Goal: Task Accomplishment & Management: Manage account settings

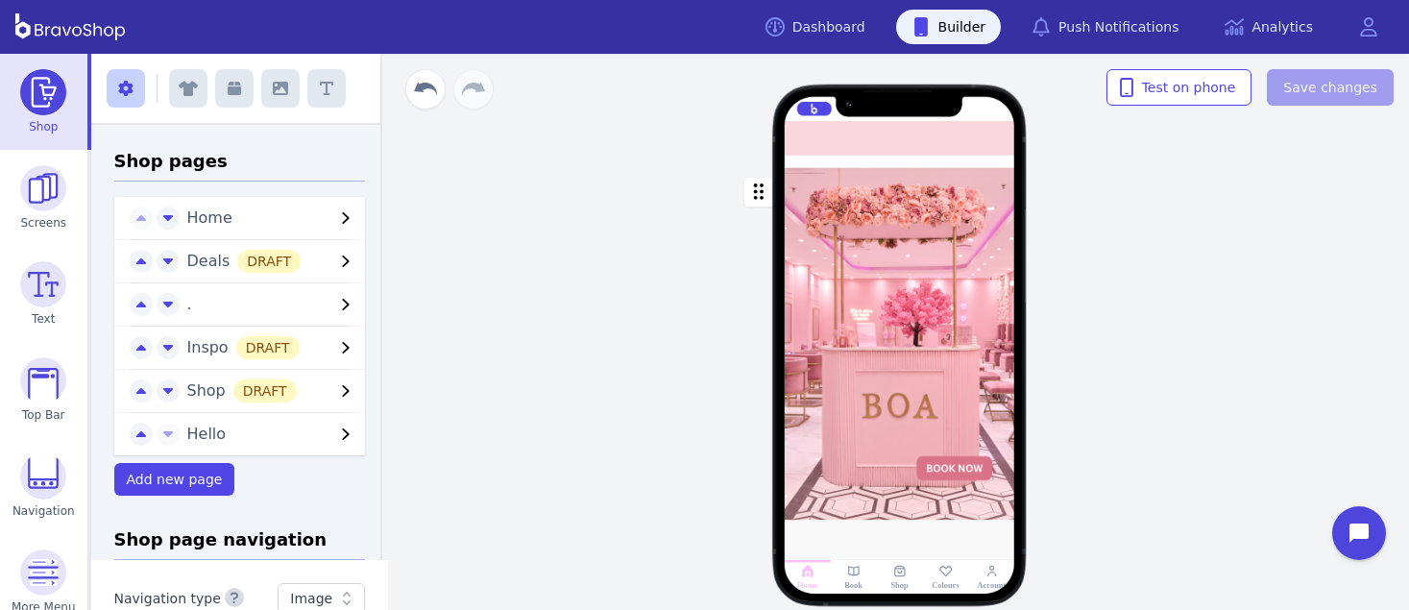
click at [919, 164] on div at bounding box center [921, 162] width 5 height 5
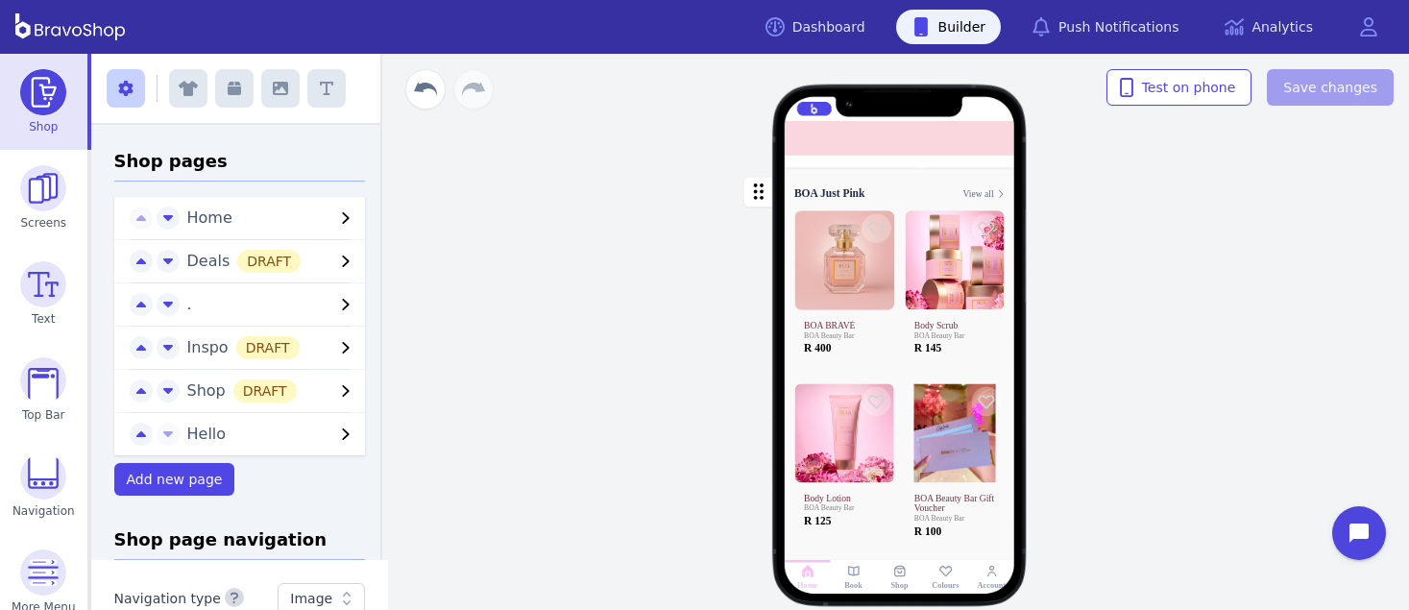
click at [905, 163] on div at bounding box center [907, 162] width 5 height 5
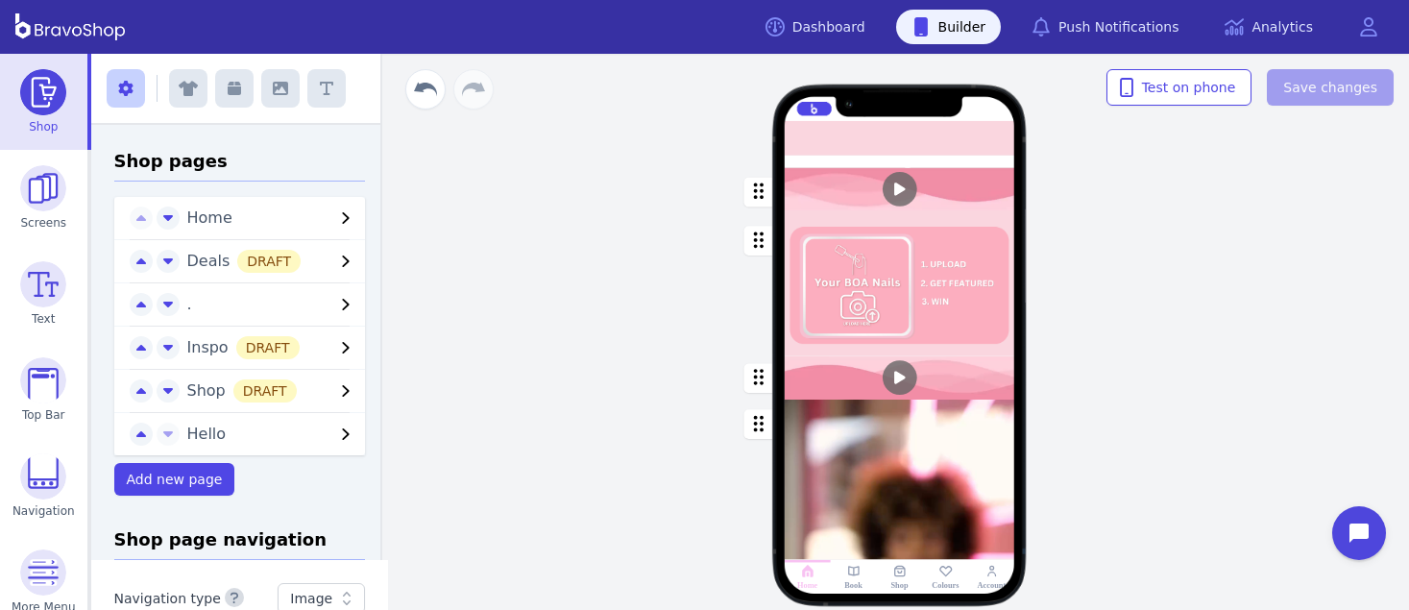
click at [889, 163] on div at bounding box center [891, 162] width 5 height 5
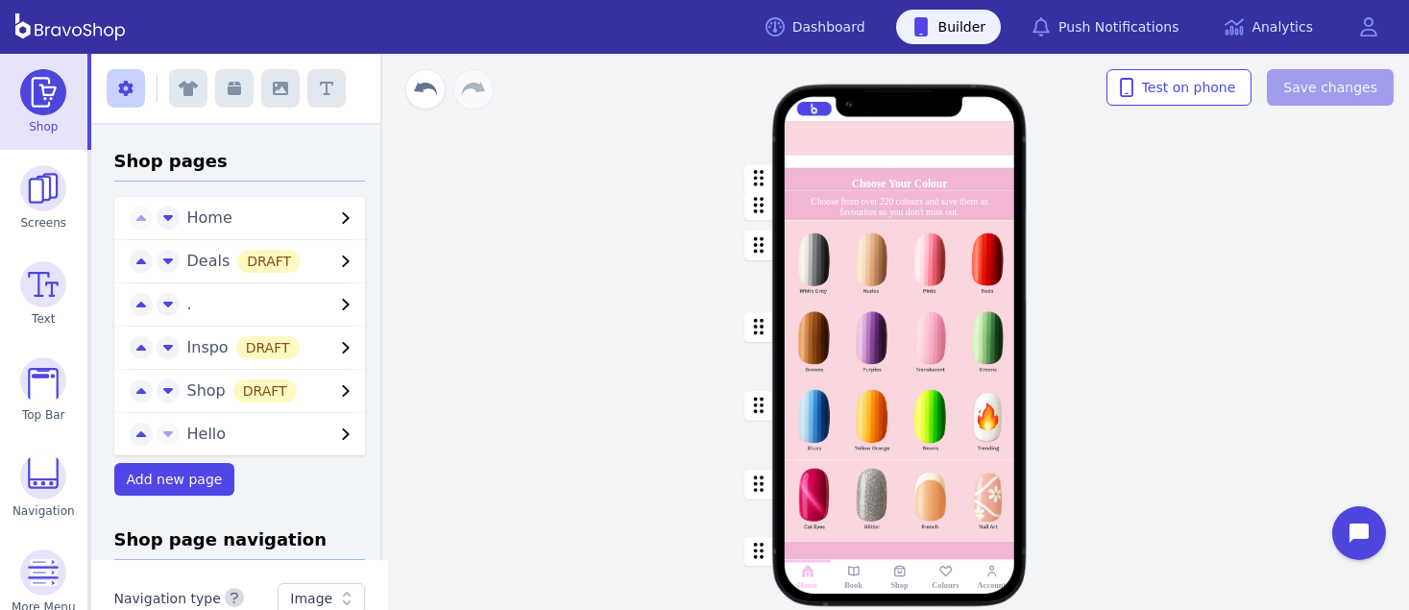
scroll to position [136, 0]
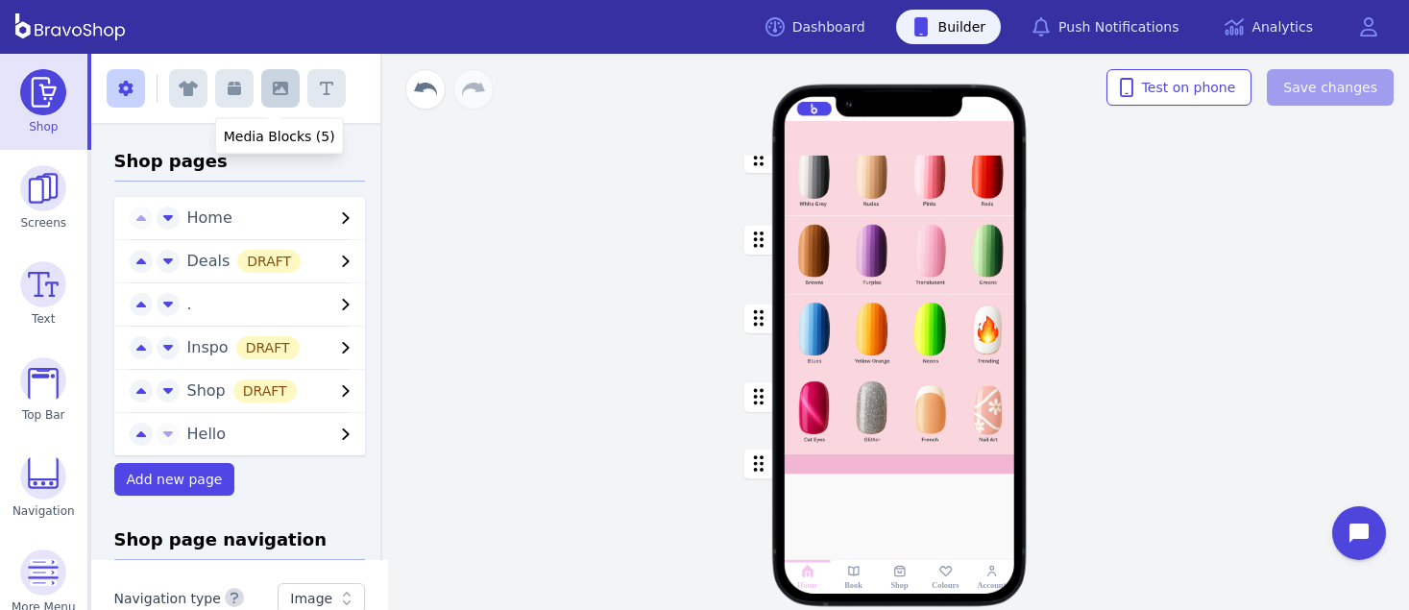
click at [273, 93] on icon "button" at bounding box center [280, 88] width 15 height 13
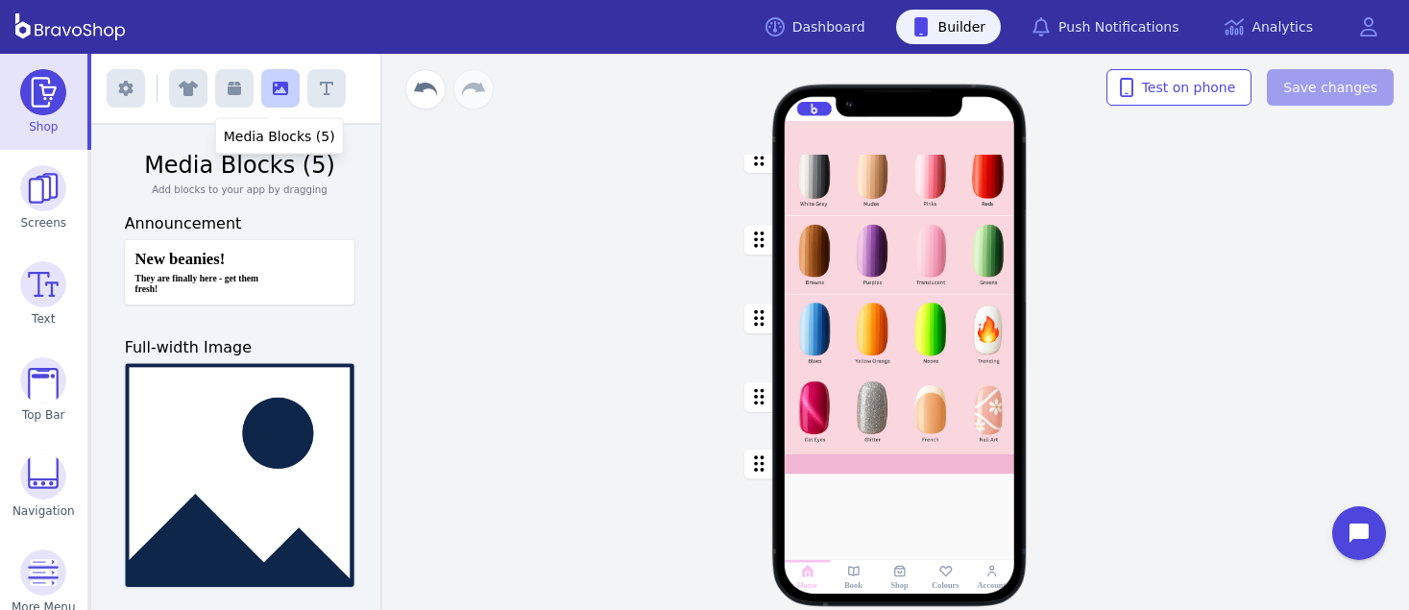
click at [273, 87] on icon "button" at bounding box center [280, 88] width 15 height 15
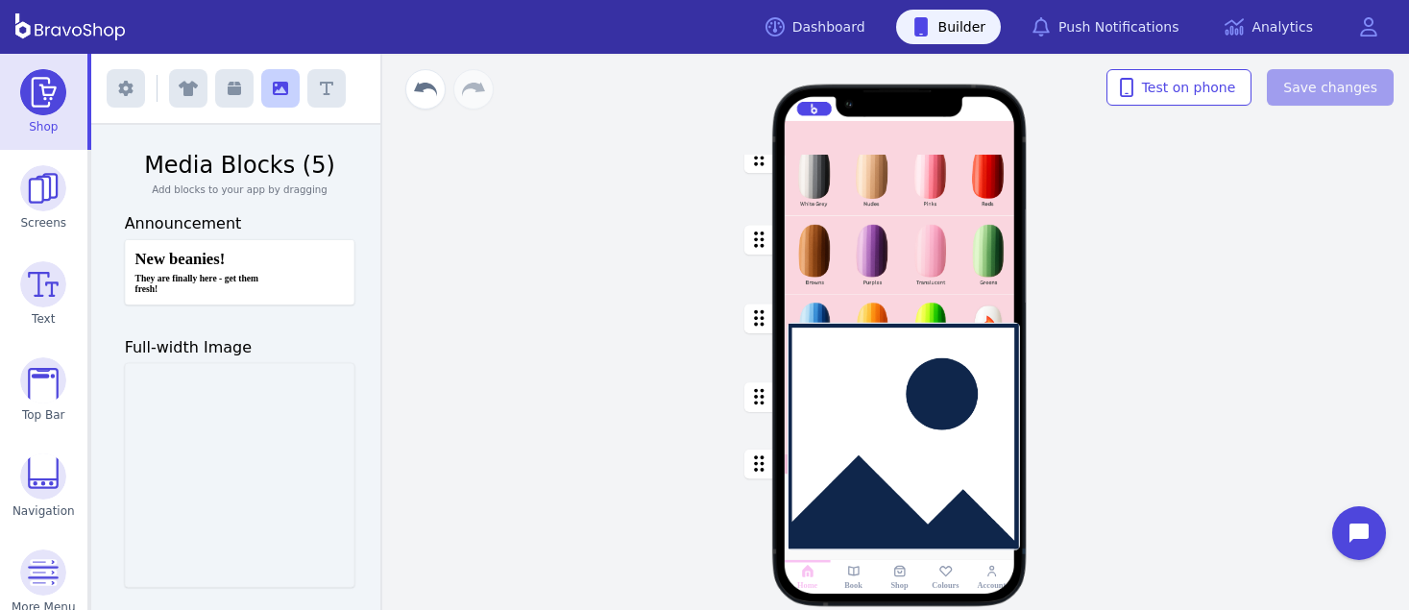
drag, startPoint x: 276, startPoint y: 512, endPoint x: 948, endPoint y: 474, distance: 673.3
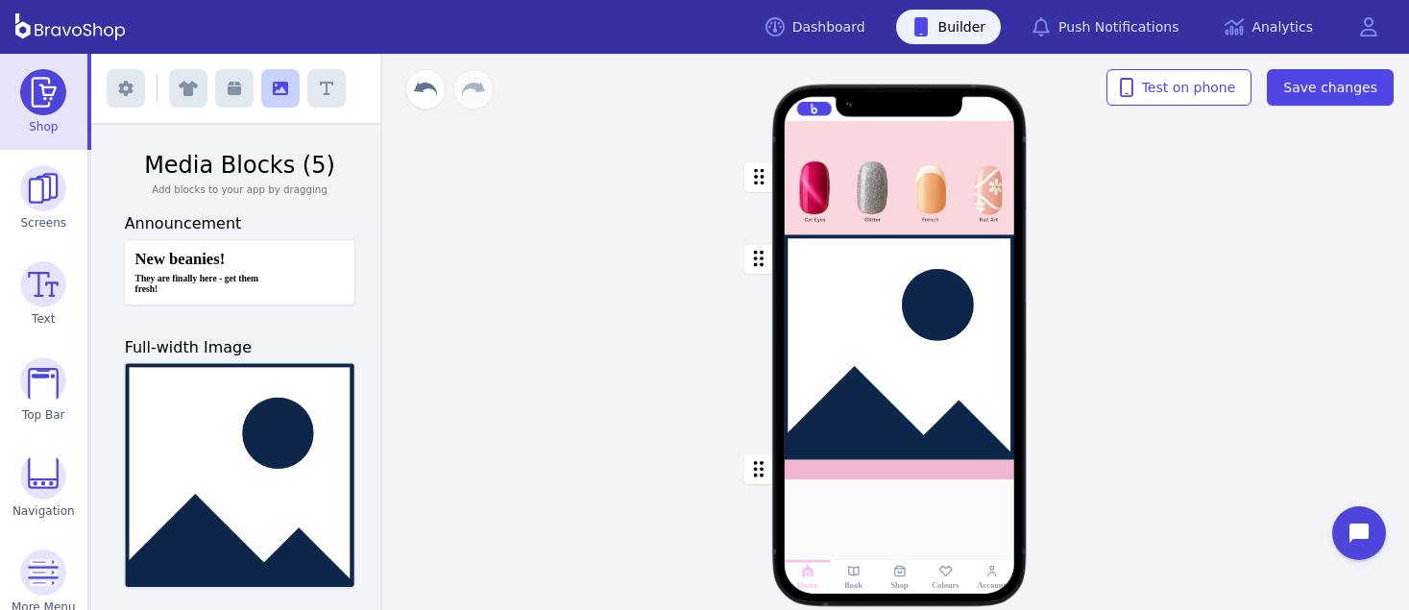
scroll to position [490, 0]
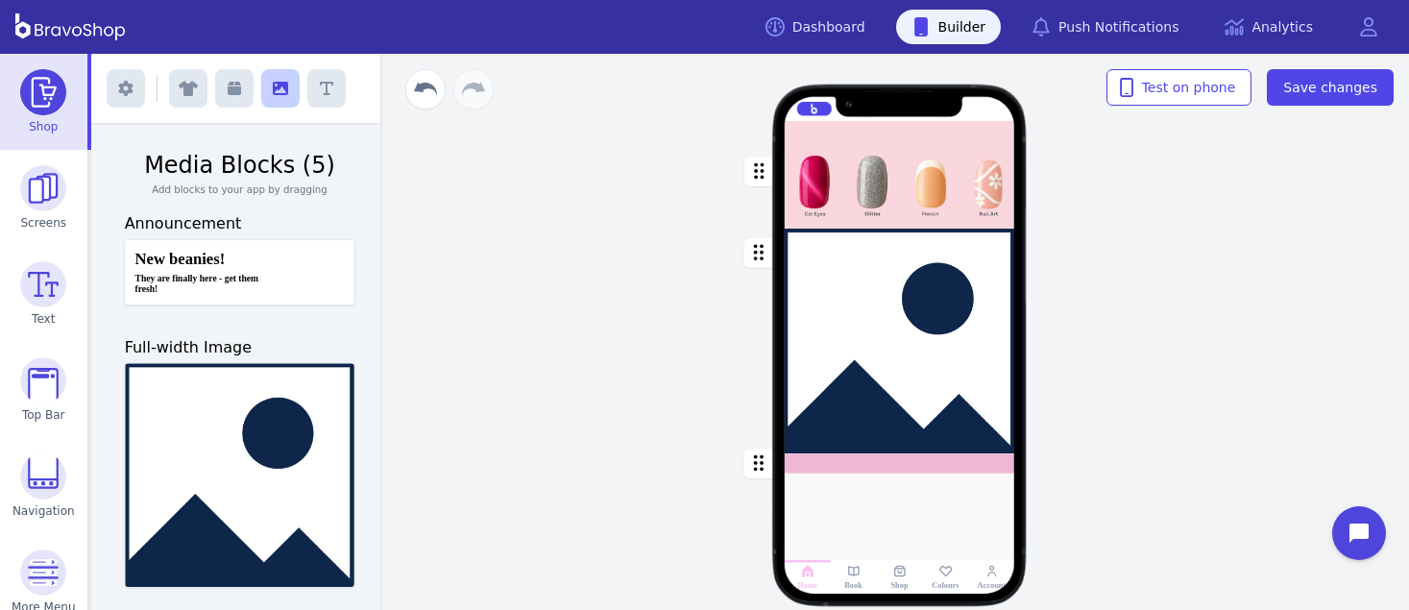
click at [831, 364] on div "button" at bounding box center [900, 342] width 230 height 226
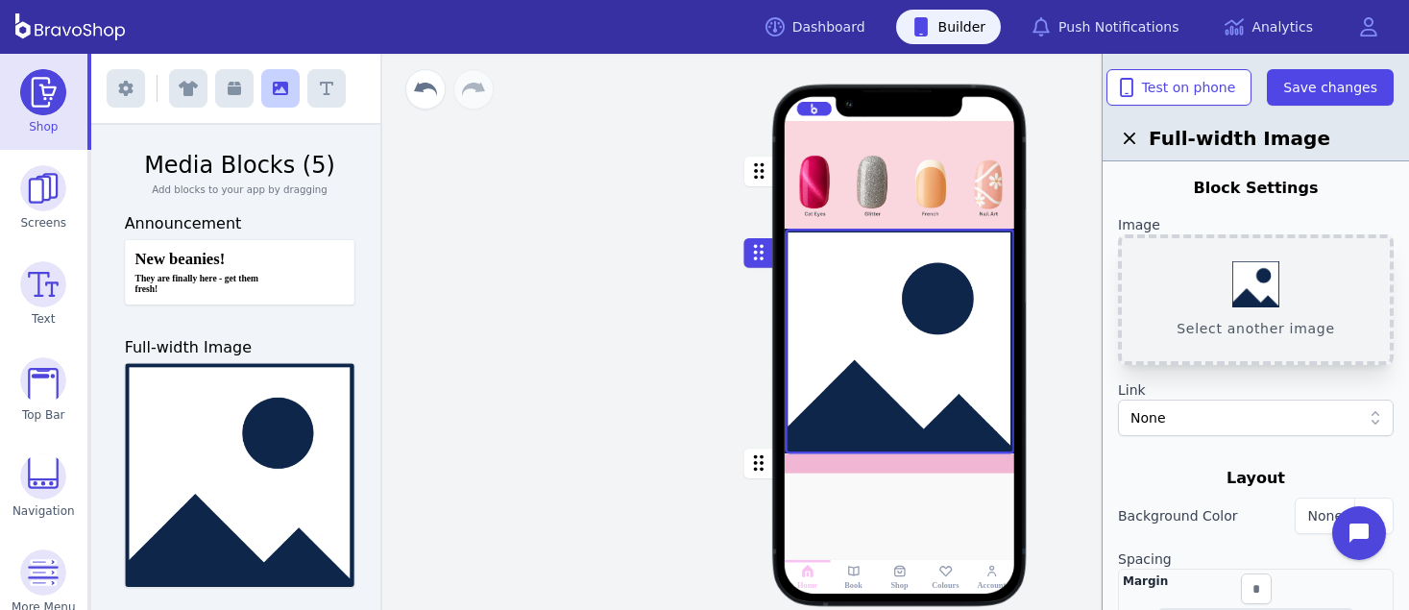
click at [1267, 279] on button "Select another image" at bounding box center [1256, 299] width 276 height 131
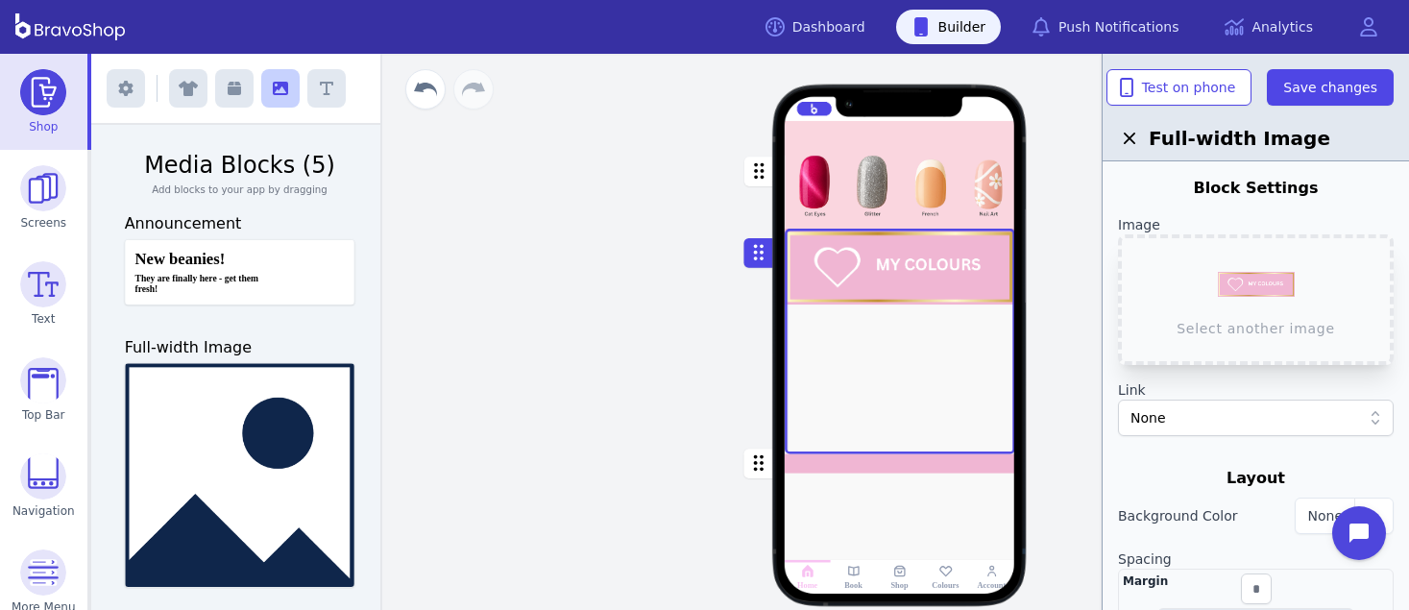
scroll to position [256, 0]
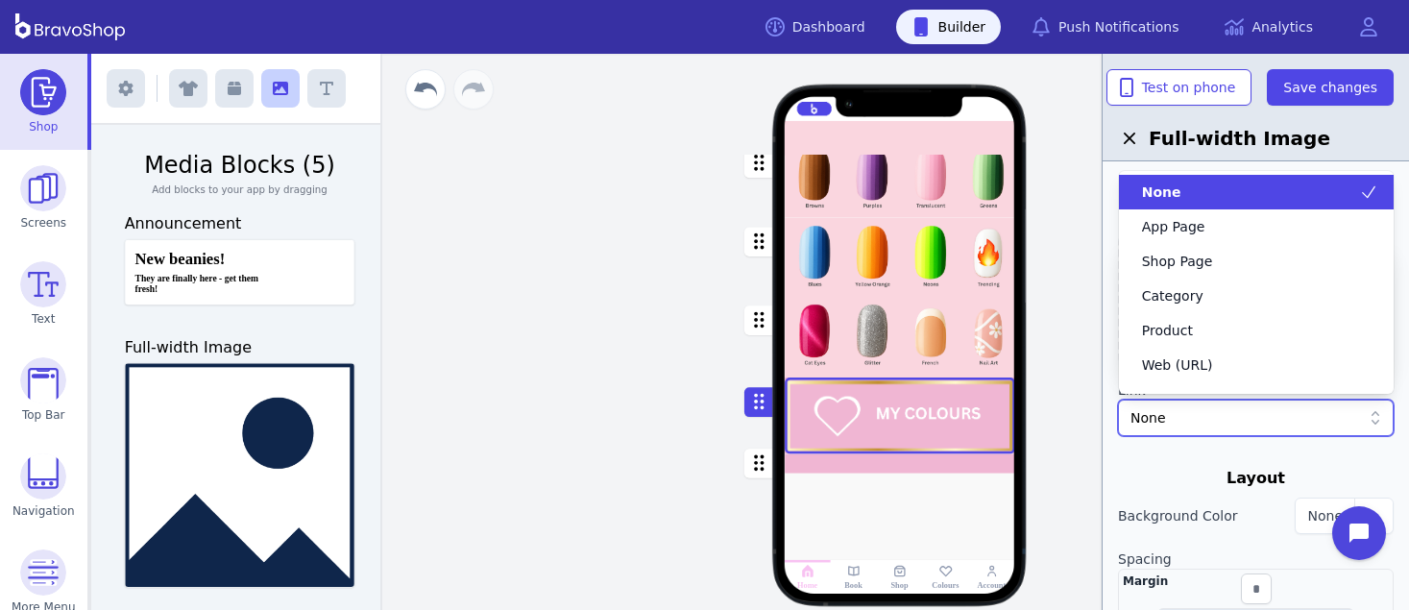
click at [1246, 415] on div "None" at bounding box center [1245, 417] width 230 height 19
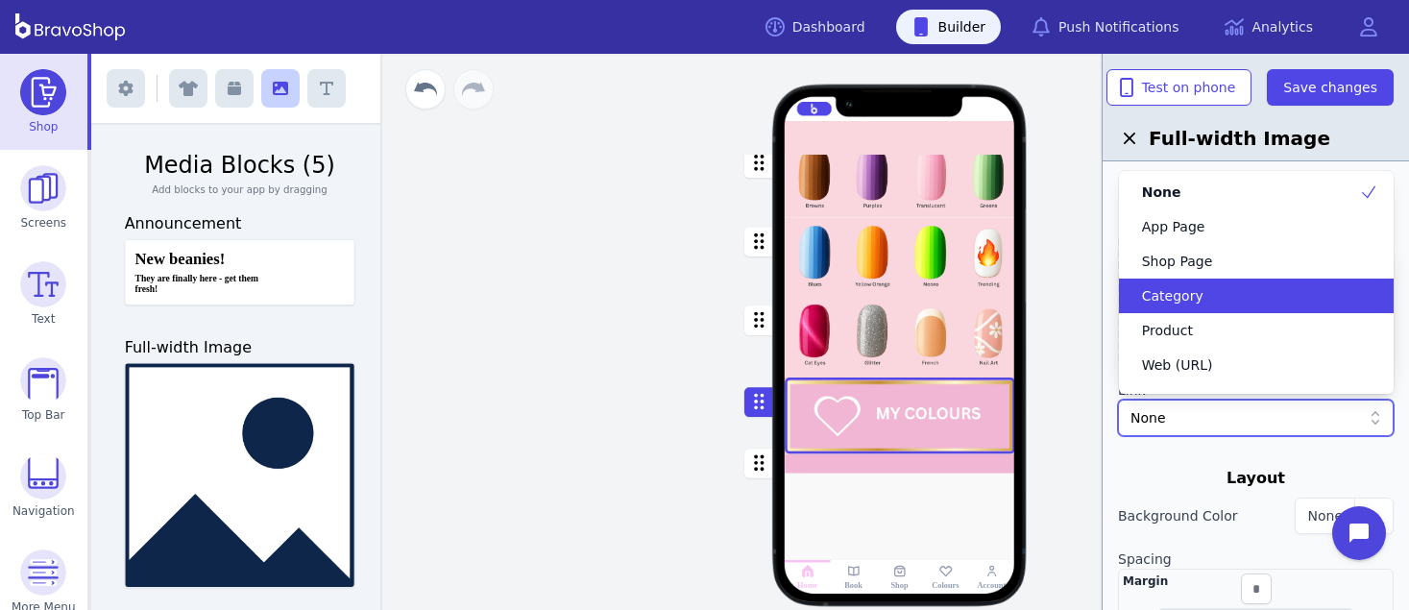
click at [1217, 280] on div "Category" at bounding box center [1257, 295] width 276 height 35
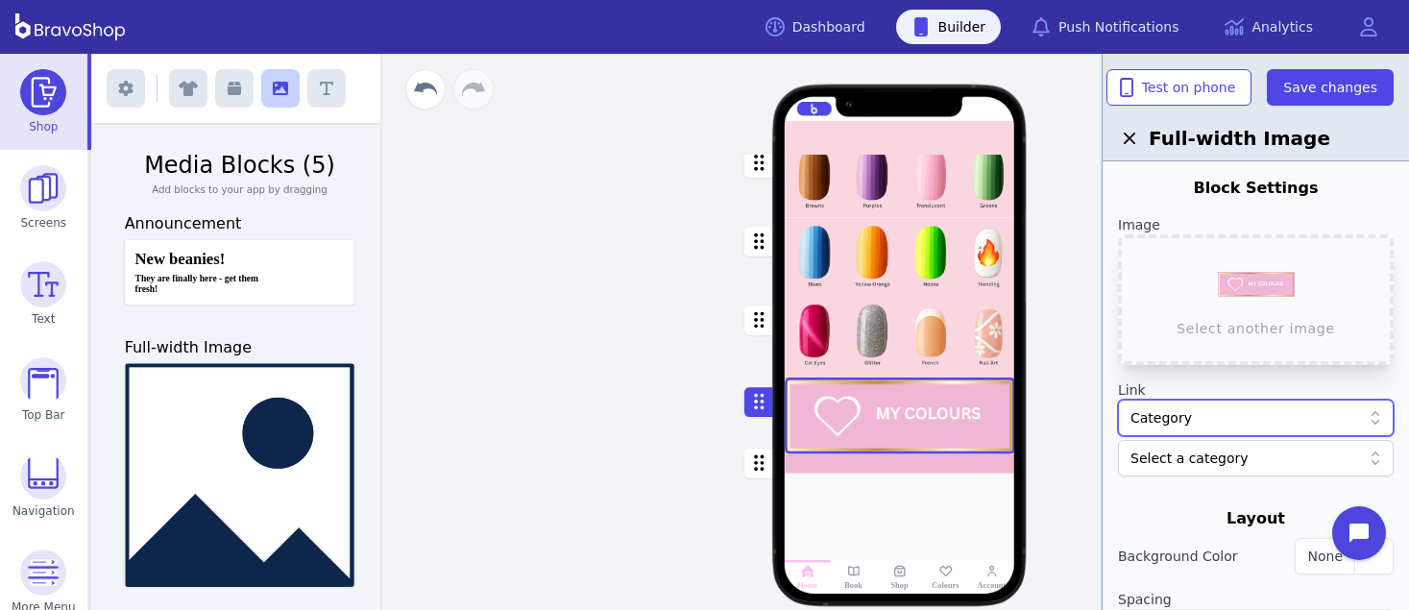
click at [1235, 464] on div at bounding box center [1245, 457] width 230 height 19
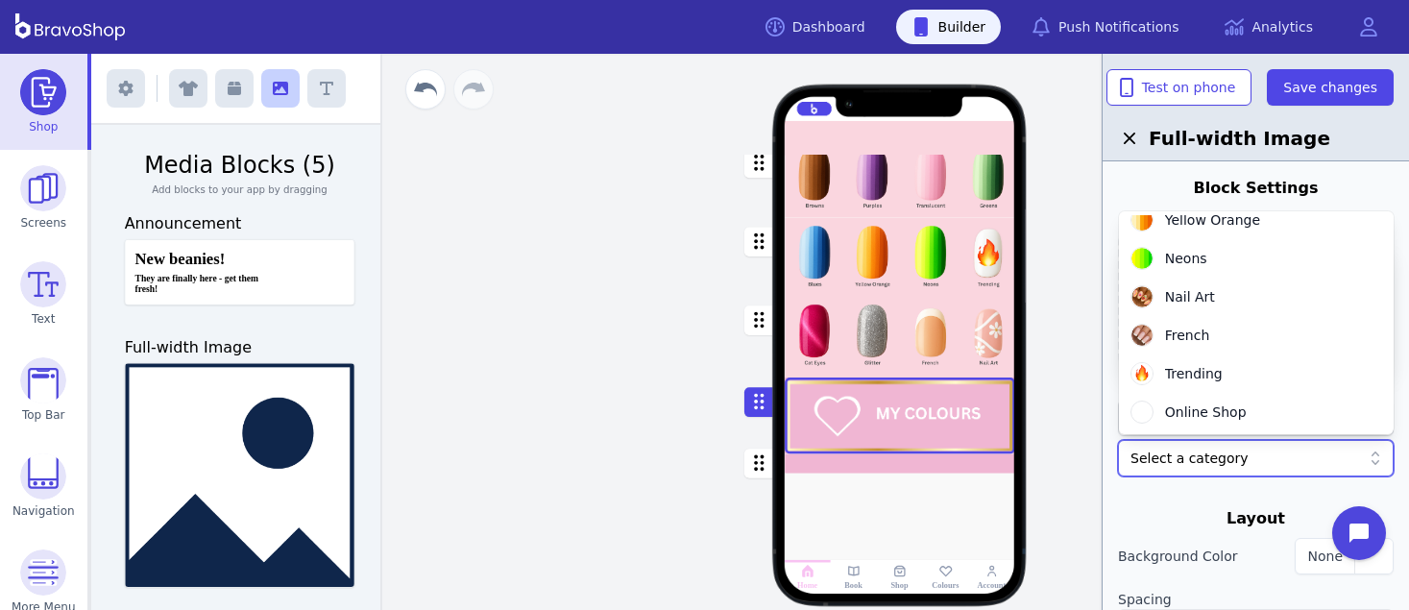
scroll to position [0, 0]
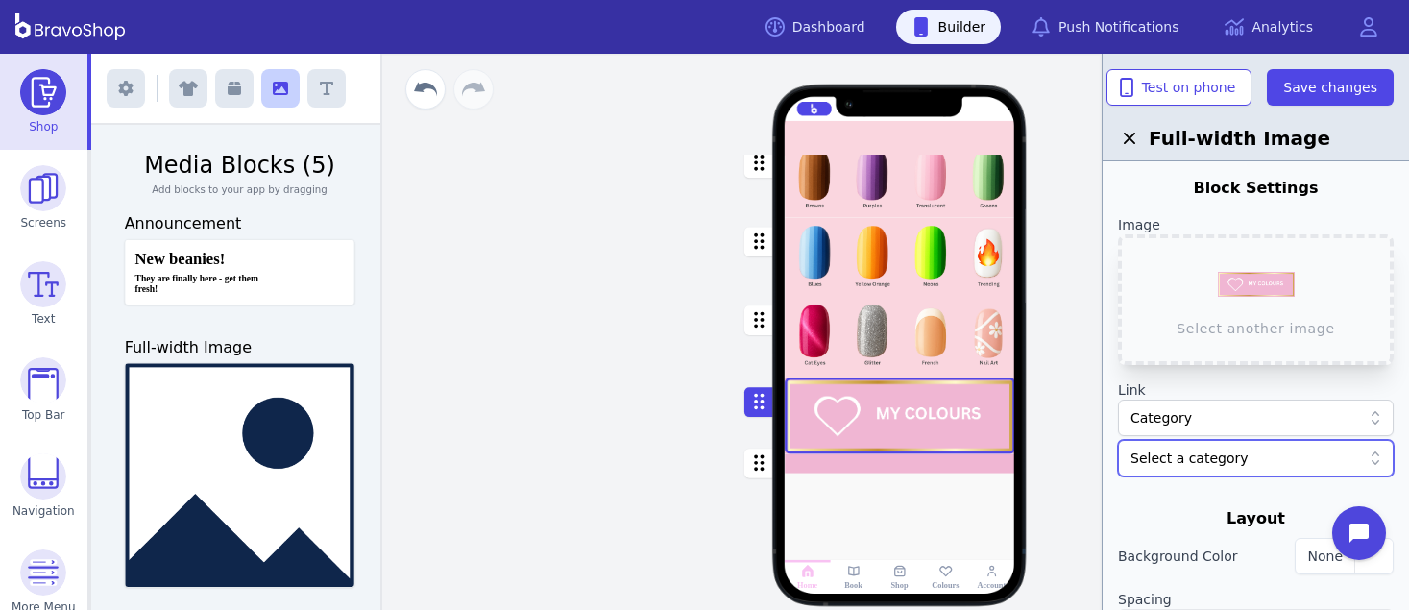
click at [1256, 463] on div at bounding box center [1245, 457] width 230 height 19
click at [1246, 426] on div "Category" at bounding box center [1245, 417] width 230 height 19
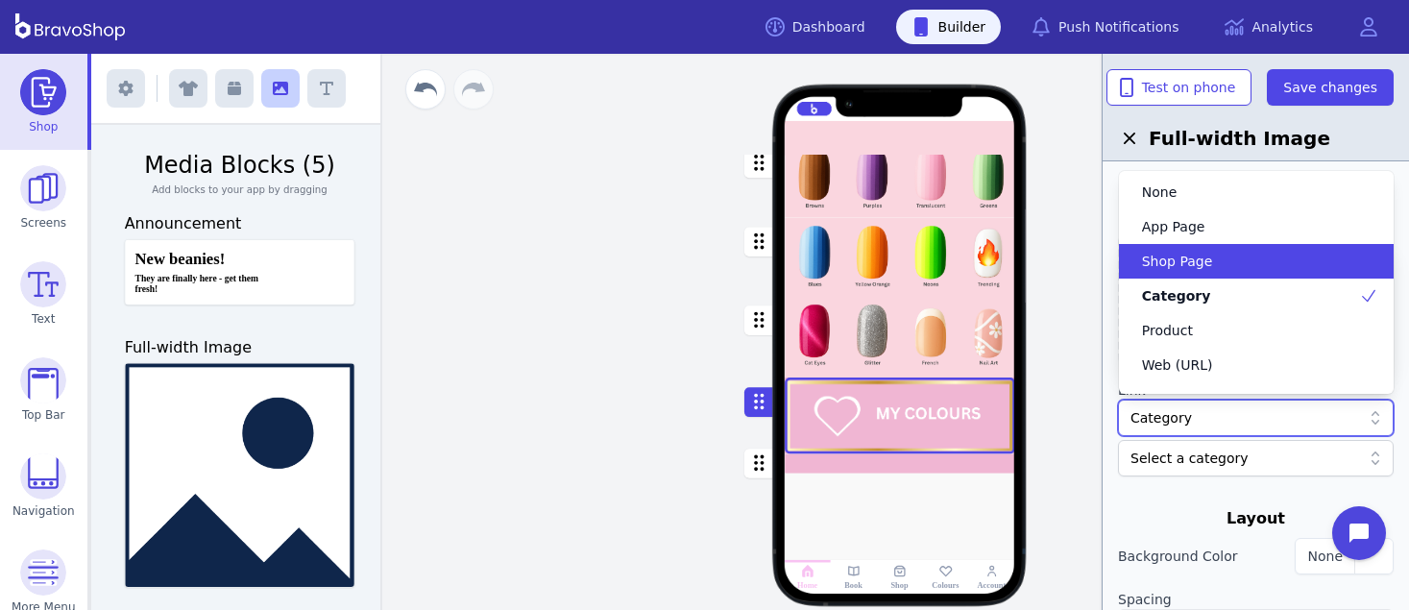
click at [1232, 245] on div "Shop Page" at bounding box center [1257, 261] width 276 height 35
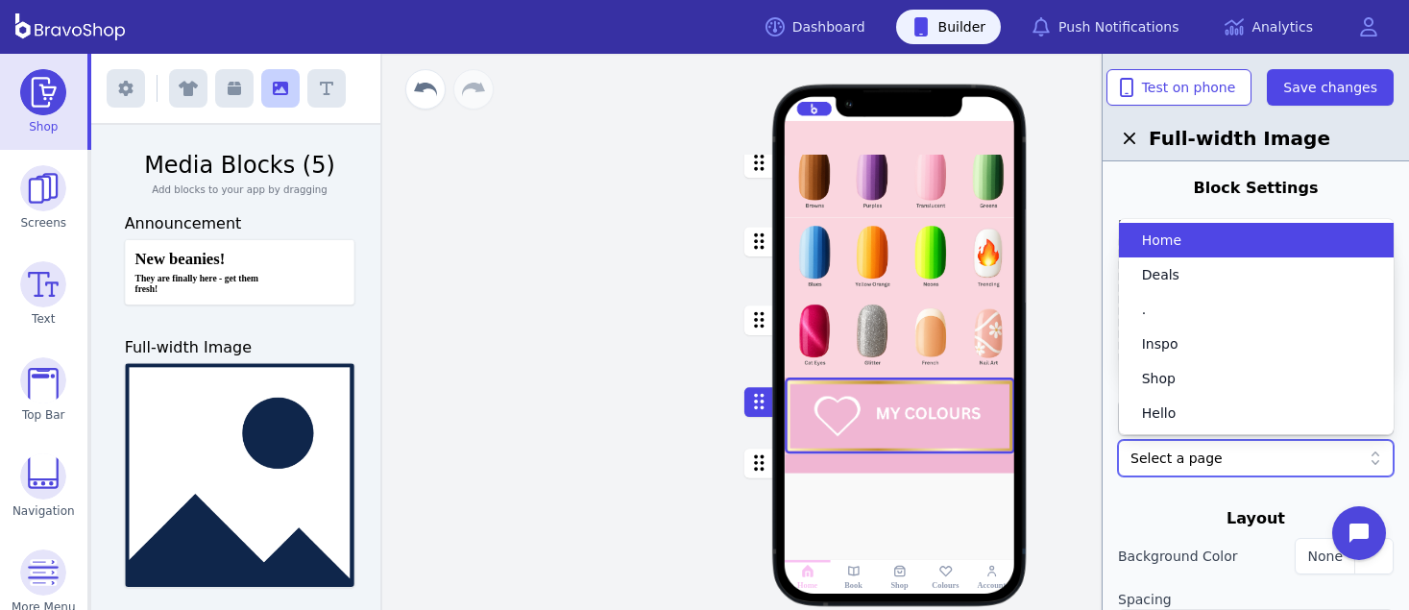
click at [1226, 450] on div "Select a page" at bounding box center [1245, 457] width 230 height 19
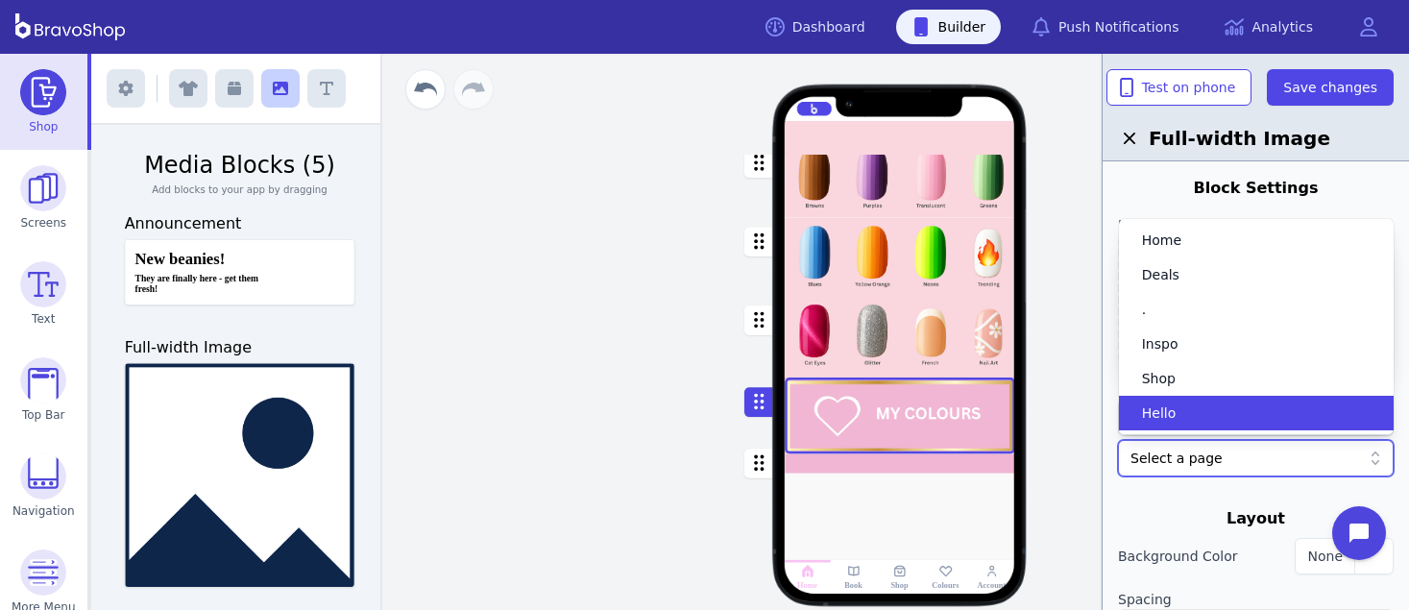
click at [1235, 464] on div "Select a page" at bounding box center [1245, 457] width 230 height 19
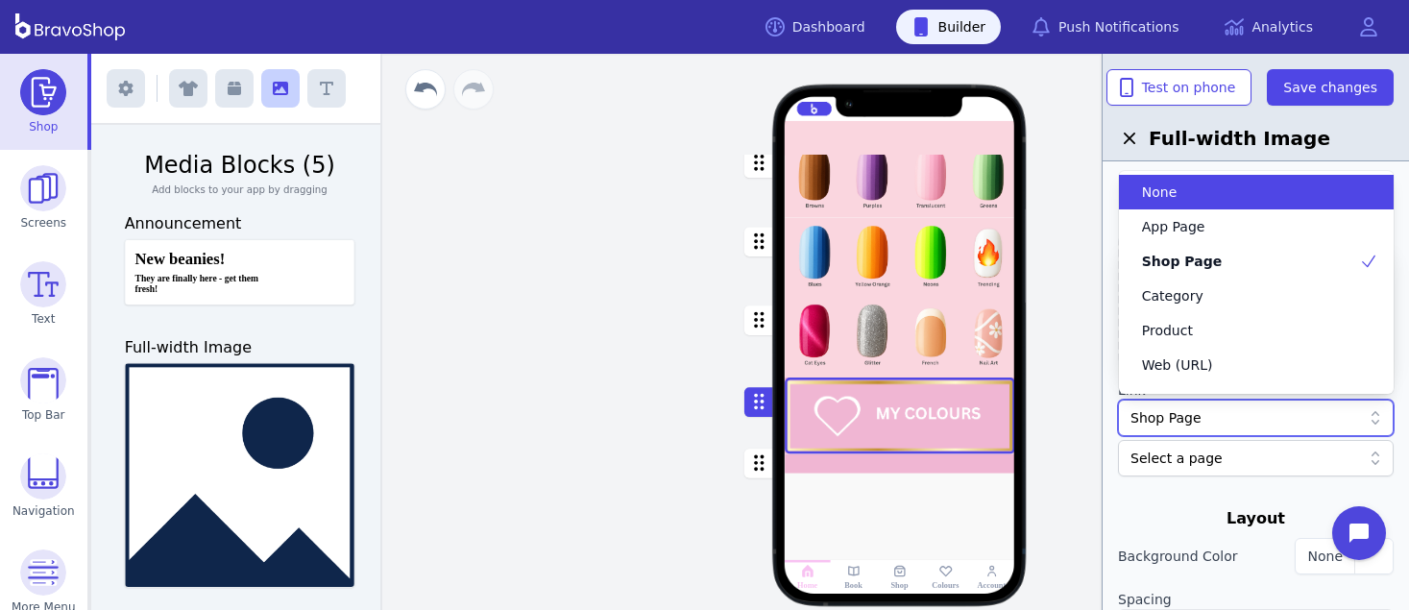
click at [1222, 417] on div "Shop Page" at bounding box center [1245, 417] width 230 height 19
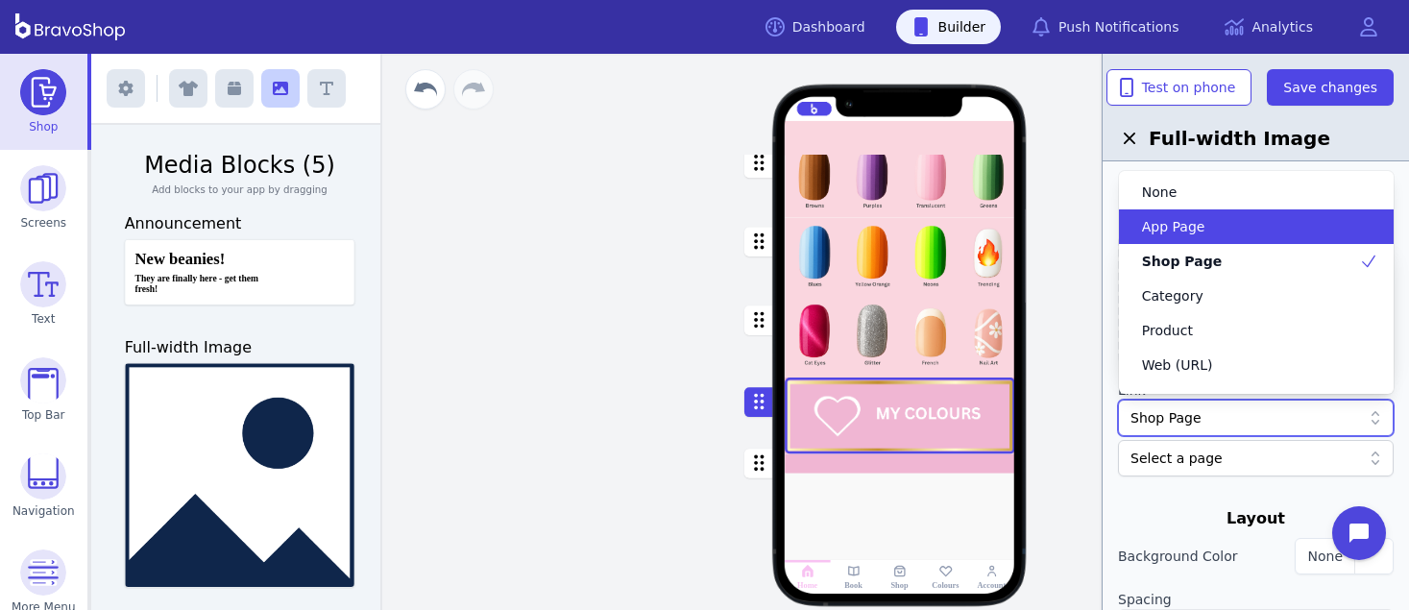
click at [1204, 227] on div "App Page" at bounding box center [1245, 226] width 230 height 19
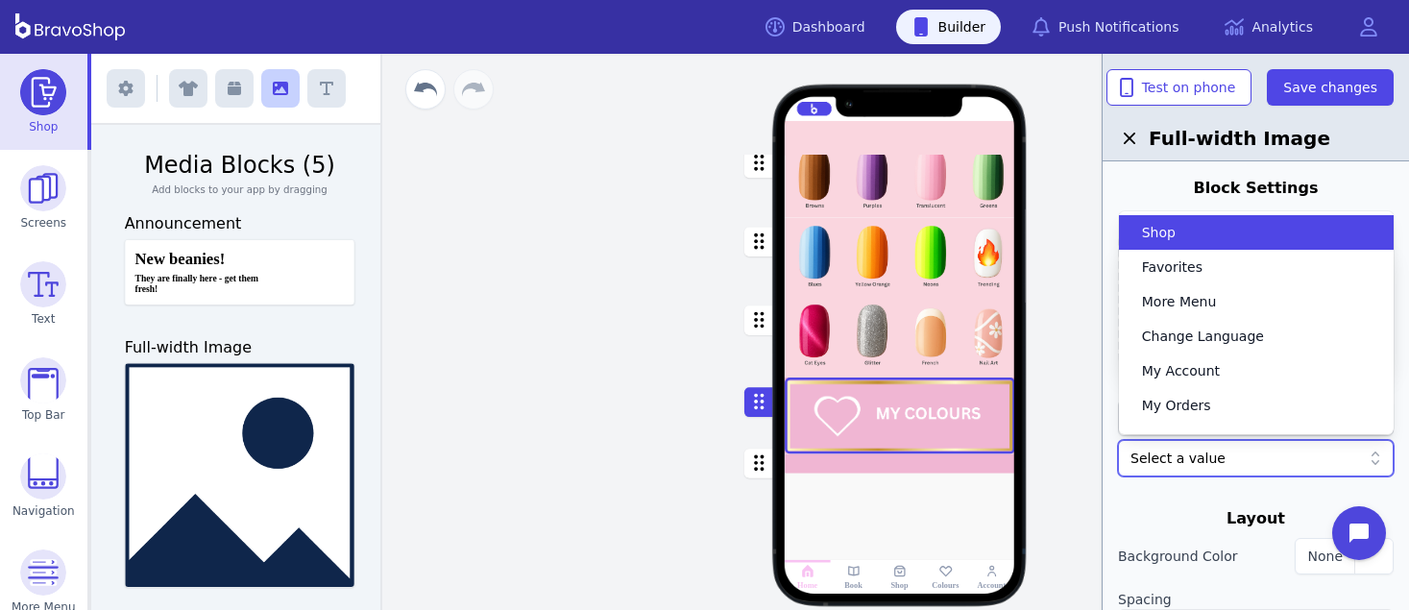
click at [1247, 448] on div "Select a value" at bounding box center [1245, 457] width 230 height 19
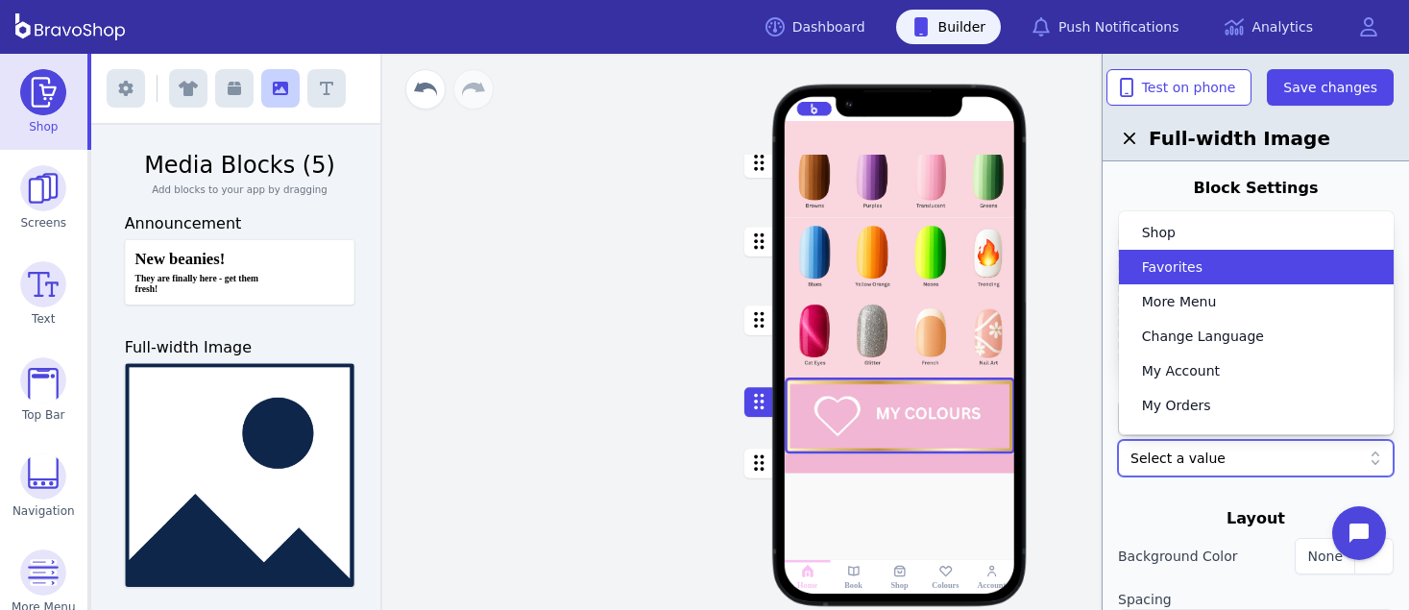
click at [1197, 274] on div "Favorites" at bounding box center [1245, 266] width 230 height 19
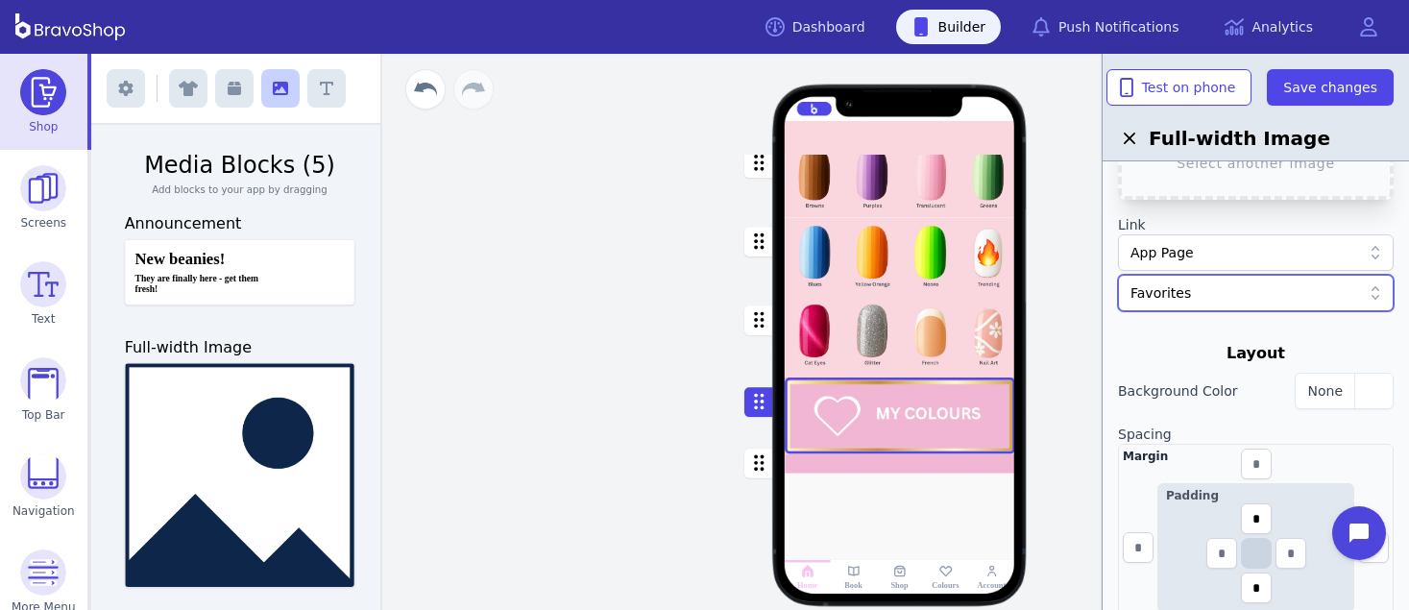
scroll to position [171, 0]
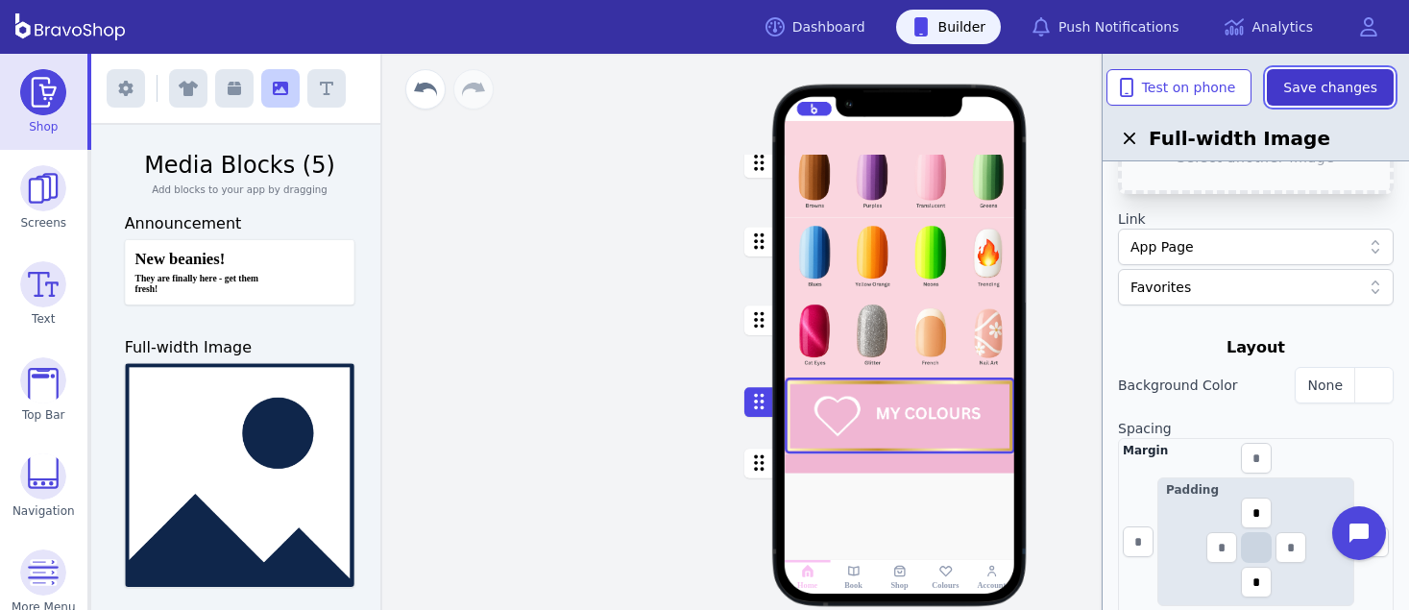
click at [1321, 85] on span "Save changes" at bounding box center [1330, 87] width 94 height 19
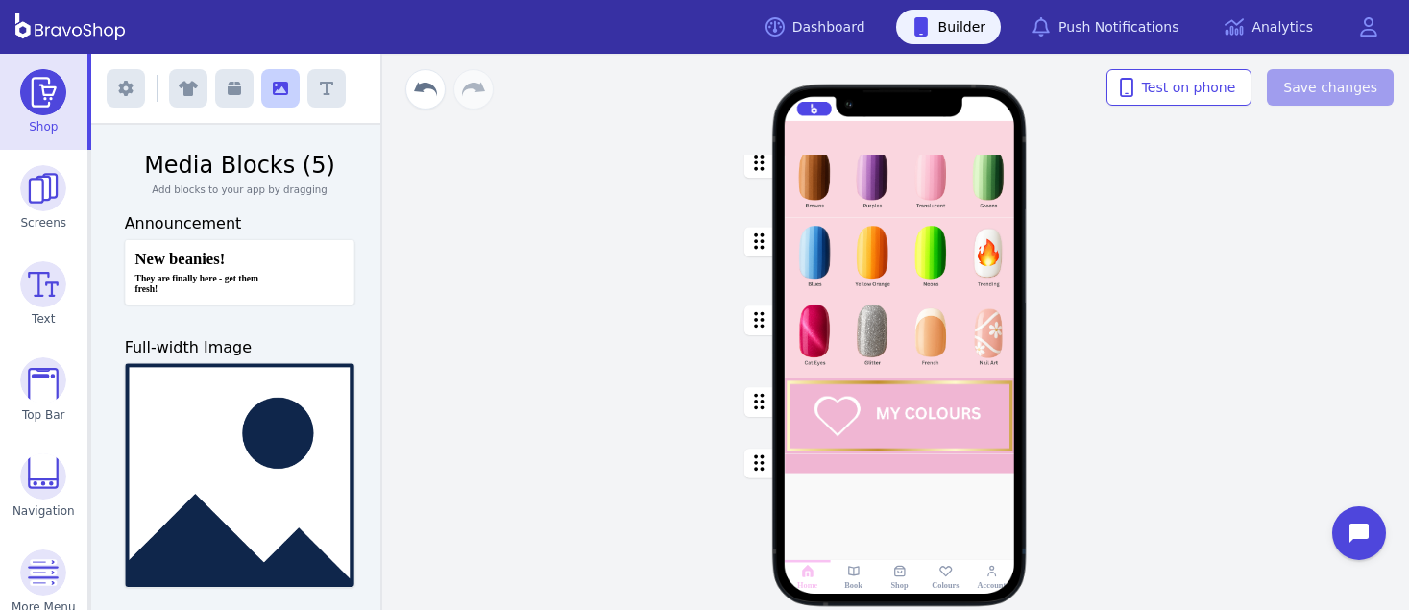
click at [933, 133] on div at bounding box center [900, 138] width 230 height 35
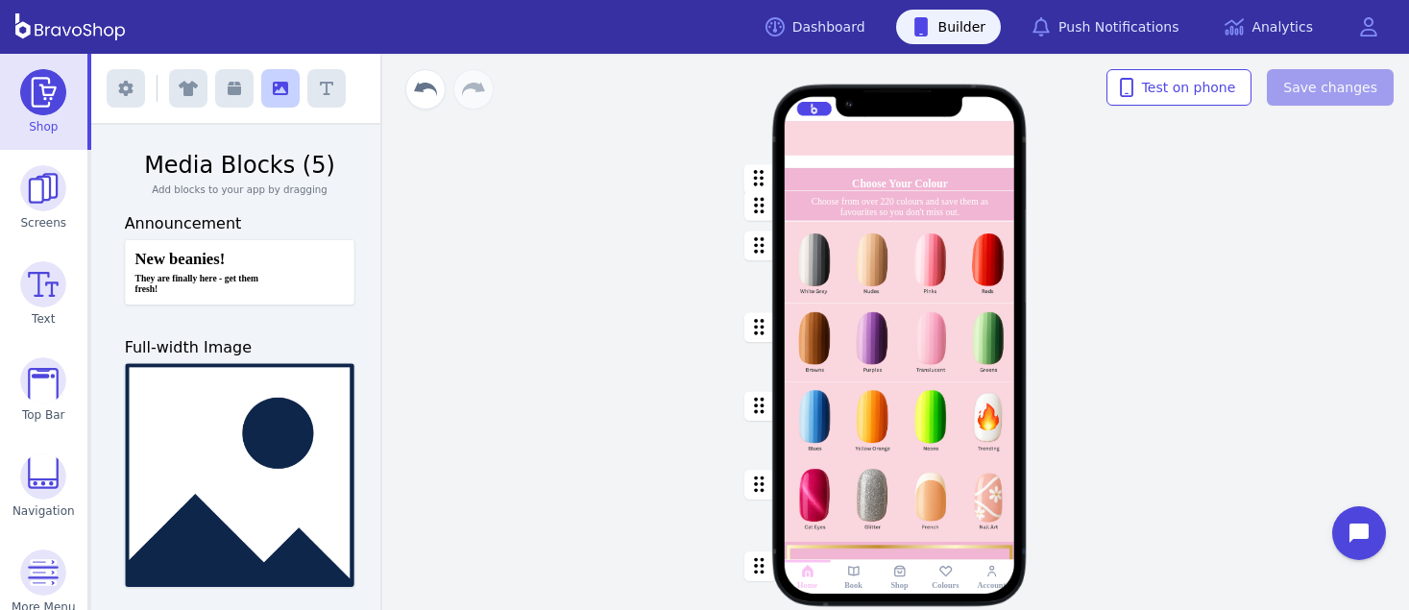
click at [905, 244] on div "button" at bounding box center [900, 262] width 230 height 82
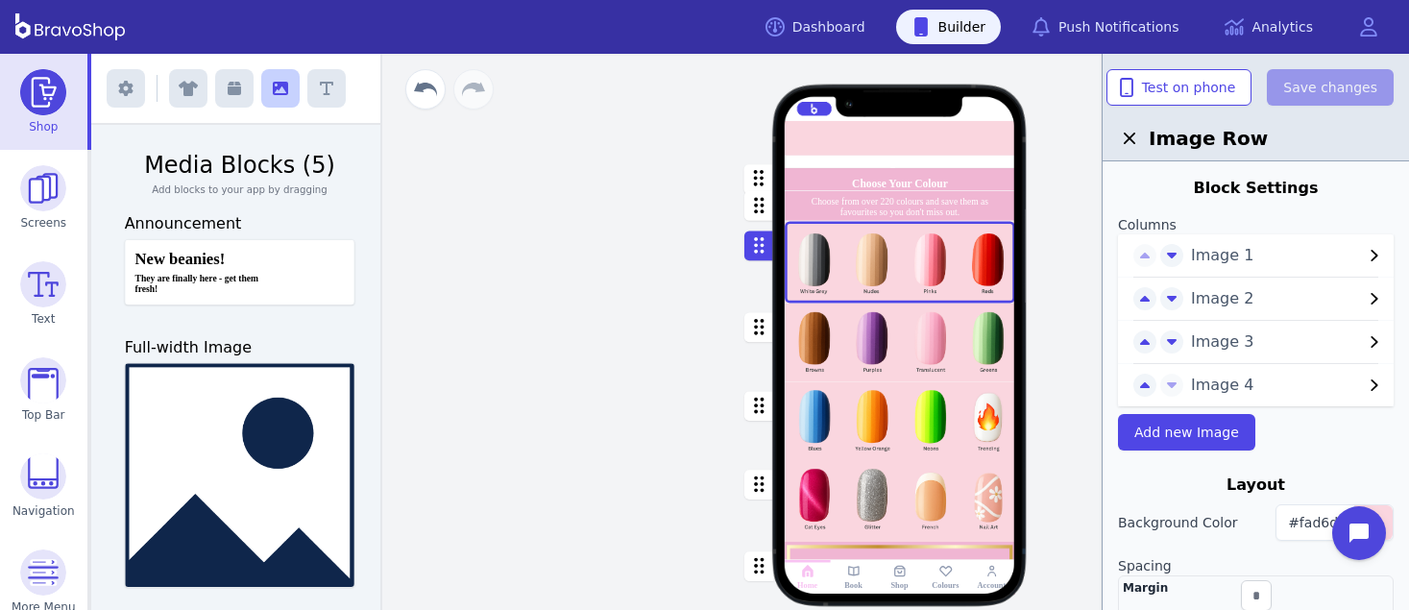
scroll to position [146, 0]
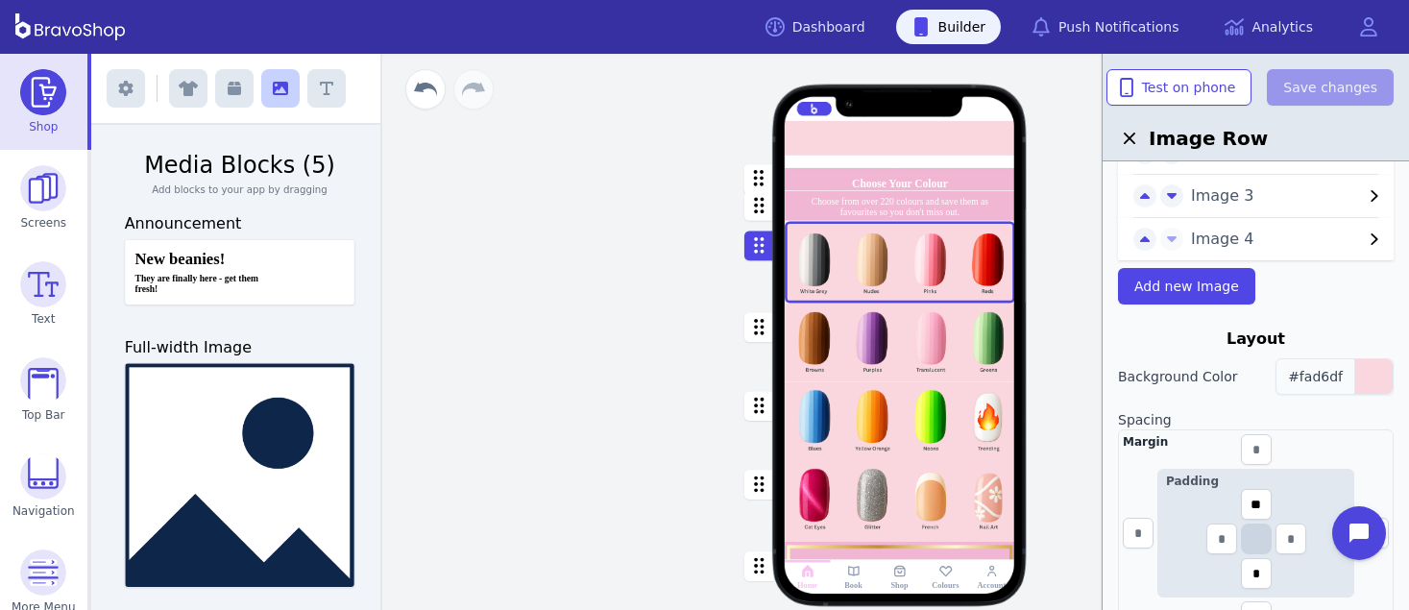
click at [1335, 377] on span "#fad6df" at bounding box center [1315, 376] width 55 height 15
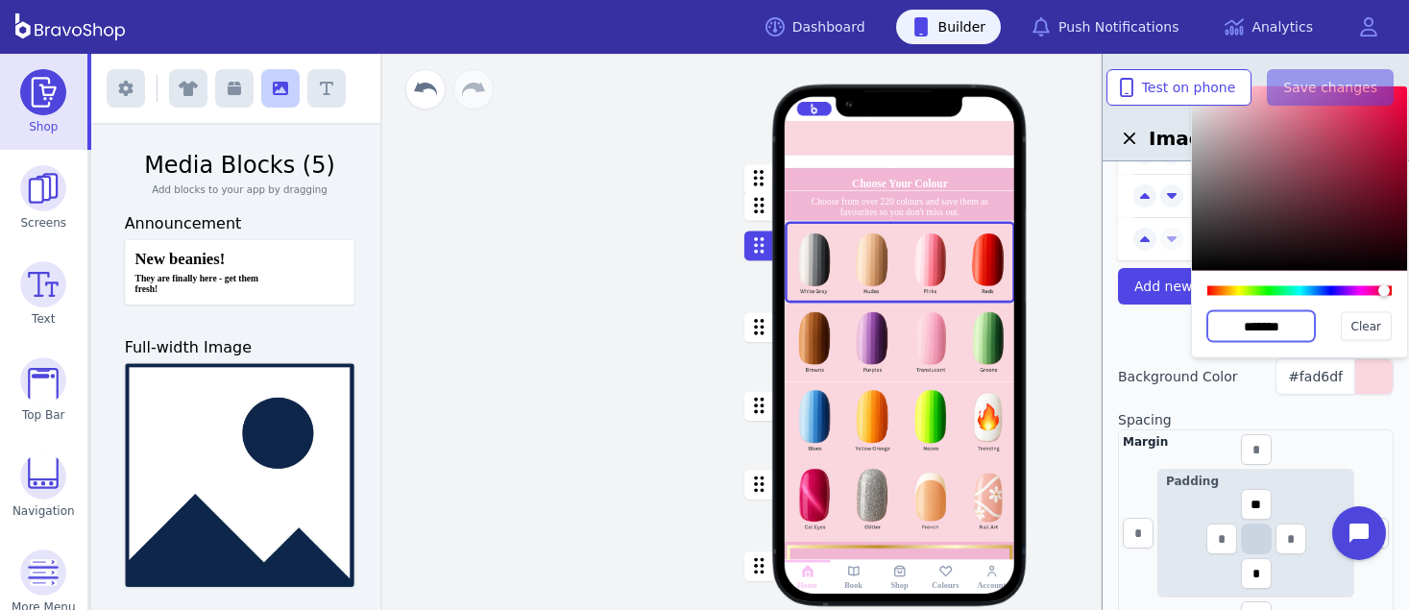
drag, startPoint x: 1295, startPoint y: 322, endPoint x: 1219, endPoint y: 318, distance: 76.0
click at [1219, 318] on input "*******" at bounding box center [1261, 326] width 108 height 31
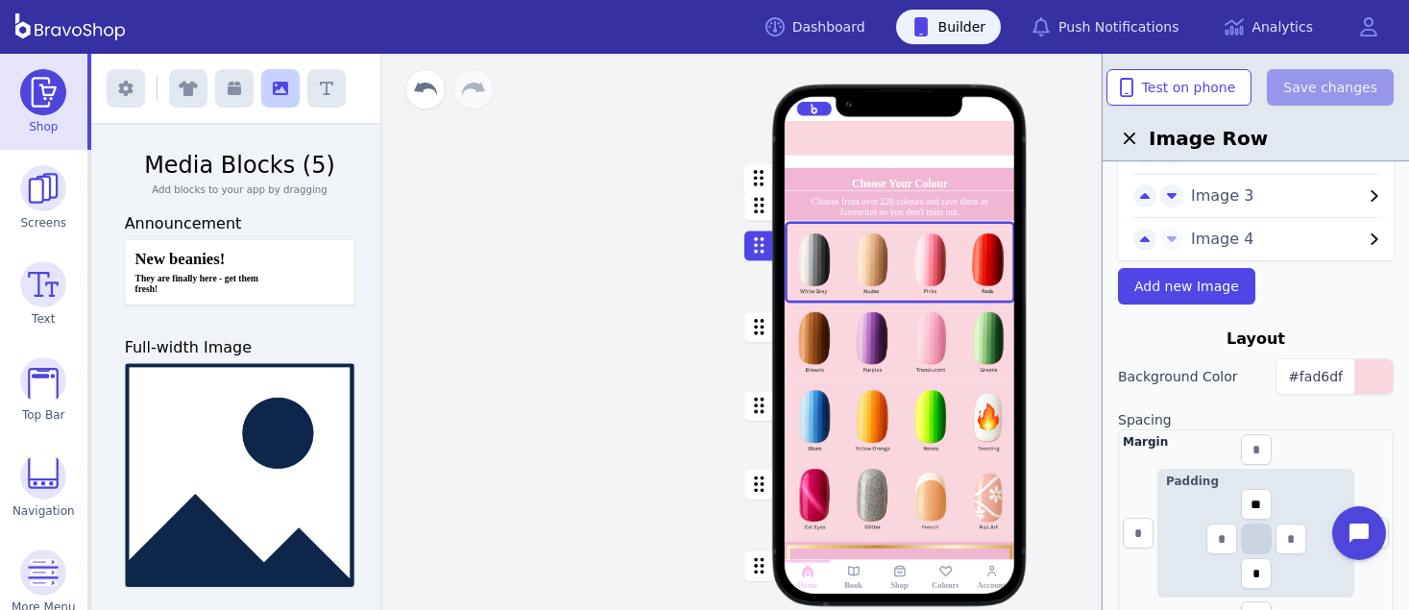
click at [974, 457] on div "button" at bounding box center [900, 420] width 230 height 79
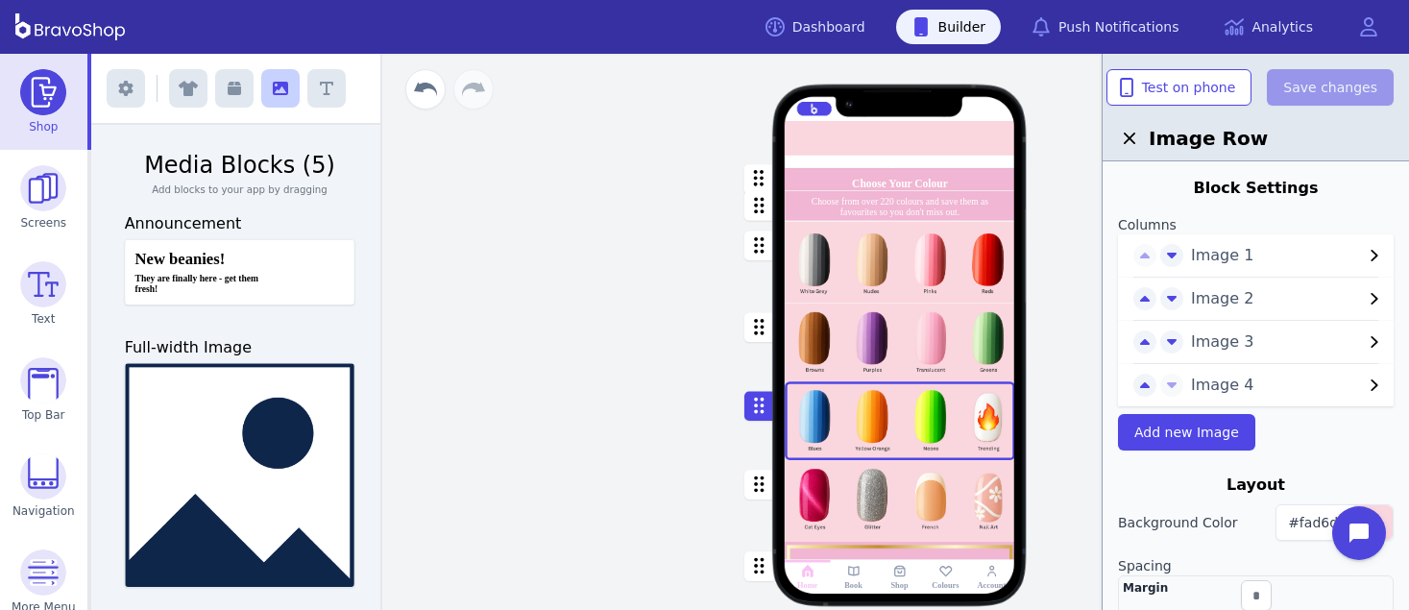
scroll to position [255, 0]
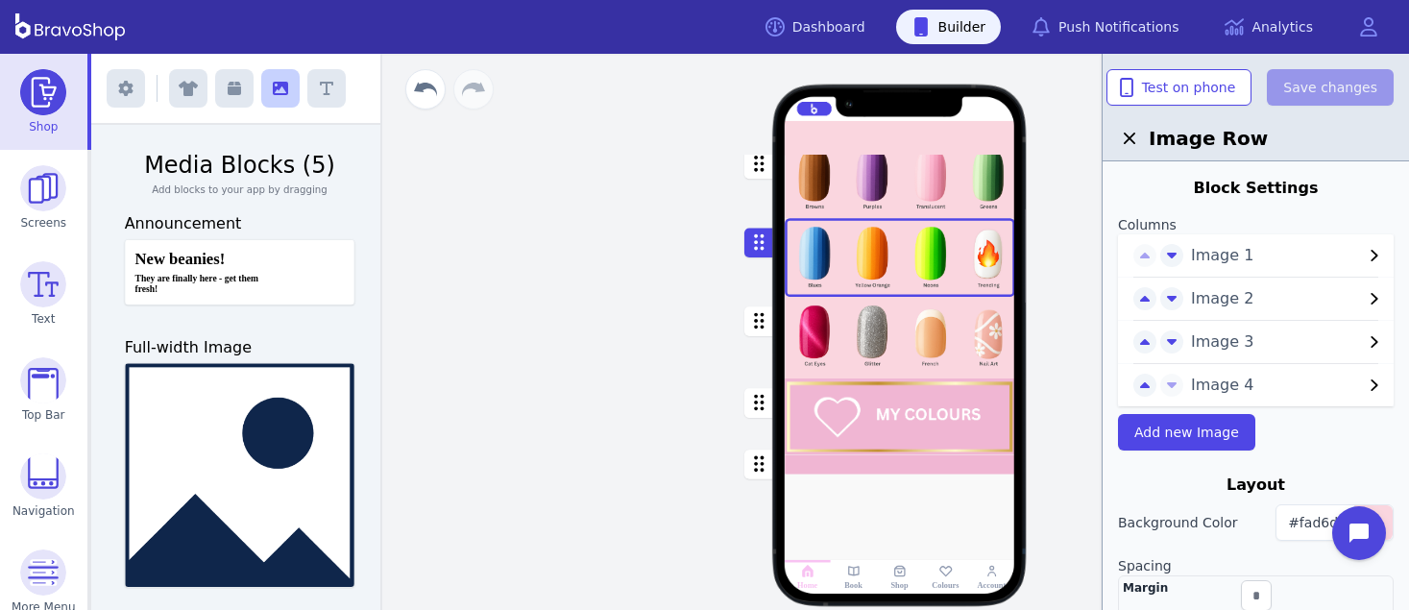
click at [975, 468] on div "button" at bounding box center [900, 463] width 230 height 19
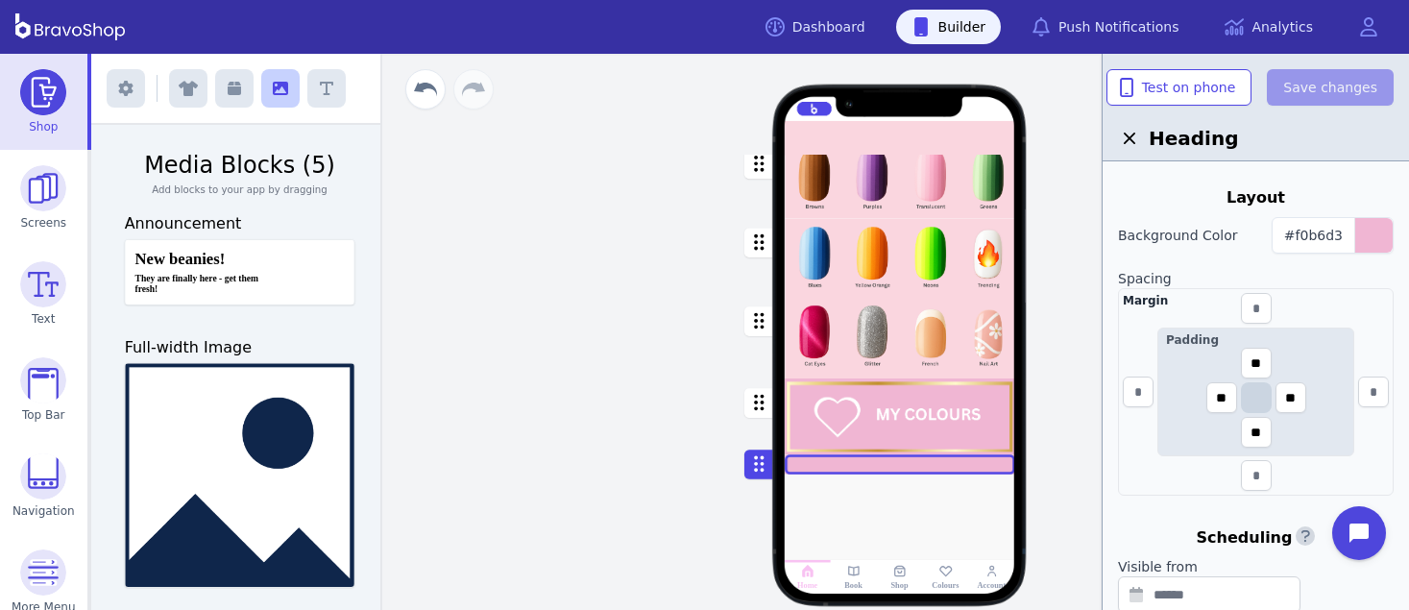
scroll to position [289, 0]
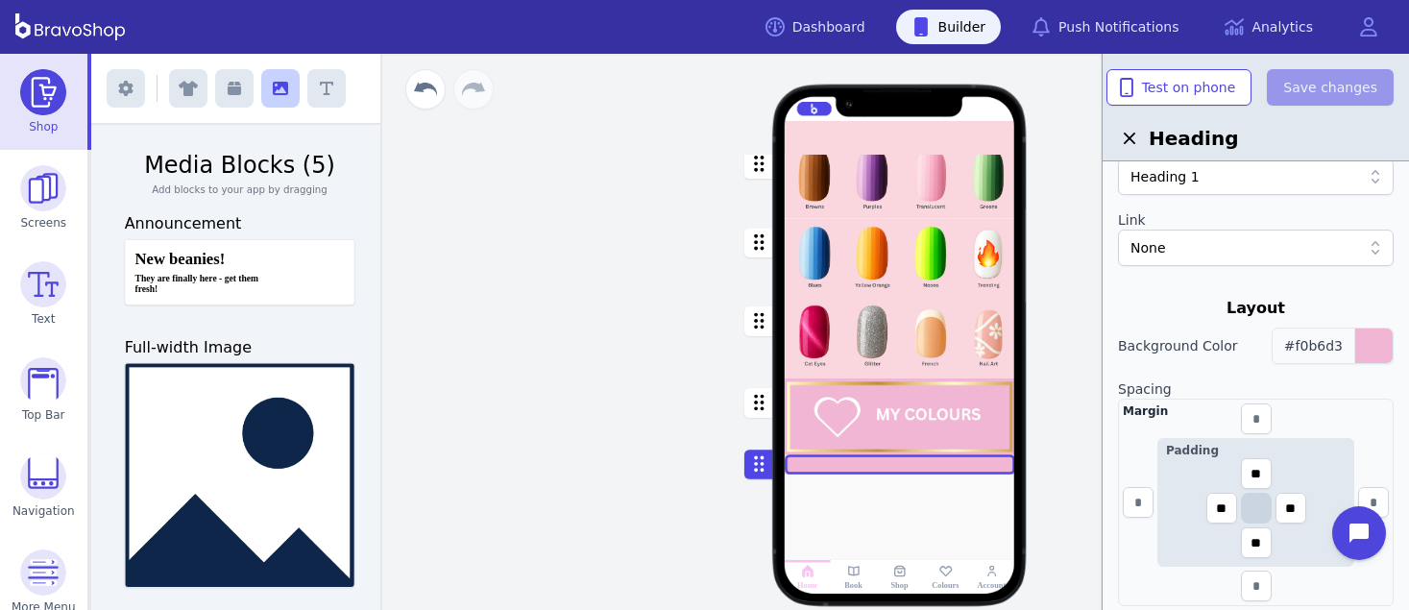
click at [1328, 352] on span "#f0b6d3" at bounding box center [1313, 345] width 59 height 15
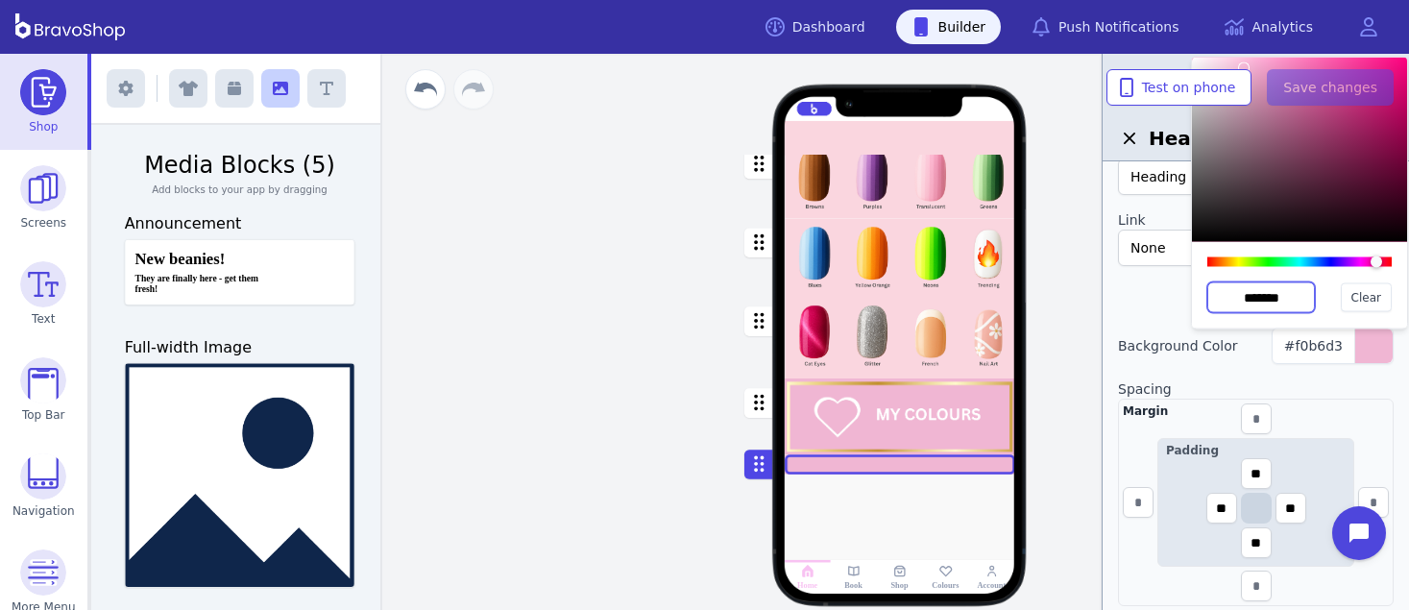
drag, startPoint x: 1308, startPoint y: 293, endPoint x: 1197, endPoint y: 295, distance: 111.4
click at [1197, 295] on div "******* Clear" at bounding box center [1299, 285] width 215 height 86
paste input "text"
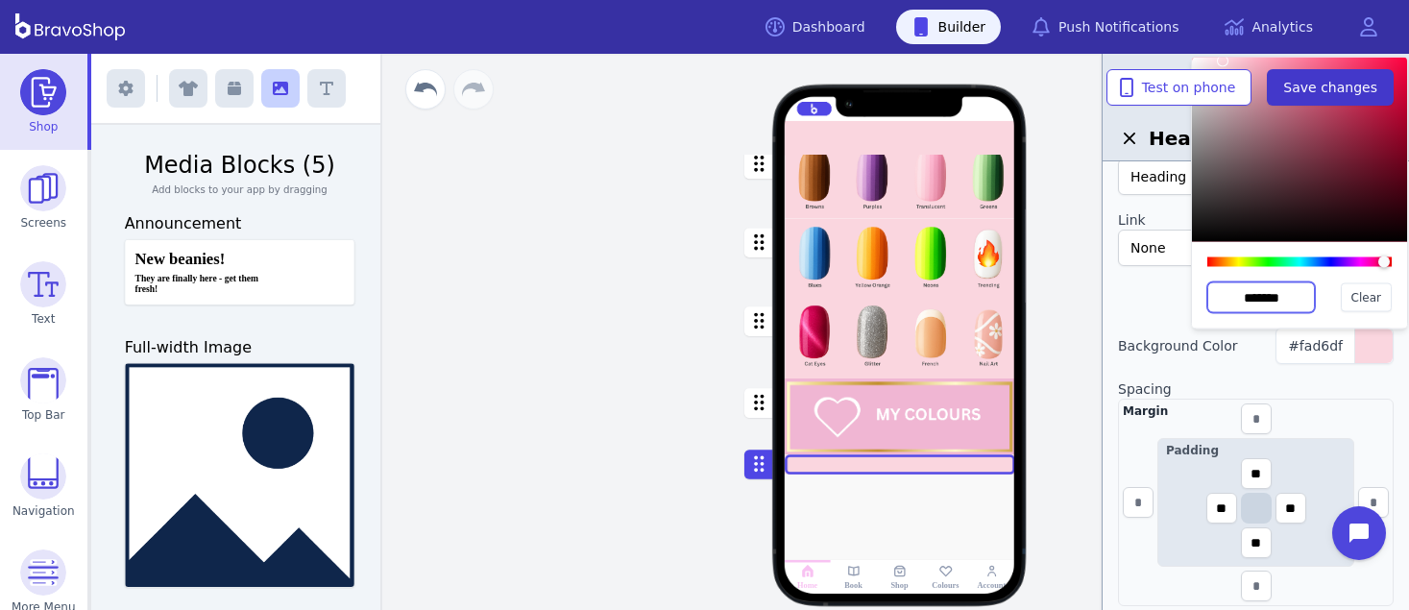
type input "*******"
click at [1327, 86] on span "Save changes" at bounding box center [1330, 87] width 94 height 19
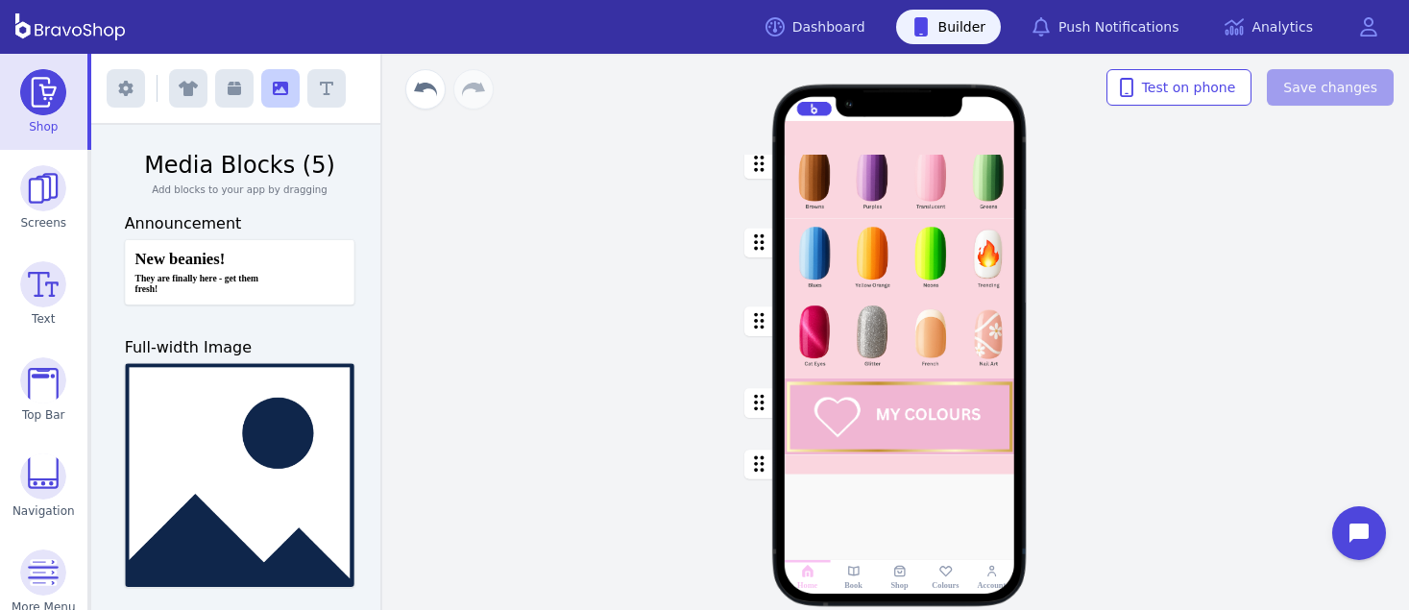
scroll to position [0, 0]
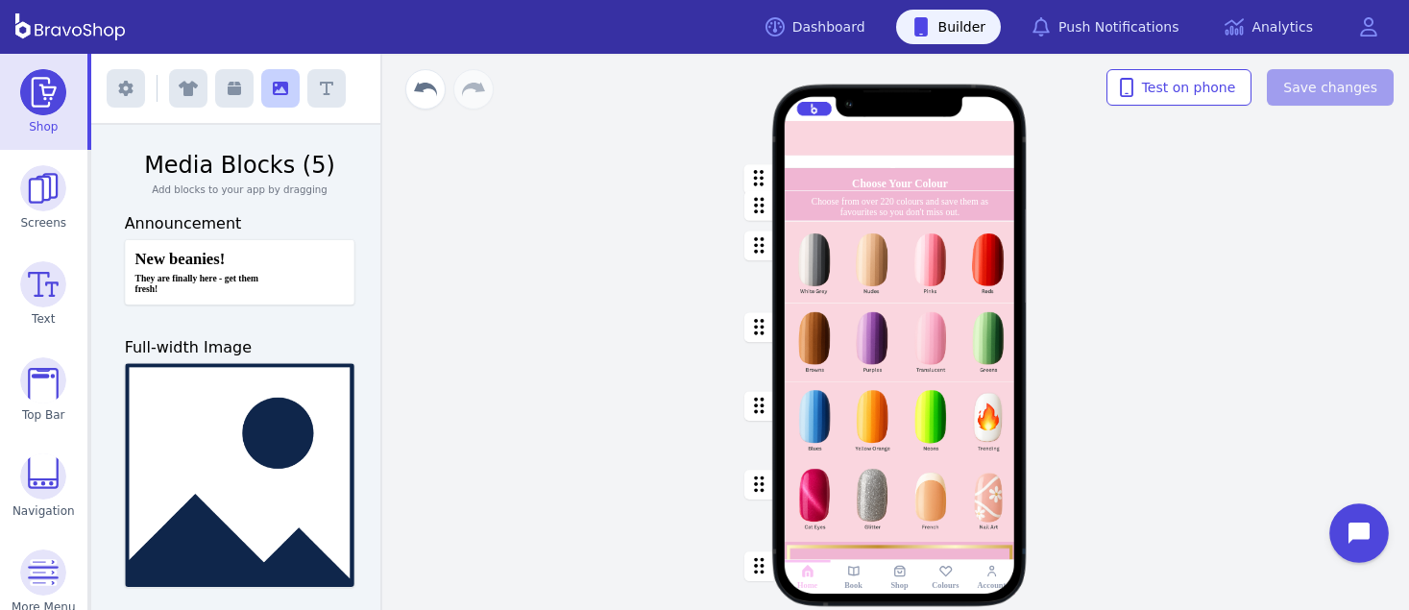
click at [1343, 526] on button "Open chat widget" at bounding box center [1359, 533] width 60 height 60
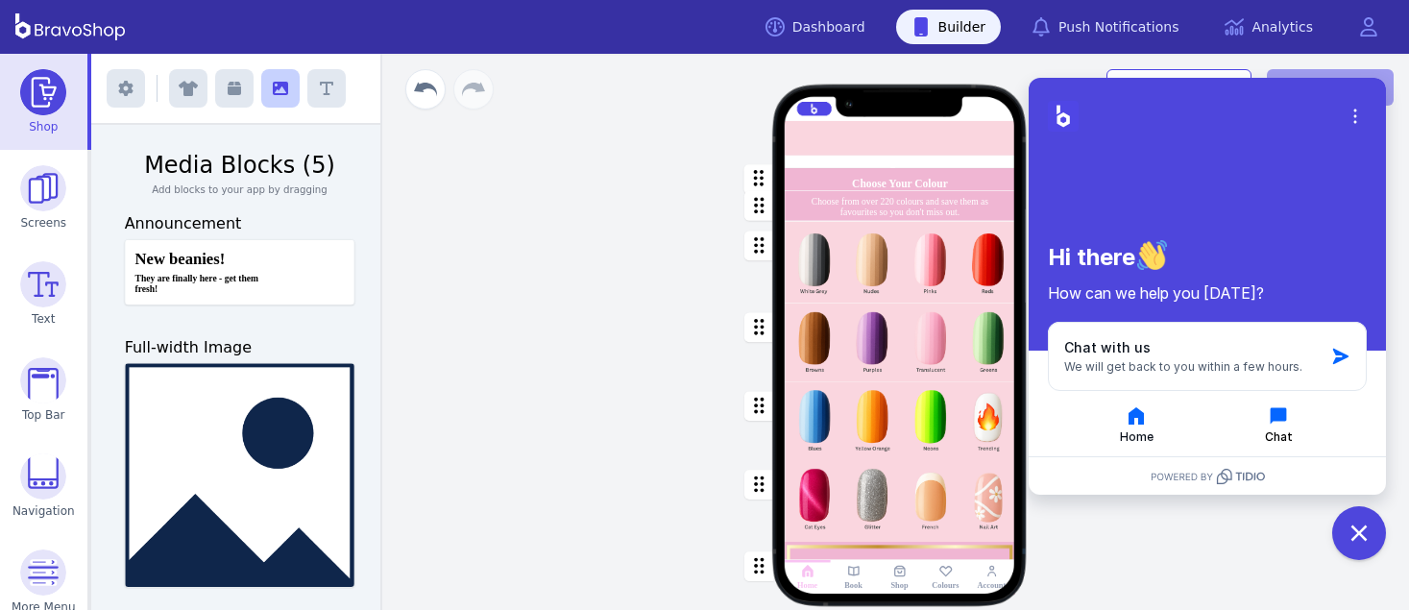
click at [1290, 422] on icon "button" at bounding box center [1278, 415] width 23 height 23
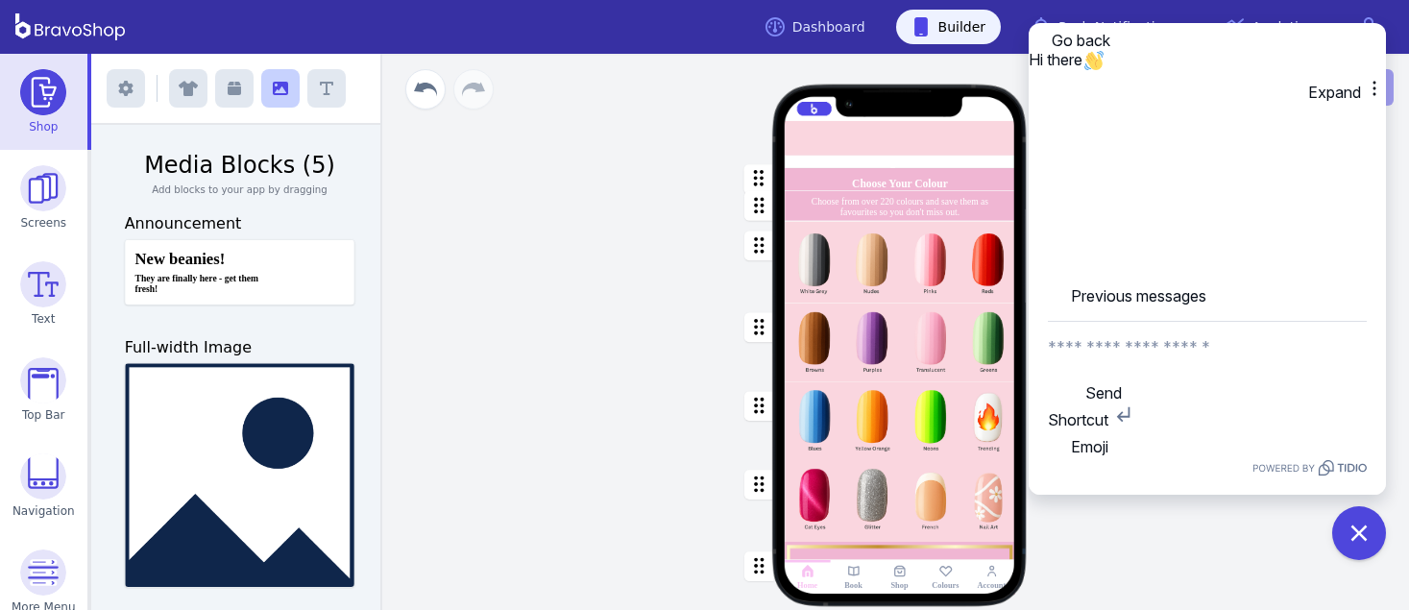
click at [1126, 372] on textarea "New message" at bounding box center [1207, 347] width 319 height 50
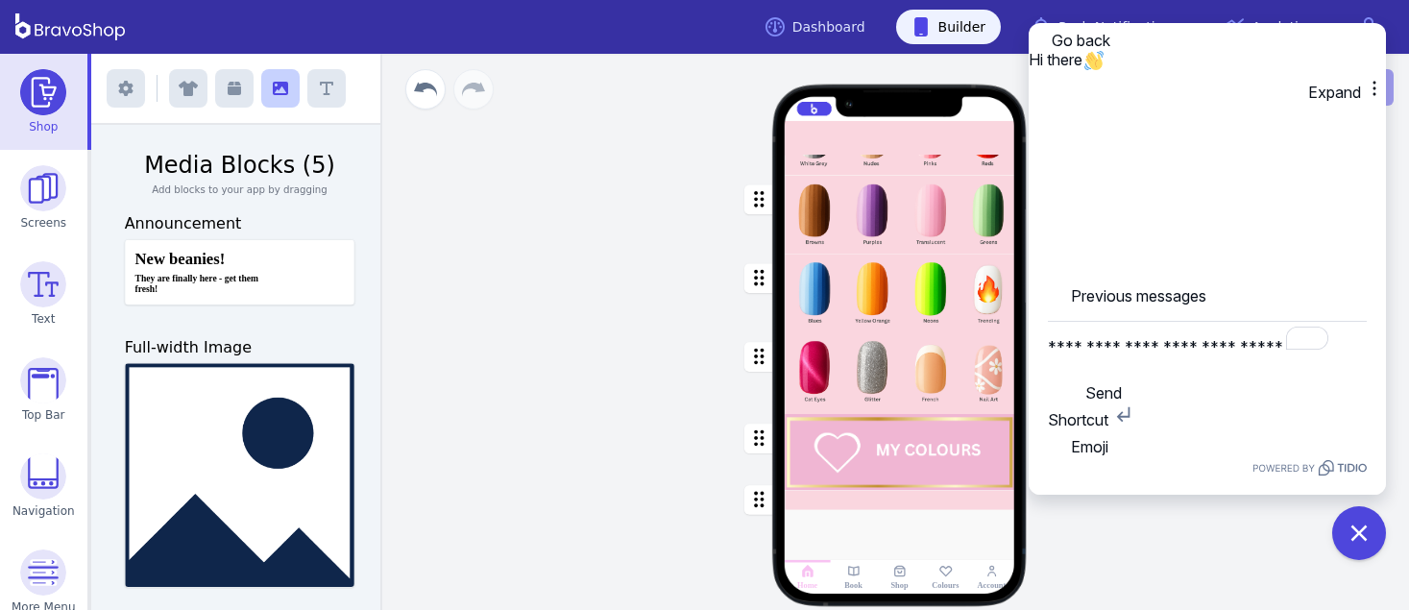
scroll to position [205, 0]
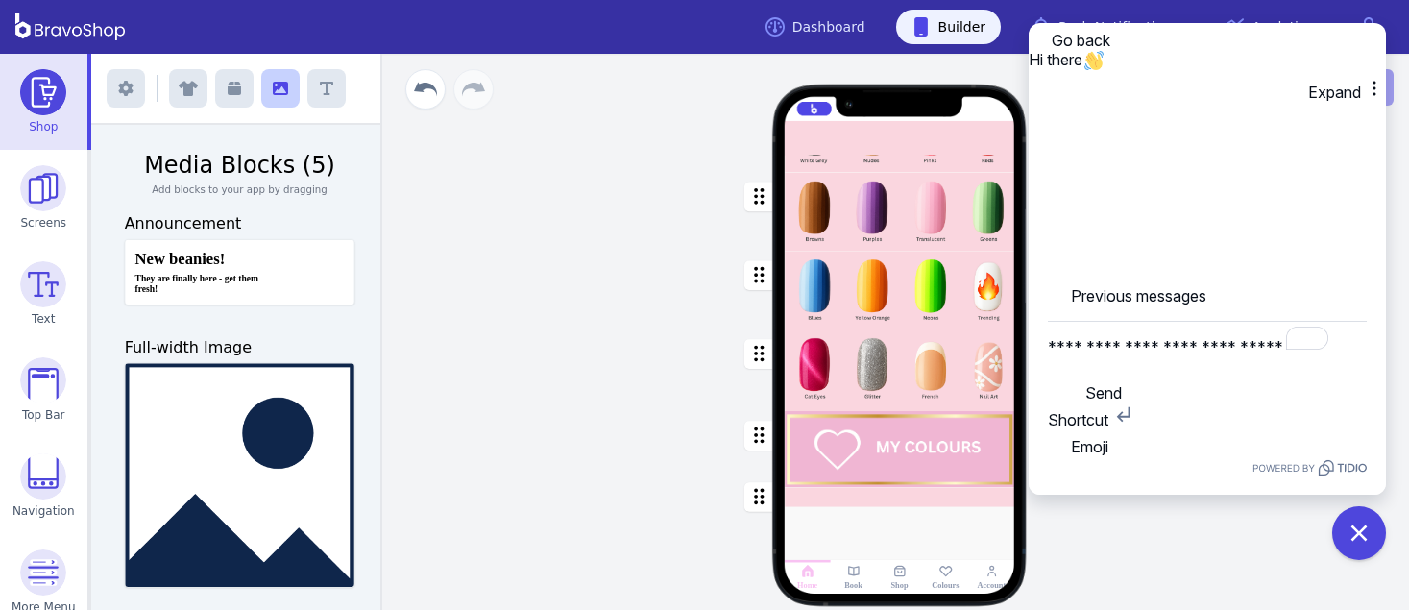
click at [922, 428] on div "button" at bounding box center [900, 449] width 230 height 76
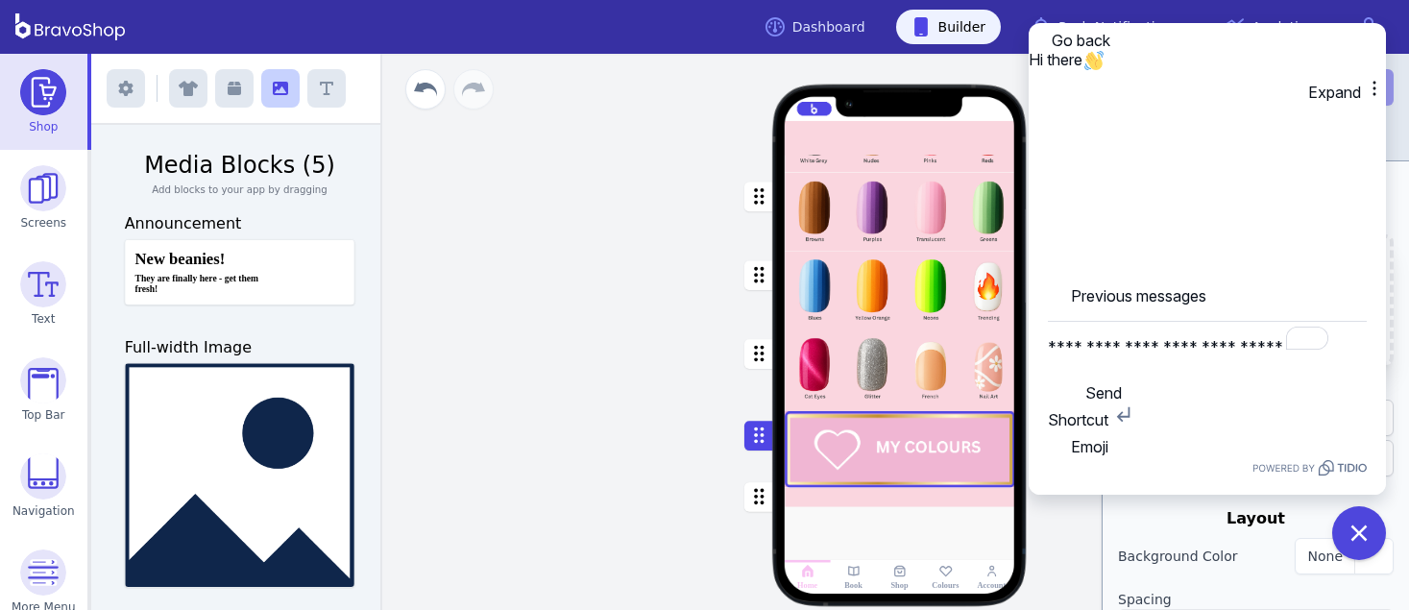
click at [1262, 372] on textarea "**********" at bounding box center [1190, 347] width 284 height 50
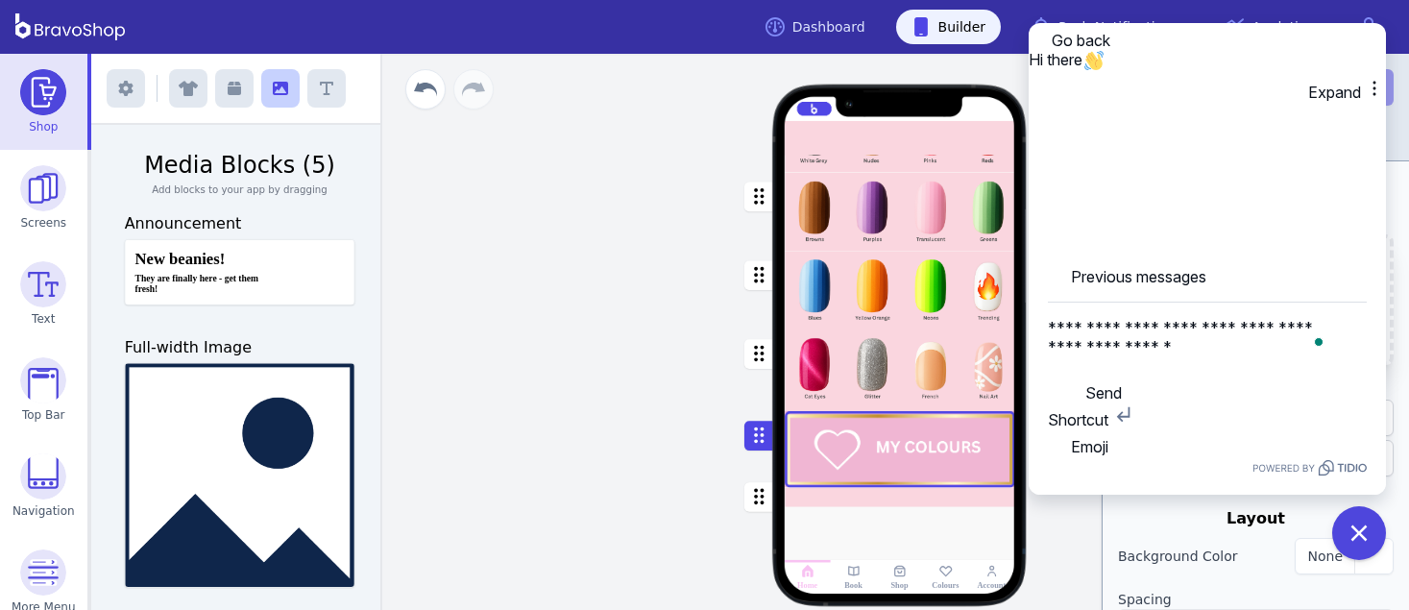
click at [1146, 372] on textarea "**********" at bounding box center [1190, 336] width 284 height 69
click at [1197, 372] on textarea "**********" at bounding box center [1190, 336] width 284 height 69
click at [1112, 372] on textarea "**********" at bounding box center [1190, 336] width 284 height 69
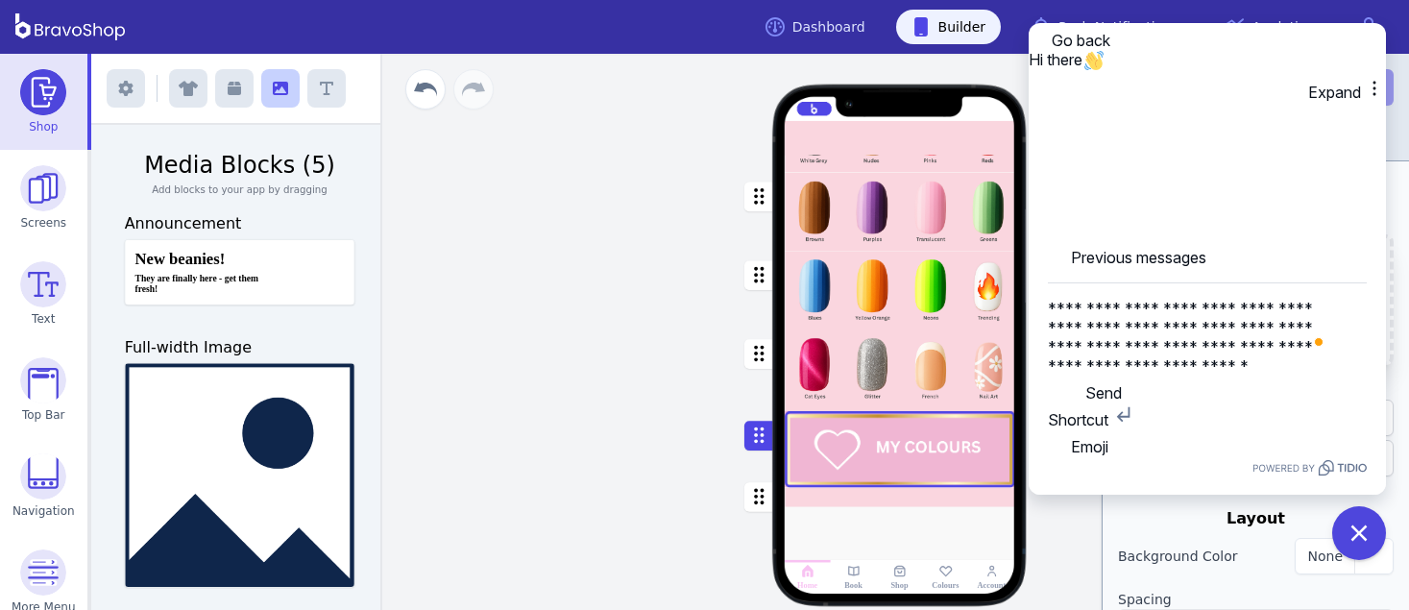
type textarea "**********"
click at [1083, 397] on icon "button" at bounding box center [1073, 386] width 19 height 19
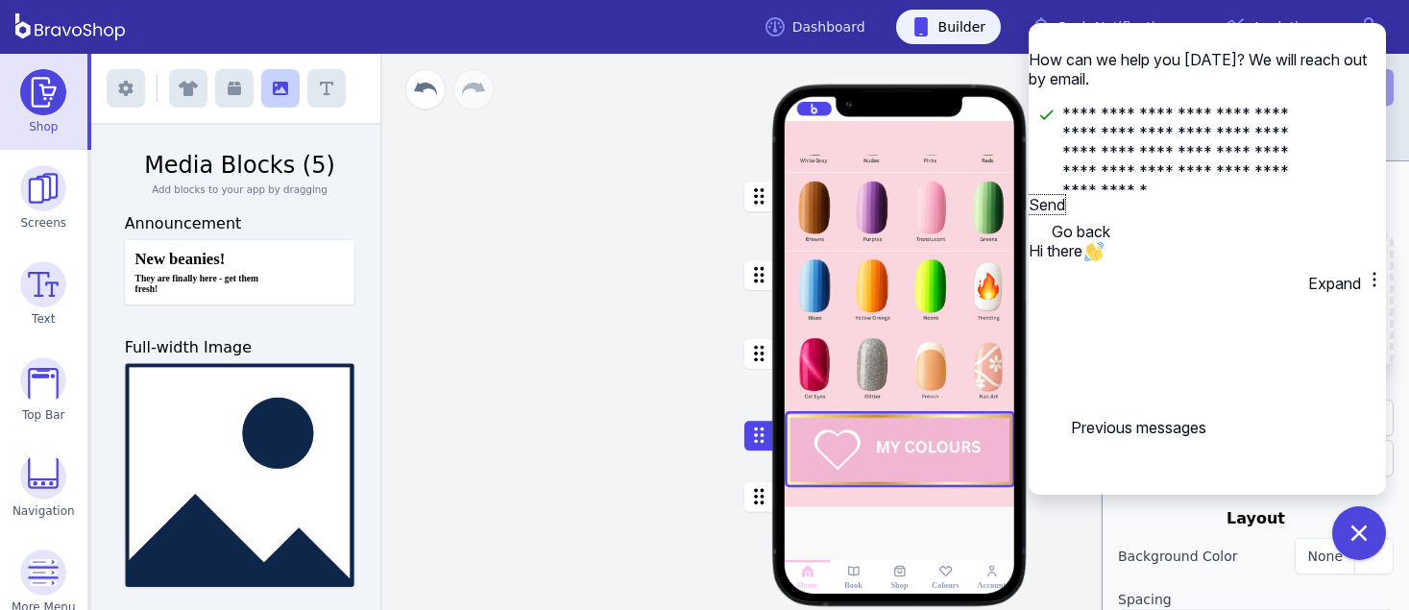
click at [1065, 214] on button "Send" at bounding box center [1046, 204] width 36 height 19
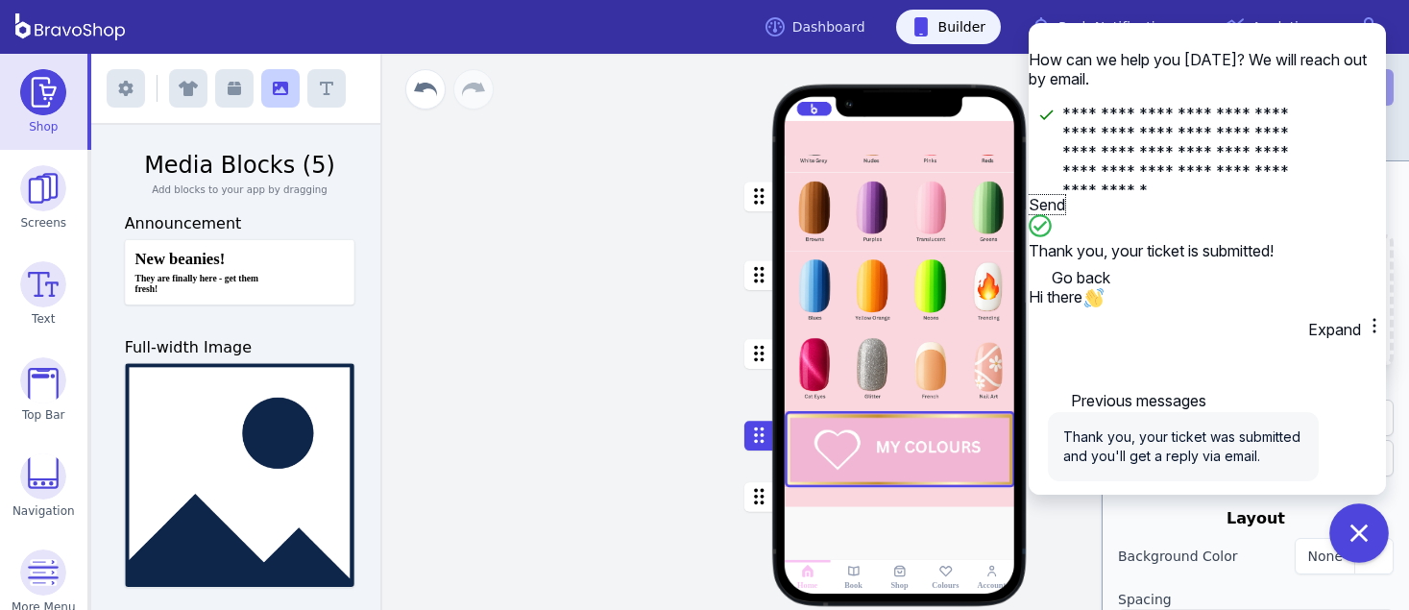
click at [1361, 531] on icon "Close chat widget" at bounding box center [1358, 532] width 17 height 17
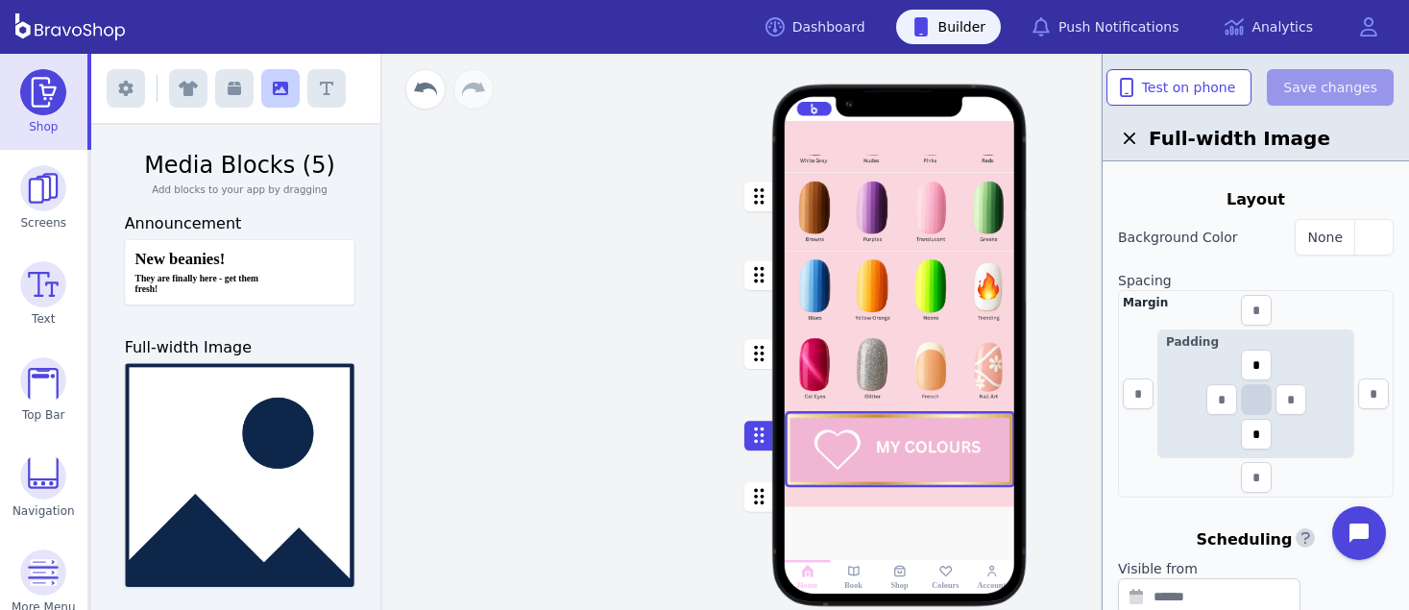
scroll to position [315, 0]
click at [1251, 359] on input "*" at bounding box center [1256, 368] width 31 height 31
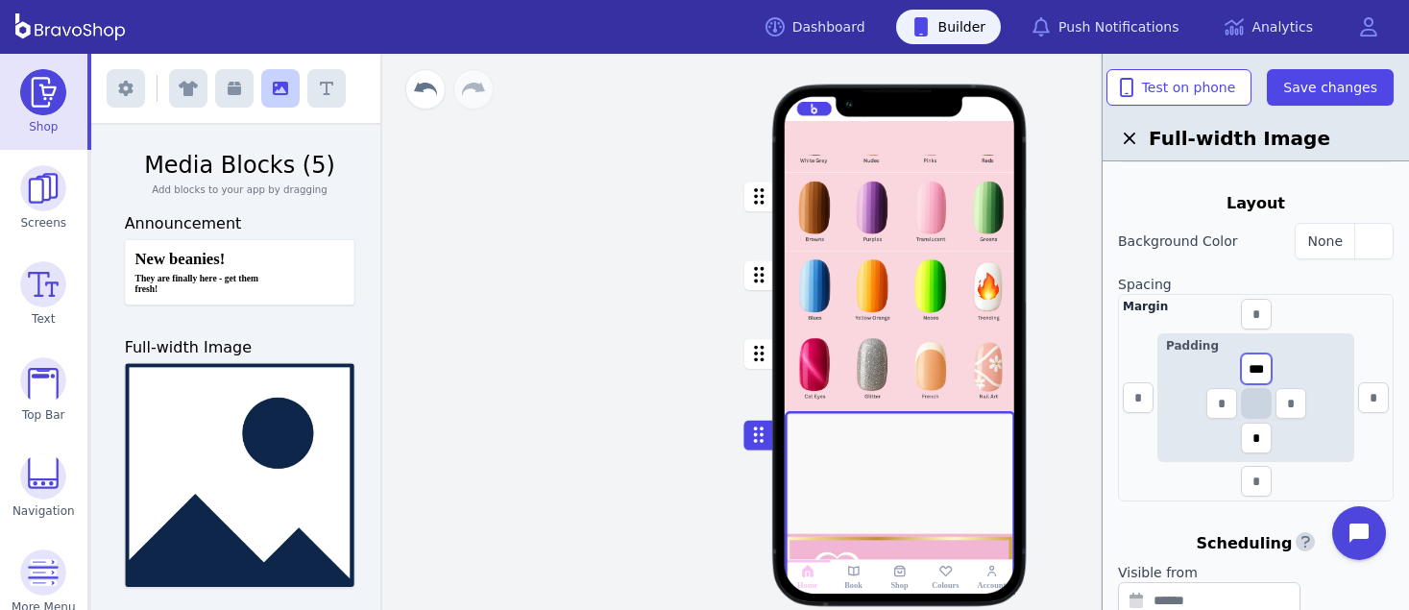
click at [1261, 367] on input "***" at bounding box center [1256, 368] width 31 height 31
type input "*"
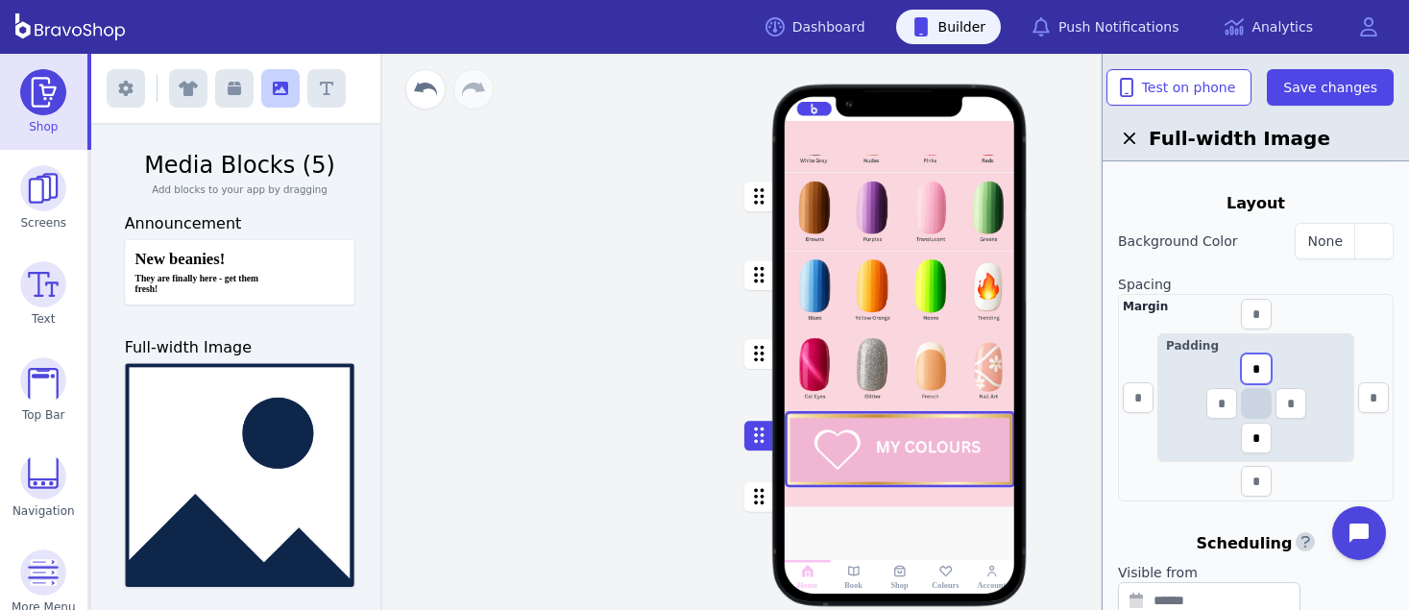
click at [1264, 364] on input "*" at bounding box center [1256, 368] width 31 height 31
click at [1257, 315] on input "text" at bounding box center [1256, 314] width 31 height 31
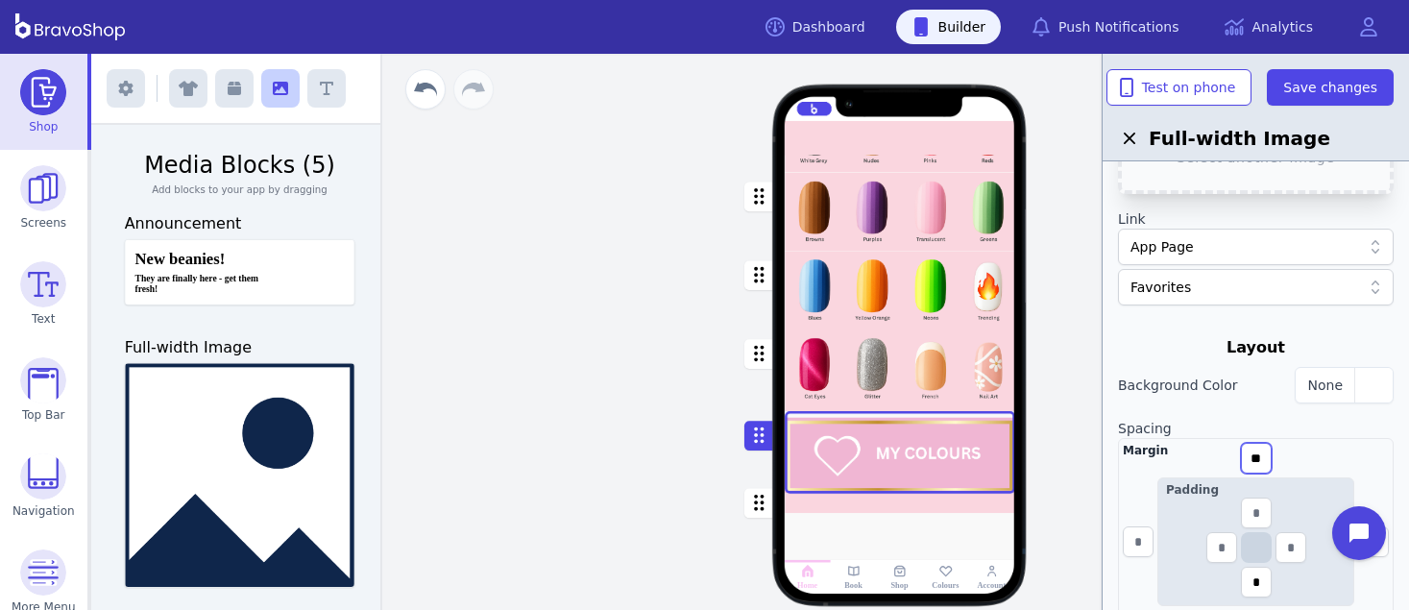
scroll to position [176, 0]
click at [1381, 379] on div "button" at bounding box center [1373, 380] width 38 height 35
type input "**"
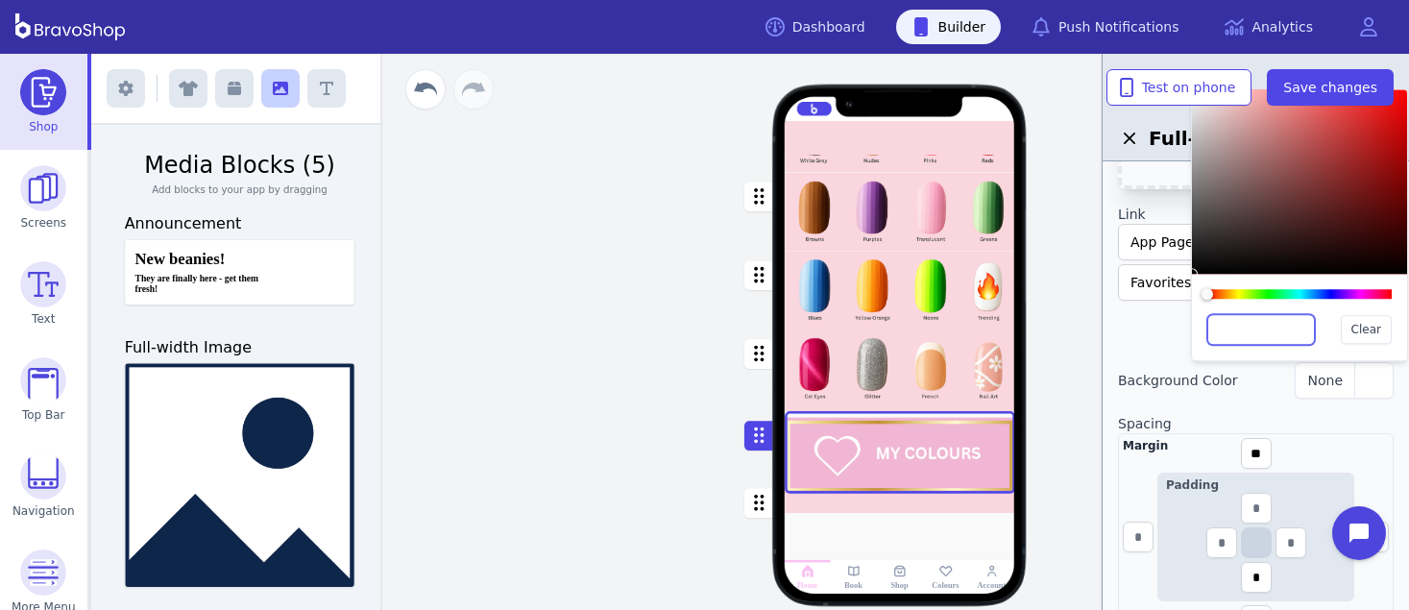
click at [1232, 333] on input "text" at bounding box center [1261, 329] width 108 height 31
paste input "*******"
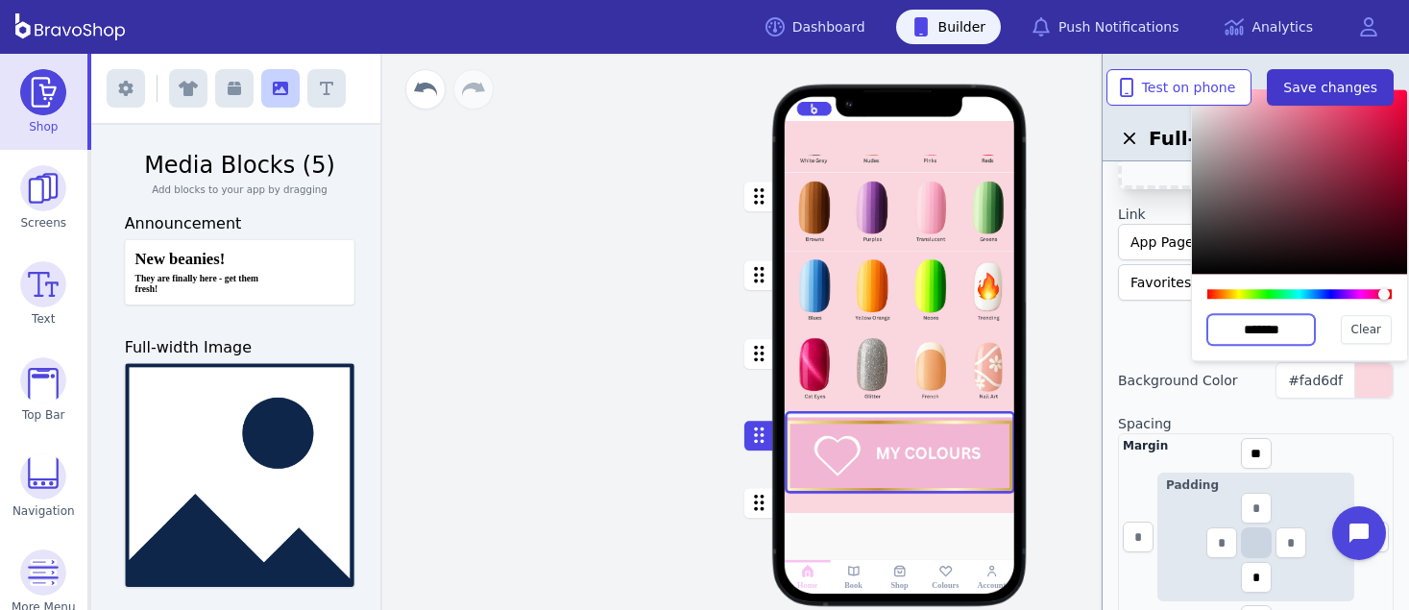
type input "*******"
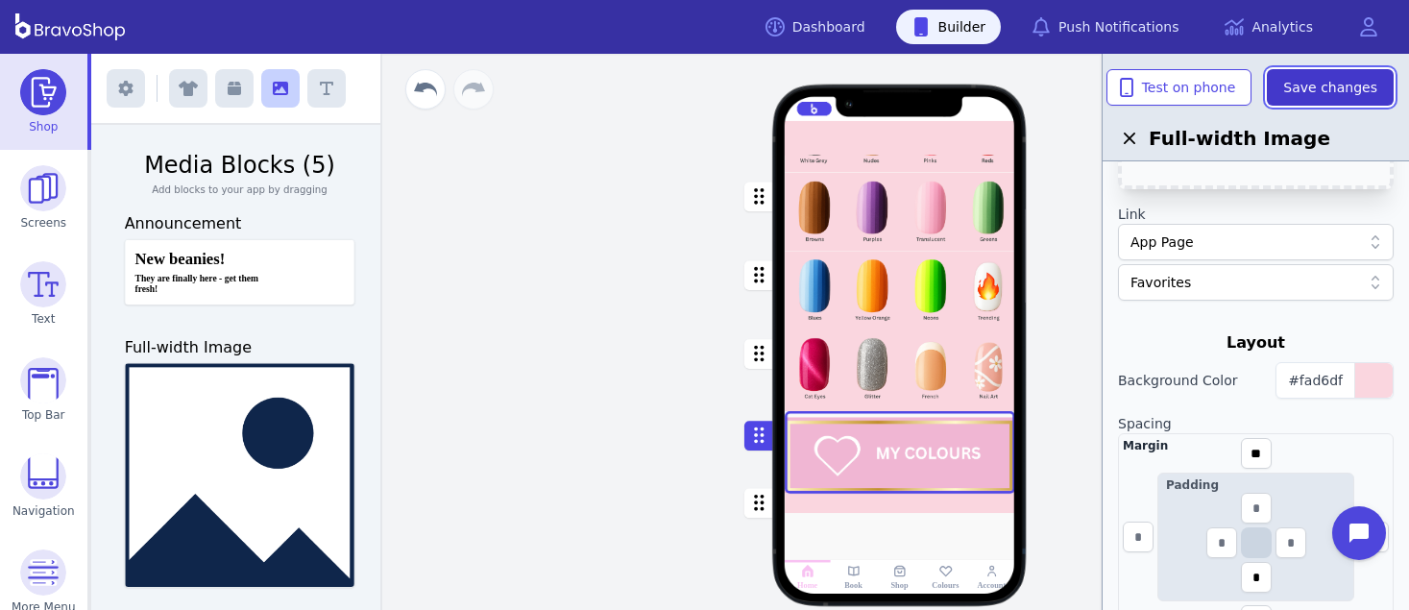
click at [1314, 79] on span "Save changes" at bounding box center [1330, 87] width 94 height 19
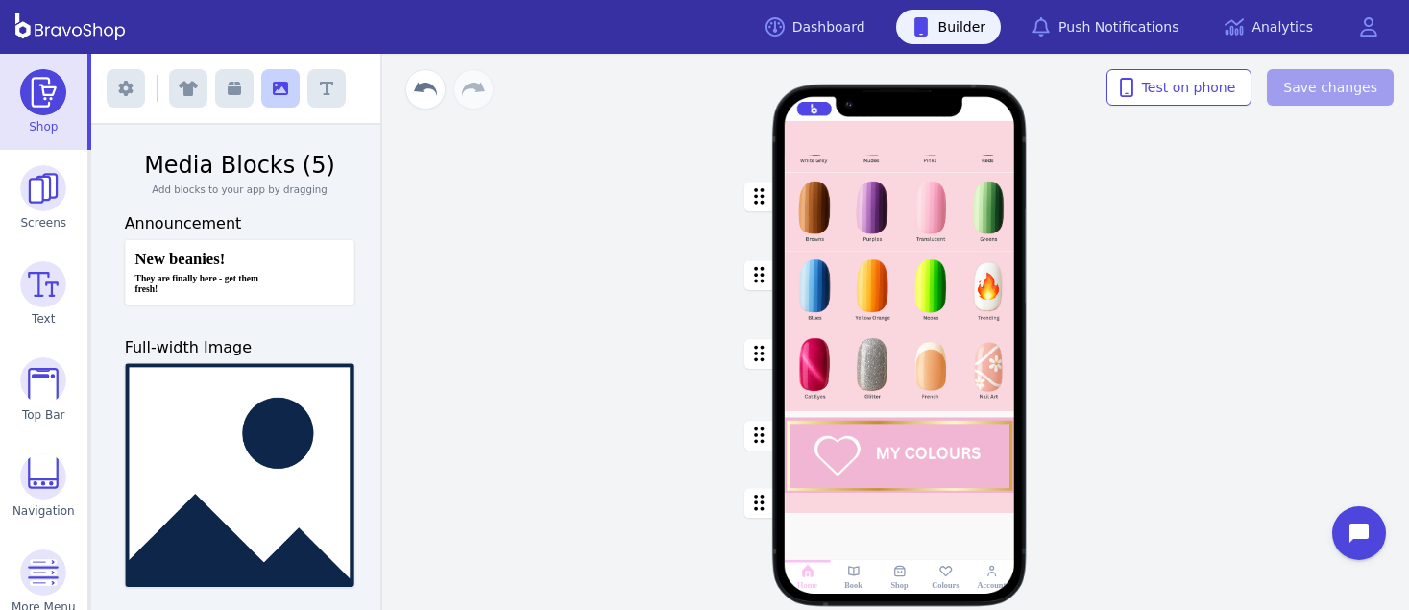
click at [954, 398] on div "button" at bounding box center [900, 370] width 230 height 82
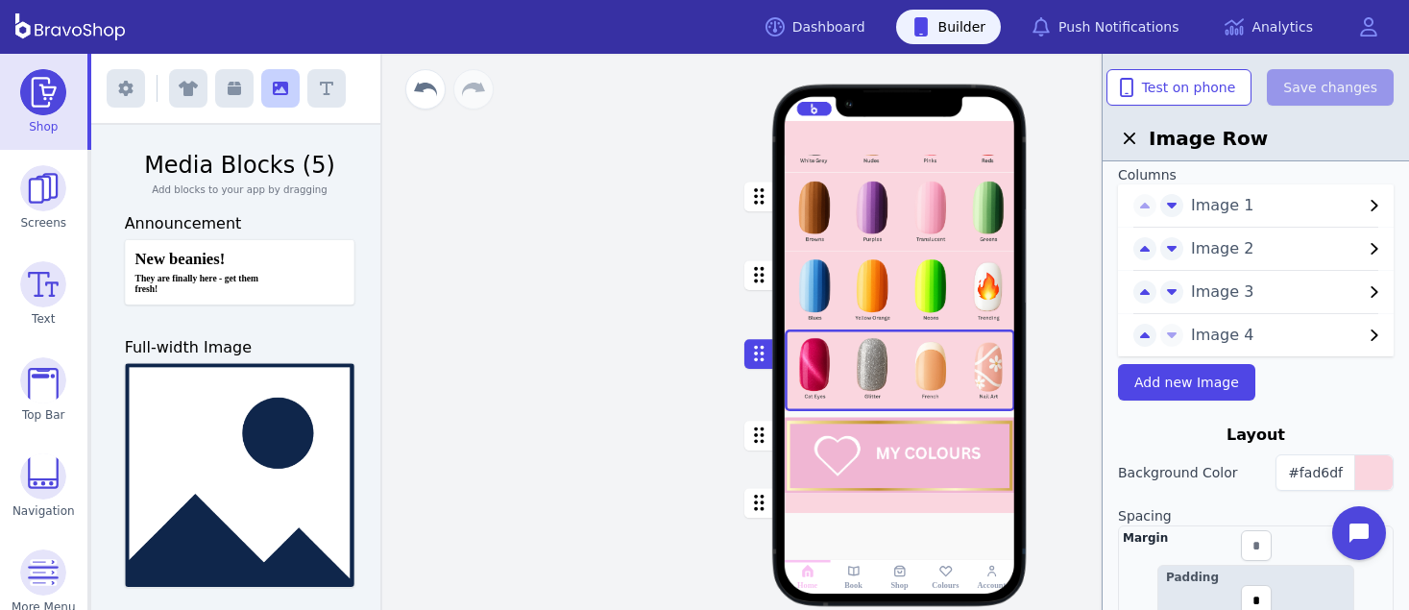
scroll to position [55, 0]
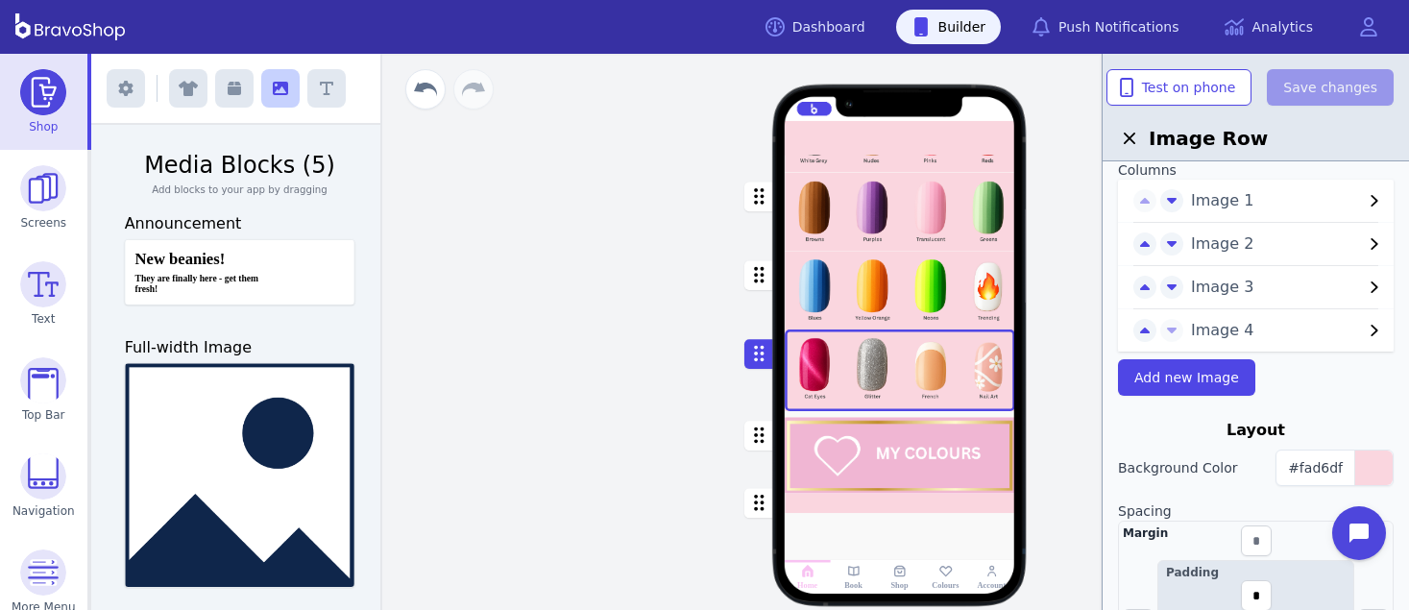
click at [932, 454] on div "button" at bounding box center [900, 452] width 230 height 83
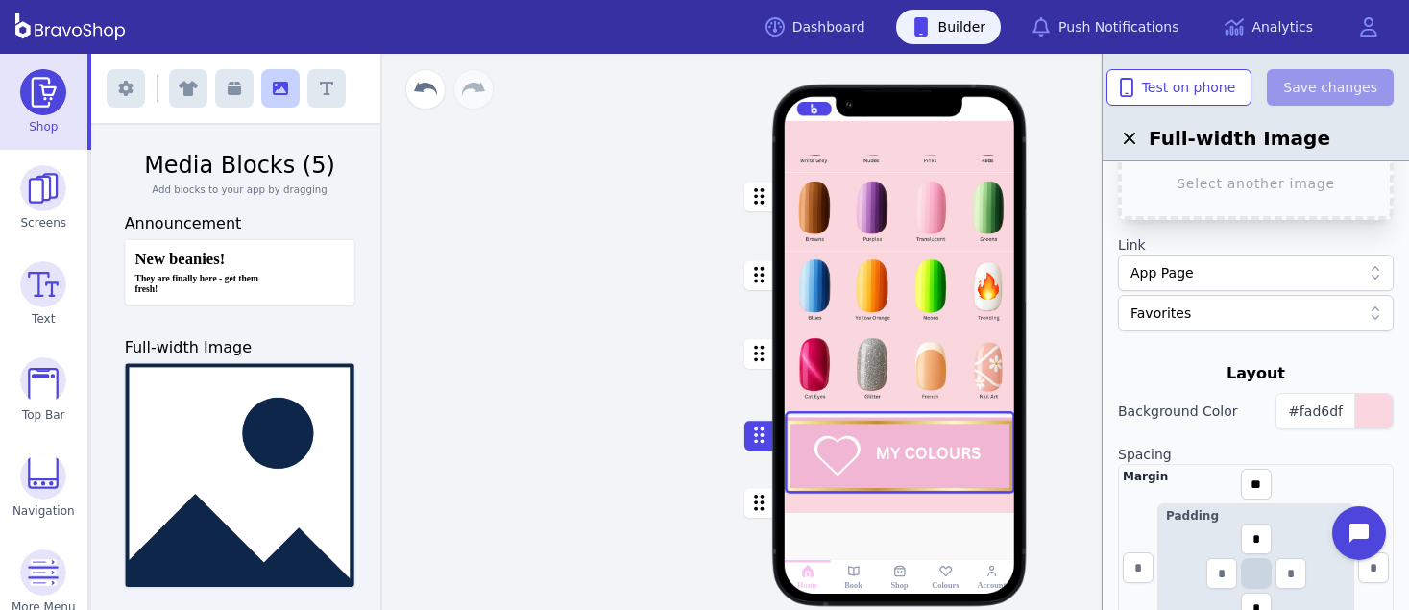
scroll to position [150, 0]
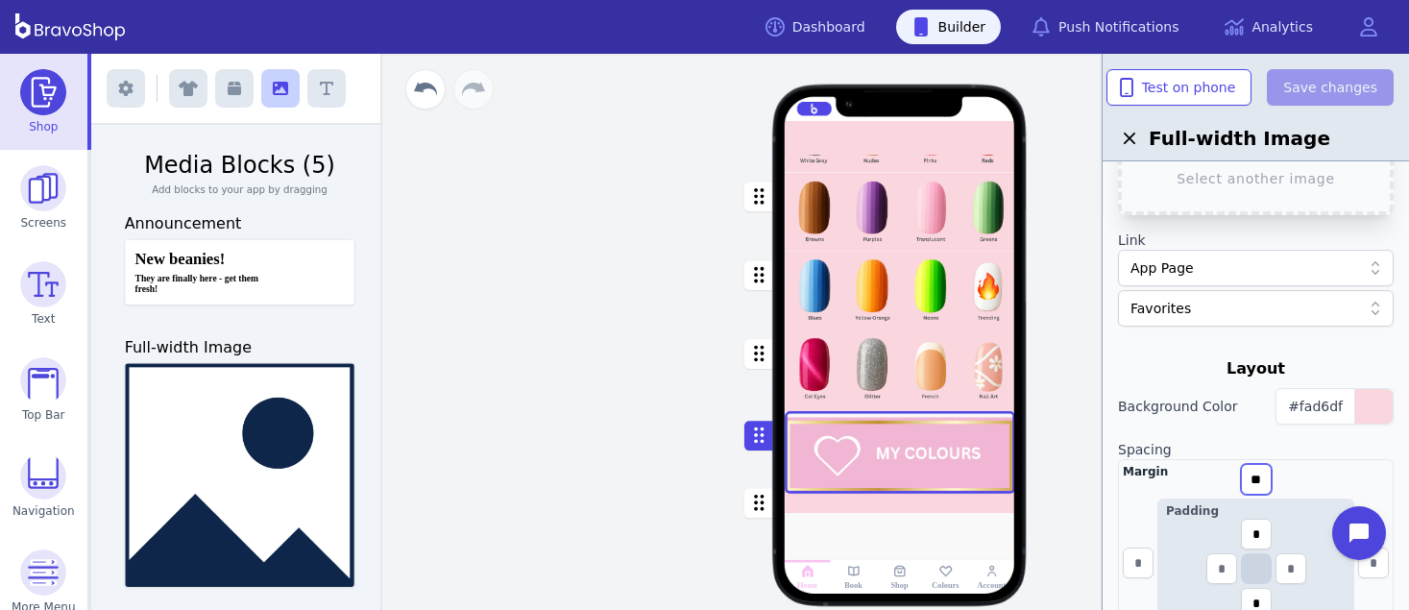
click at [1267, 478] on input "**" at bounding box center [1256, 479] width 31 height 31
type input "*"
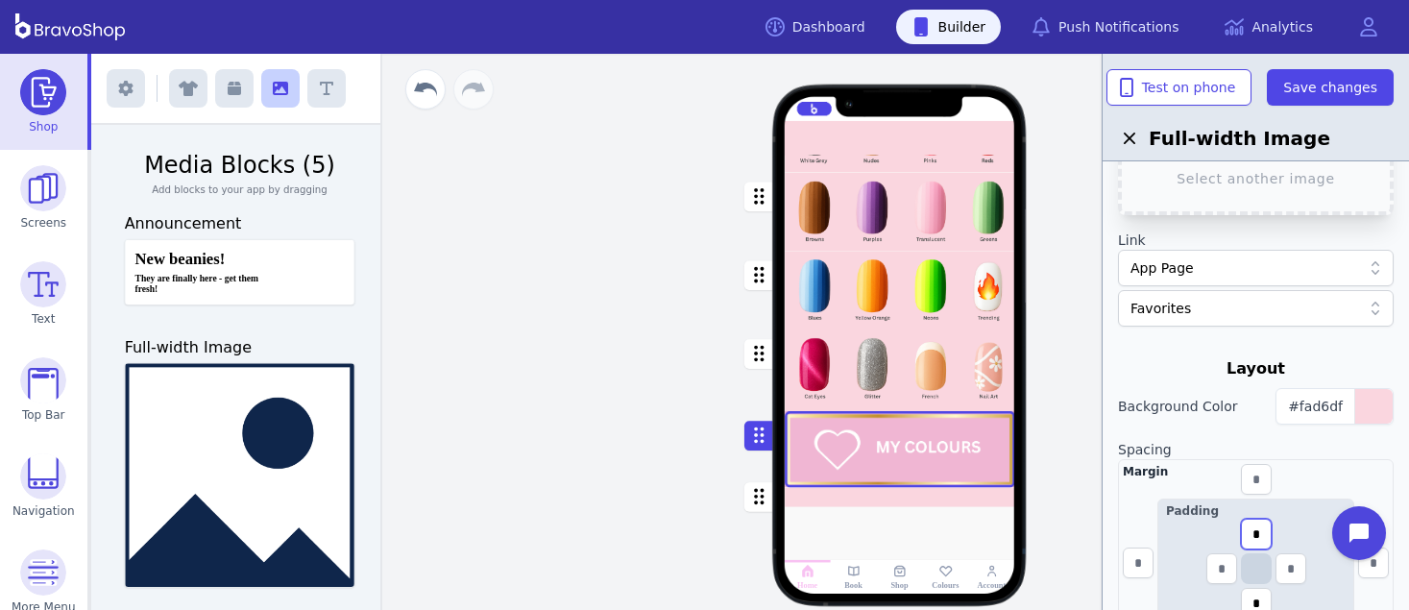
click at [1265, 529] on input "*" at bounding box center [1256, 534] width 31 height 31
type input "*"
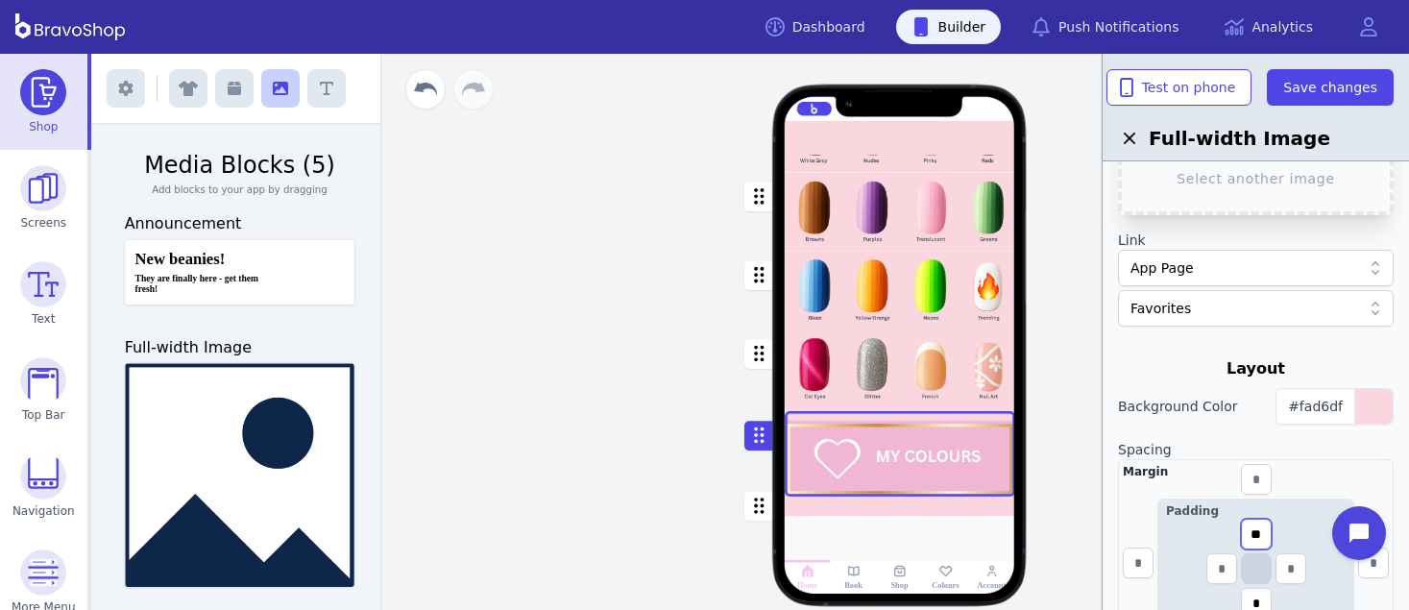
drag, startPoint x: 1263, startPoint y: 531, endPoint x: 1245, endPoint y: 530, distance: 18.3
click at [1245, 530] on input "**" at bounding box center [1256, 534] width 31 height 31
type input "**"
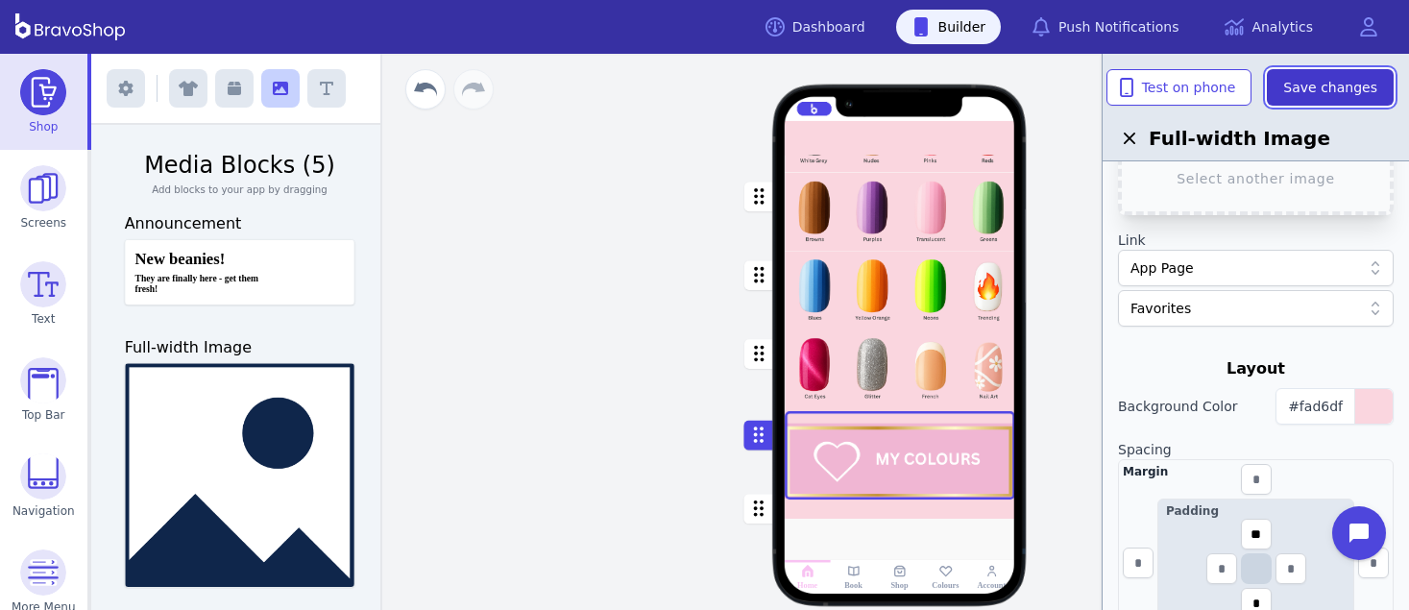
click at [1326, 89] on span "Save changes" at bounding box center [1330, 87] width 94 height 19
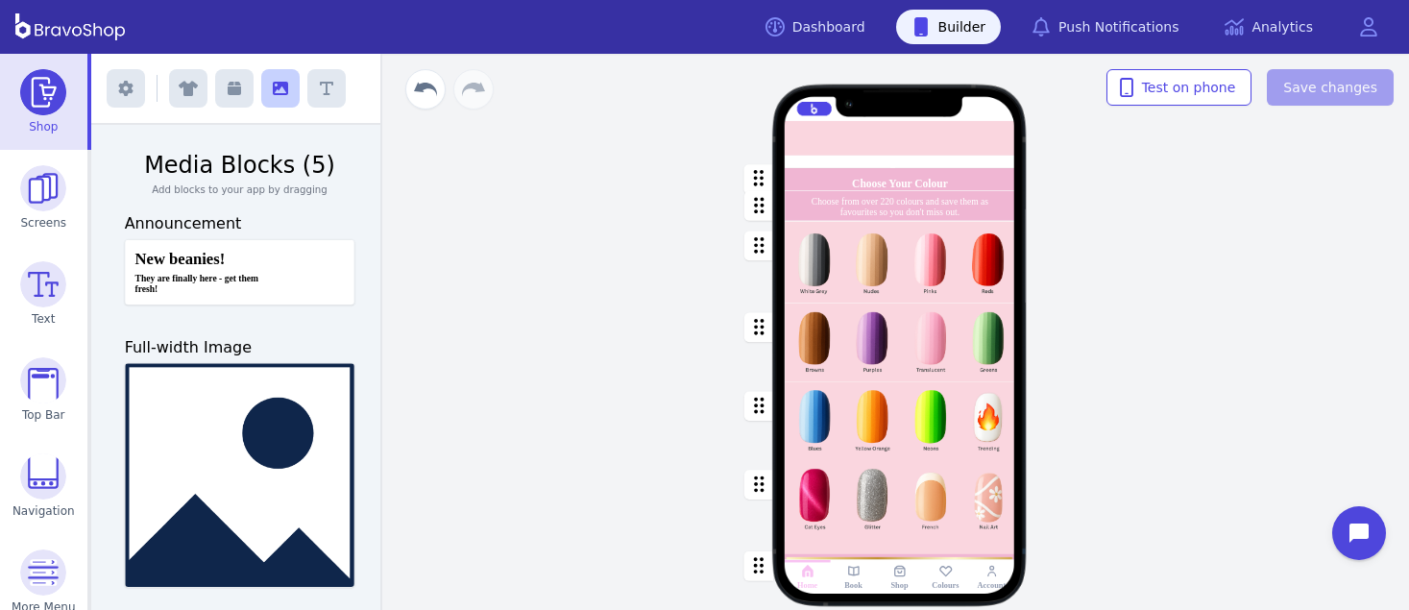
scroll to position [275, 0]
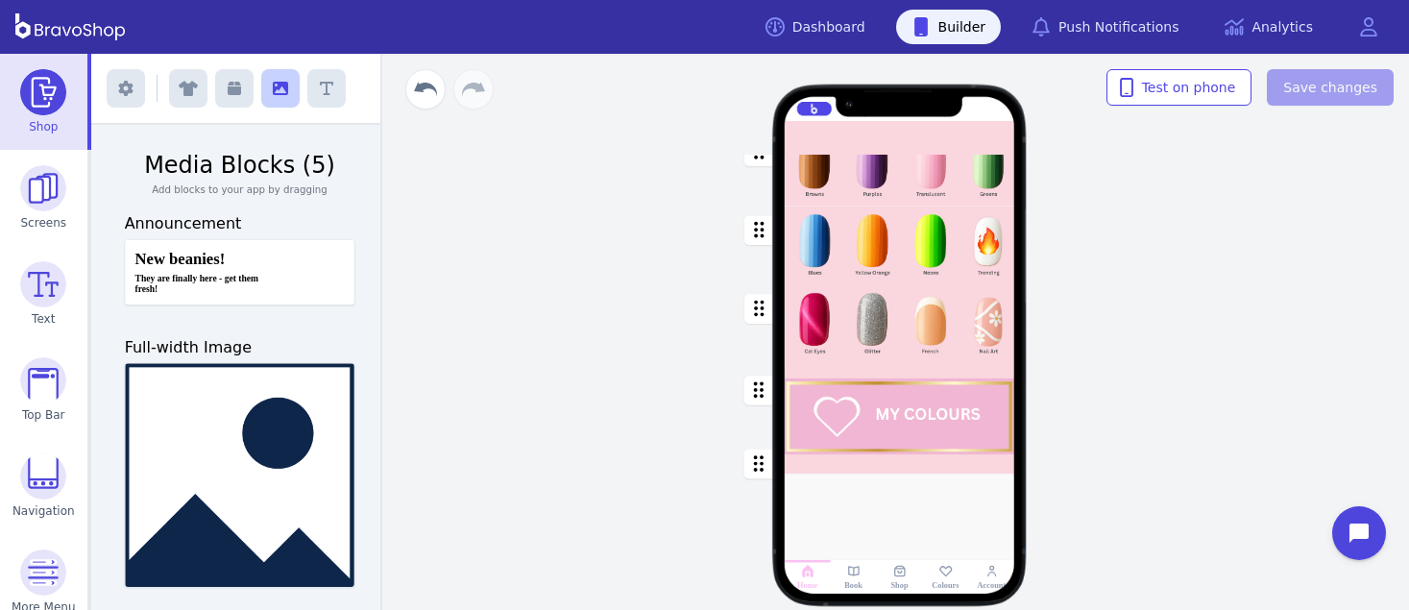
click at [907, 373] on div "button" at bounding box center [900, 410] width 230 height 88
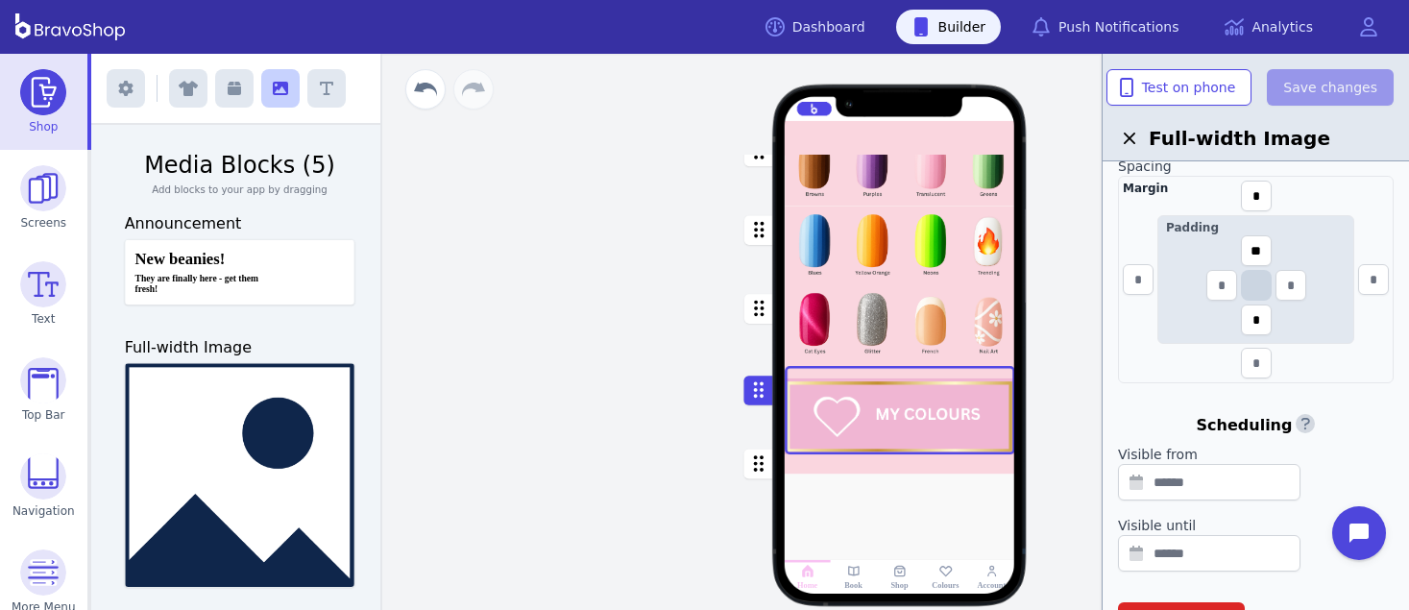
scroll to position [437, 0]
click at [1269, 243] on input "**" at bounding box center [1256, 246] width 31 height 31
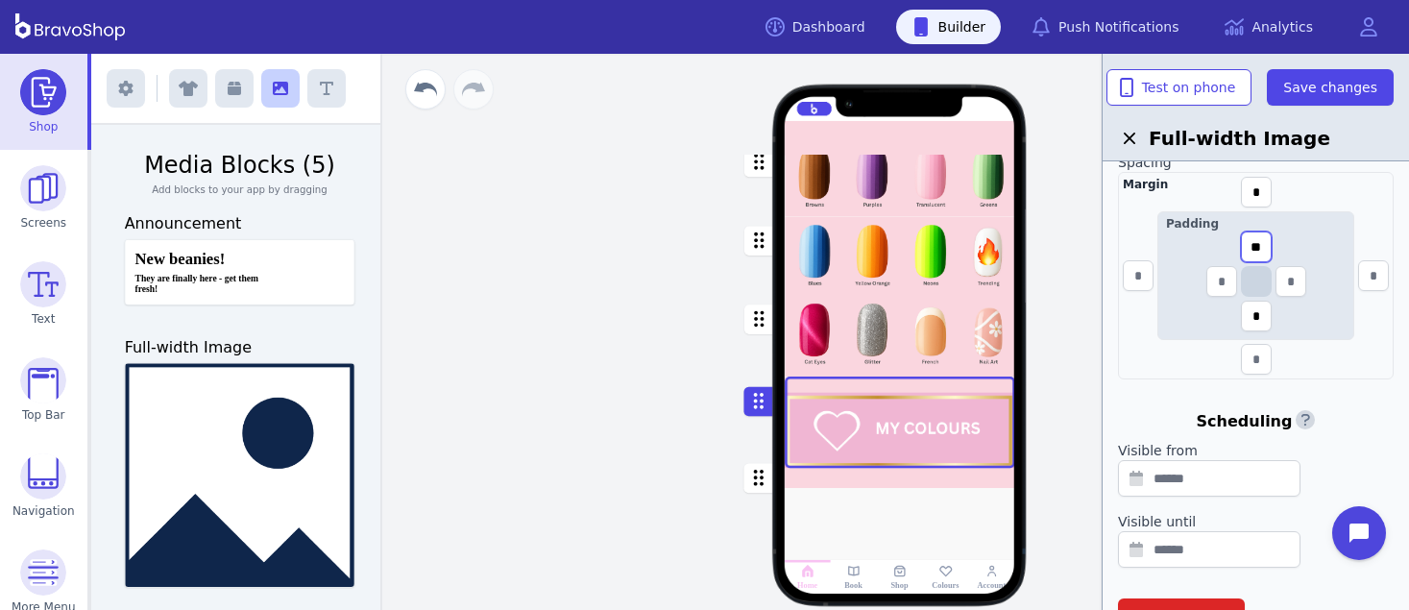
scroll to position [275, 0]
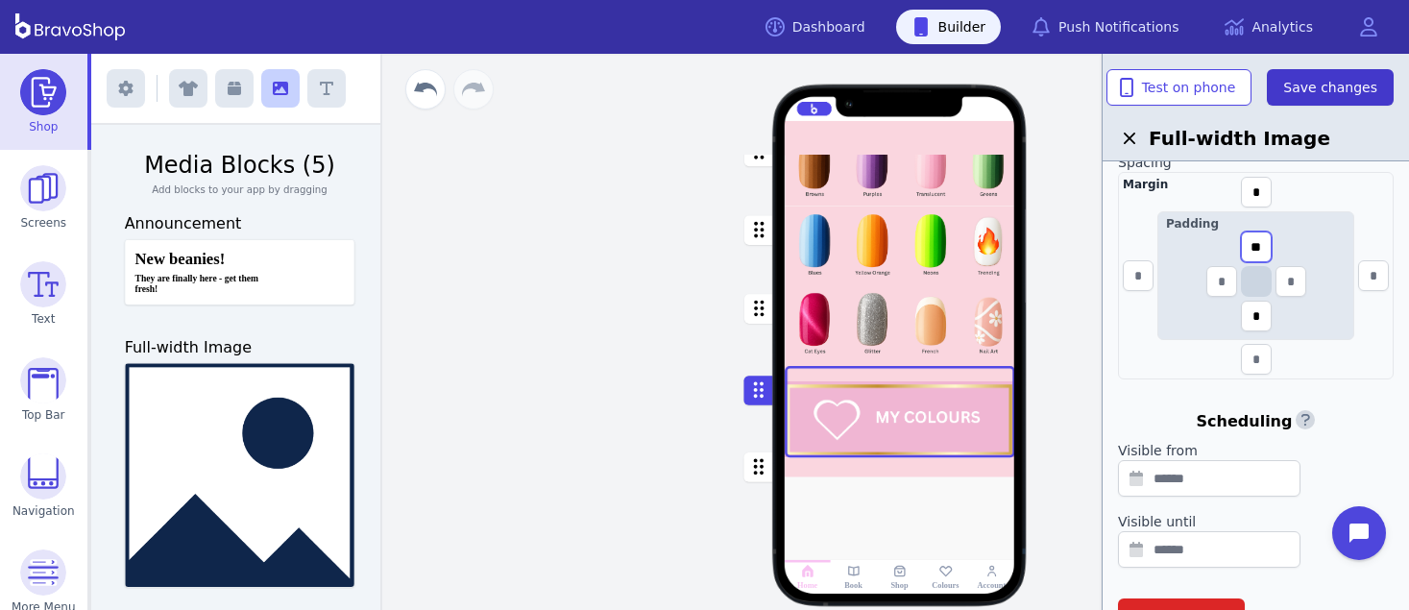
type input "**"
click at [1347, 94] on span "Save changes" at bounding box center [1330, 87] width 94 height 19
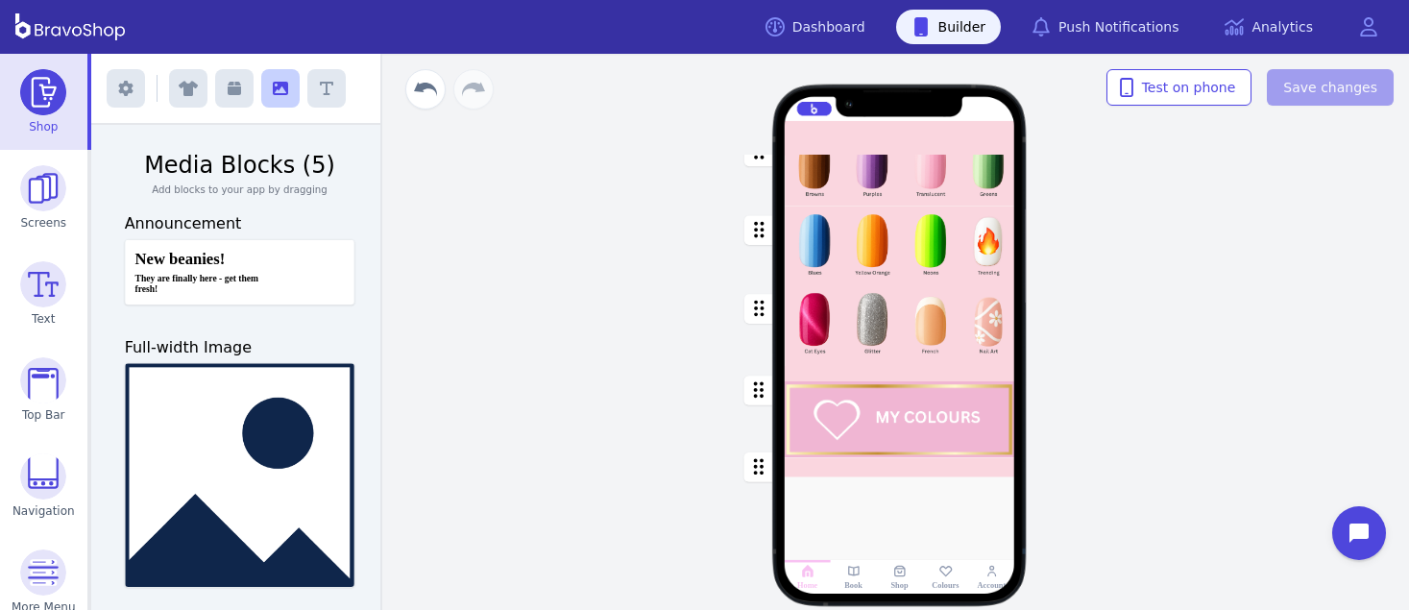
click at [1243, 302] on div "Choose Your Colour Choose from over 220 colours and save them as favourites so …" at bounding box center [899, 332] width 1019 height 556
click at [40, 107] on img at bounding box center [43, 92] width 46 height 46
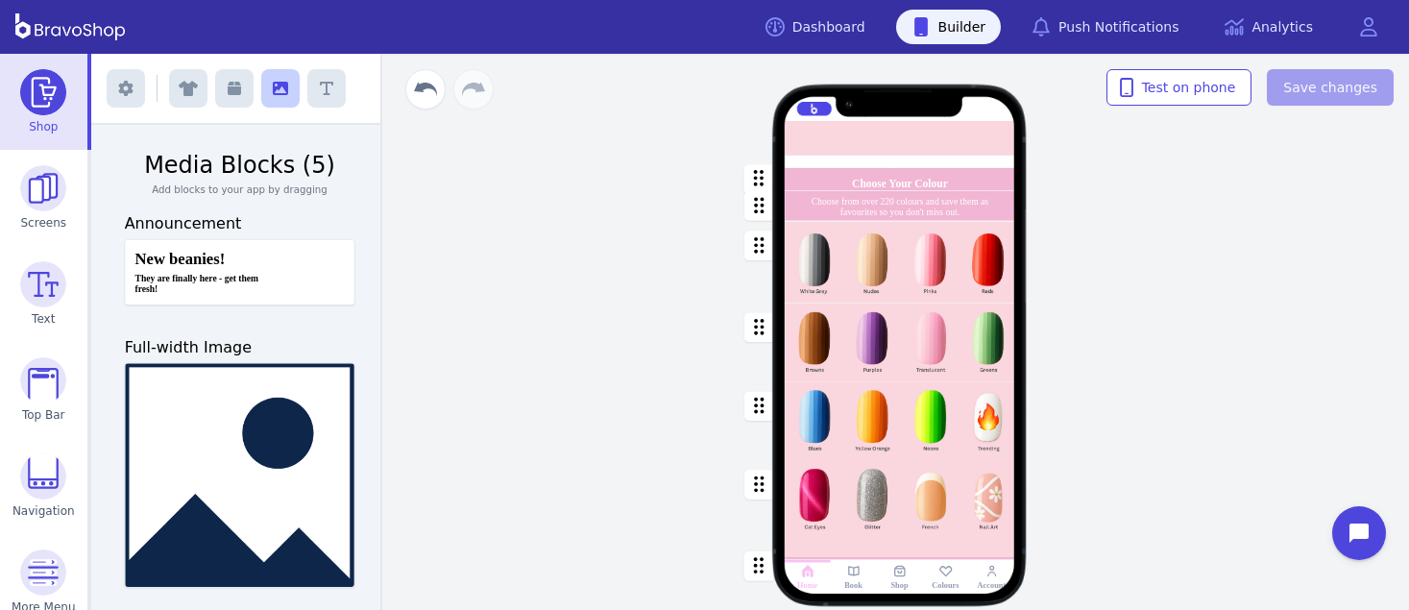
click at [34, 106] on img at bounding box center [43, 92] width 46 height 46
click at [46, 286] on img at bounding box center [43, 284] width 46 height 46
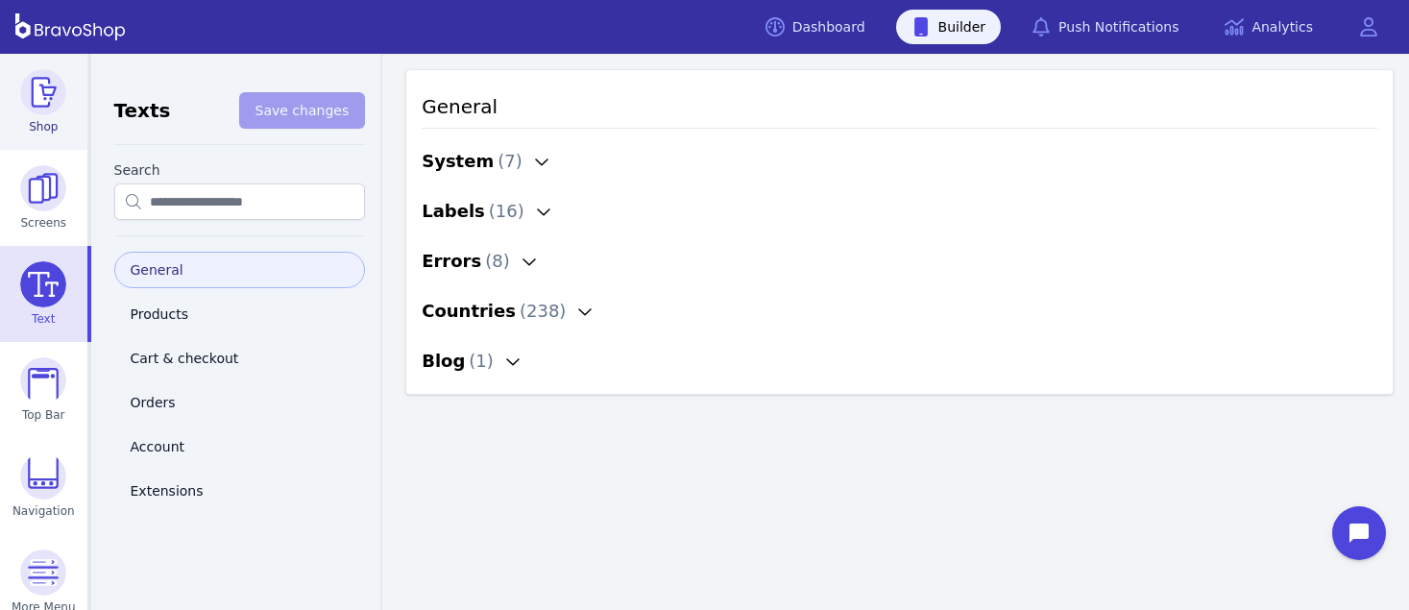
click at [27, 110] on img at bounding box center [43, 92] width 46 height 46
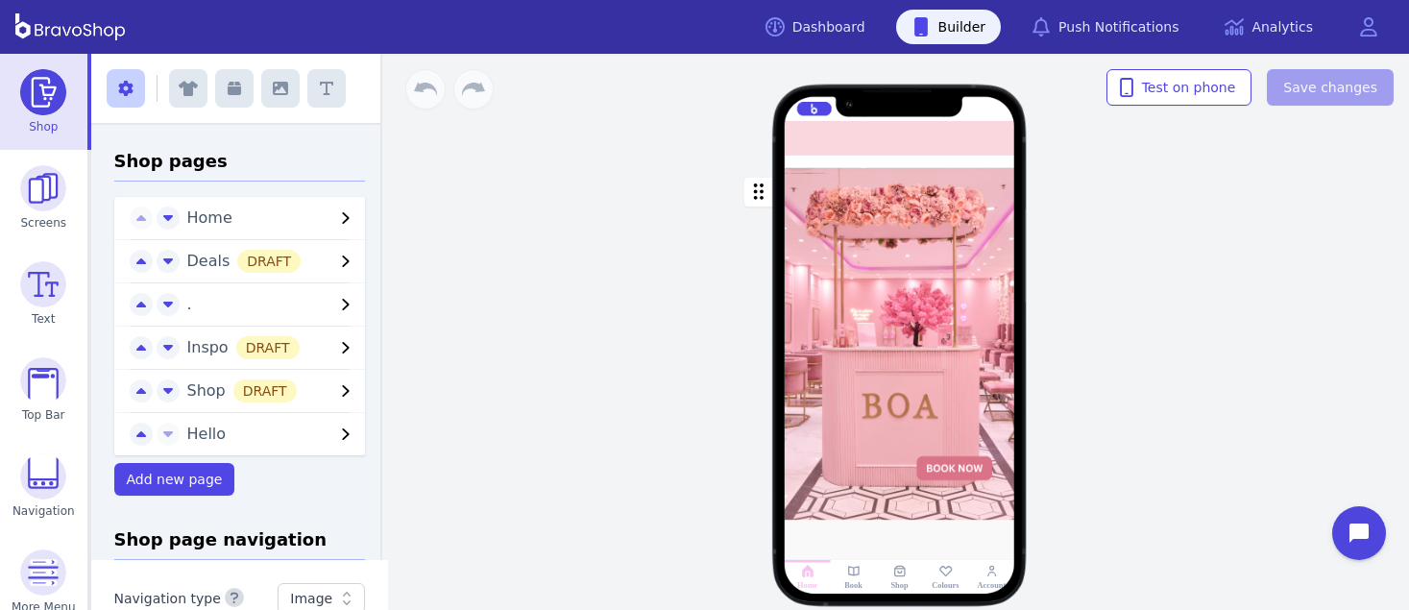
click at [875, 164] on div at bounding box center [877, 162] width 5 height 5
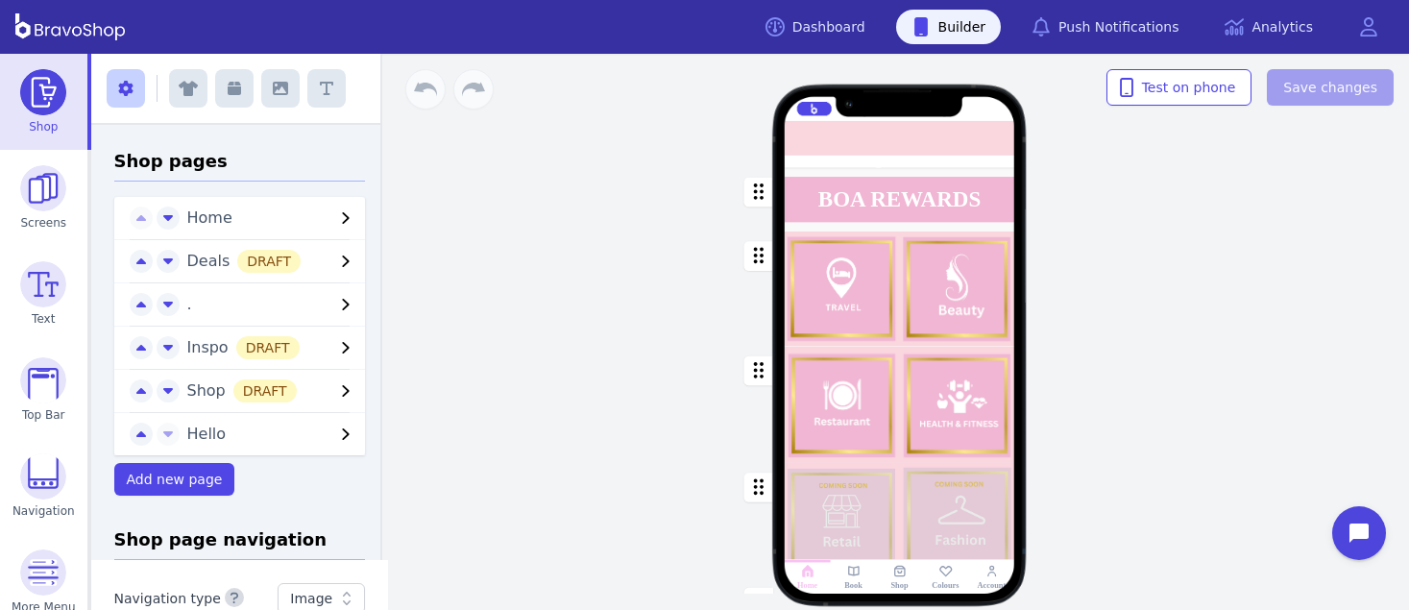
click at [891, 164] on div at bounding box center [891, 162] width 5 height 5
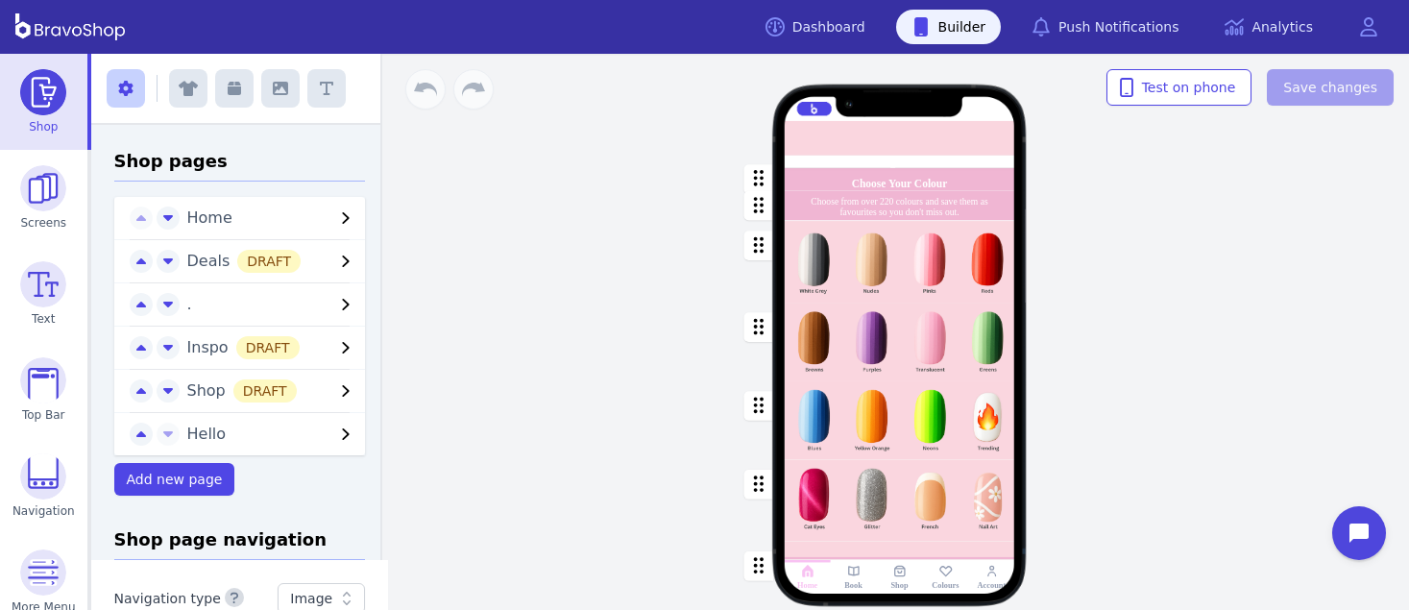
click at [334, 300] on icon "button" at bounding box center [345, 304] width 23 height 23
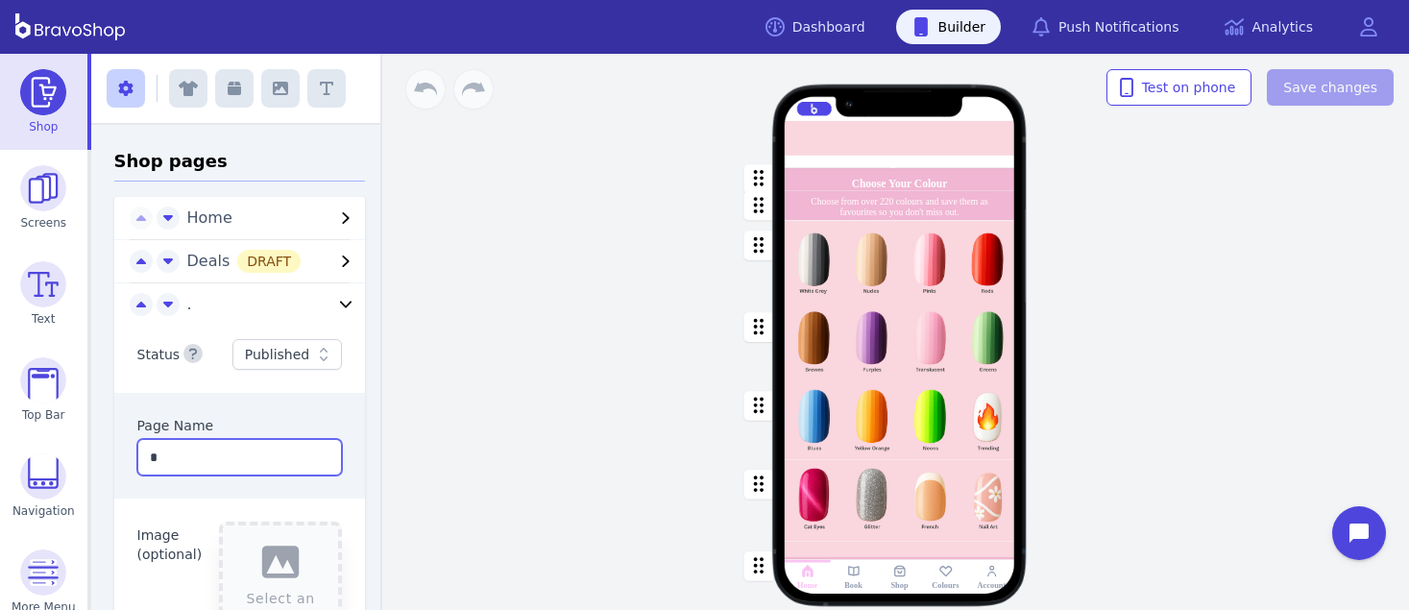
drag, startPoint x: 161, startPoint y: 453, endPoint x: 130, endPoint y: 453, distance: 31.7
click at [137, 453] on input "*" at bounding box center [240, 457] width 206 height 36
type input "******"
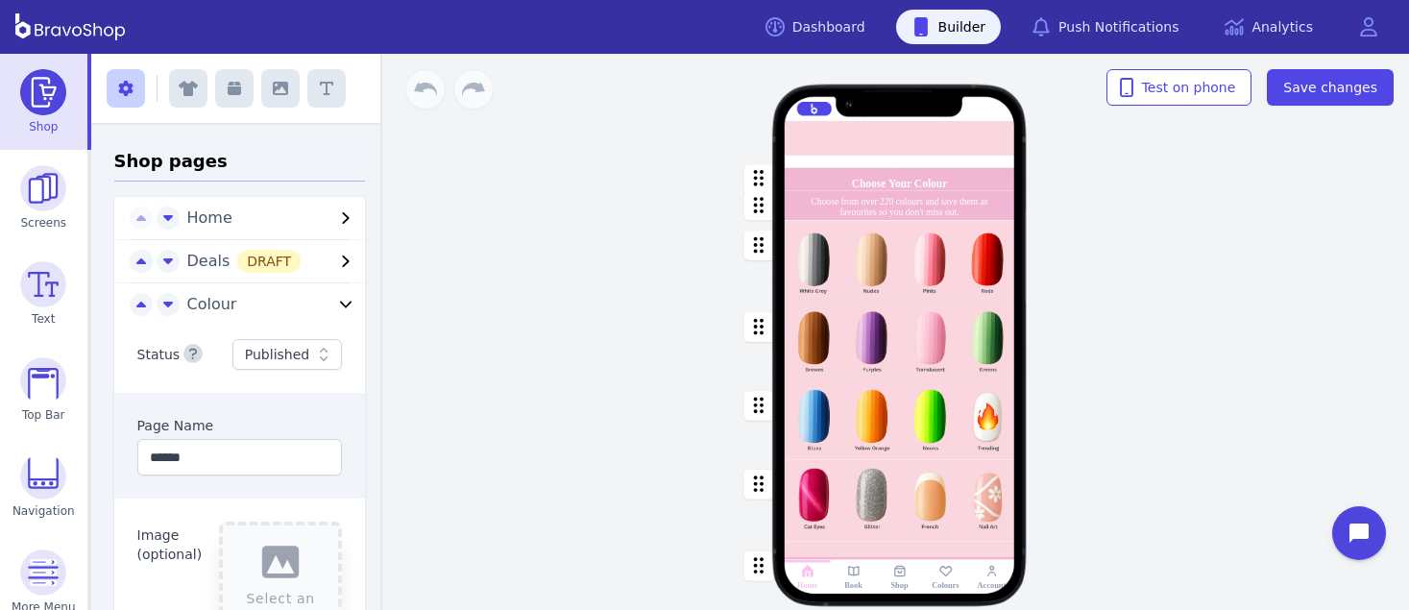
click at [237, 422] on div "Page Name" at bounding box center [240, 425] width 206 height 19
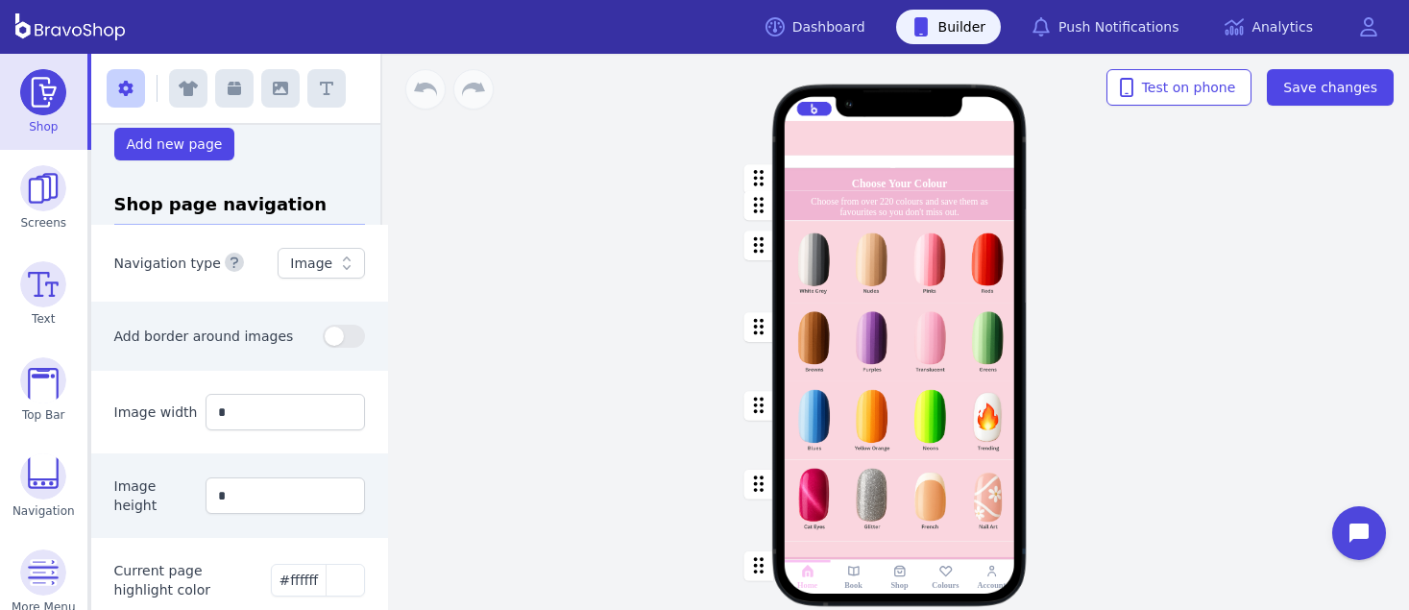
scroll to position [774, 0]
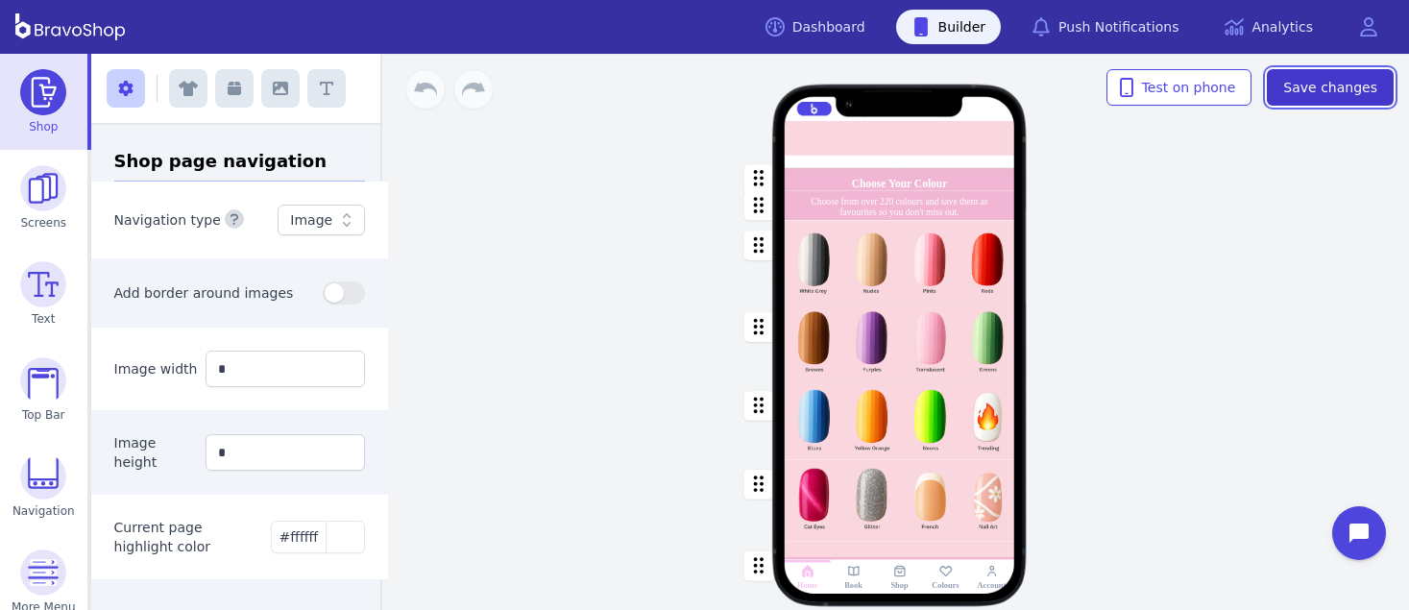
click at [1358, 86] on span "Save changes" at bounding box center [1330, 87] width 94 height 19
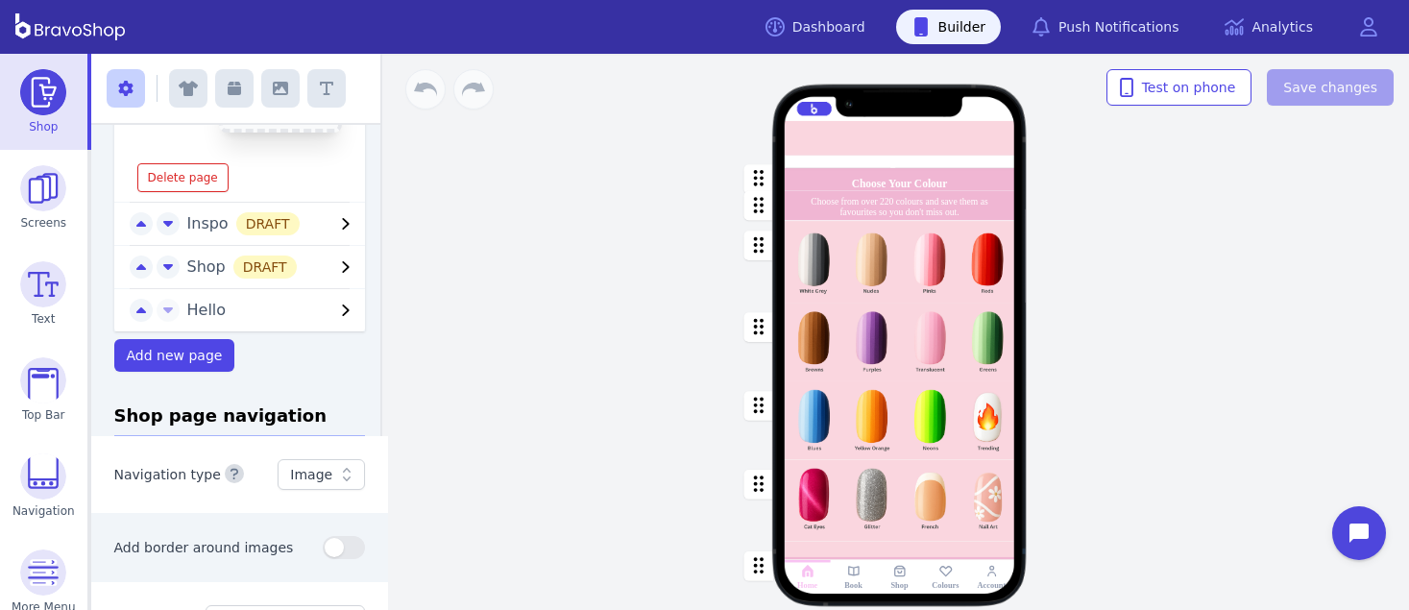
scroll to position [510, 0]
click at [334, 317] on icon "button" at bounding box center [345, 312] width 23 height 23
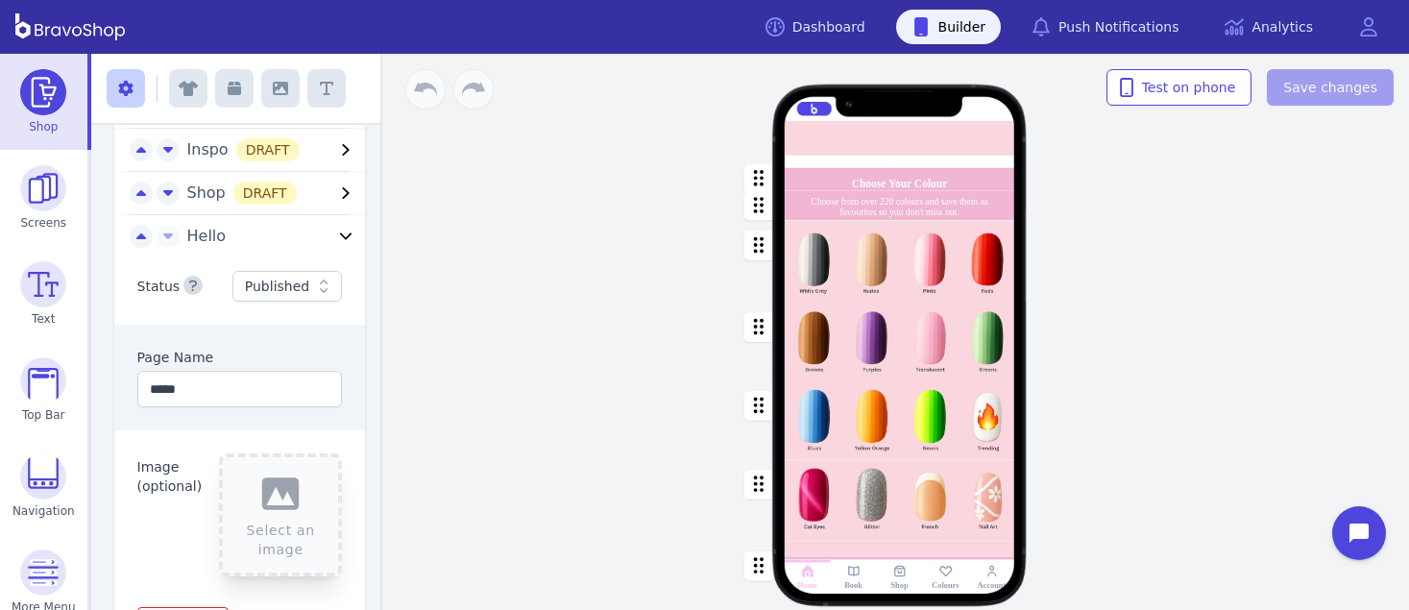
scroll to position [0, 0]
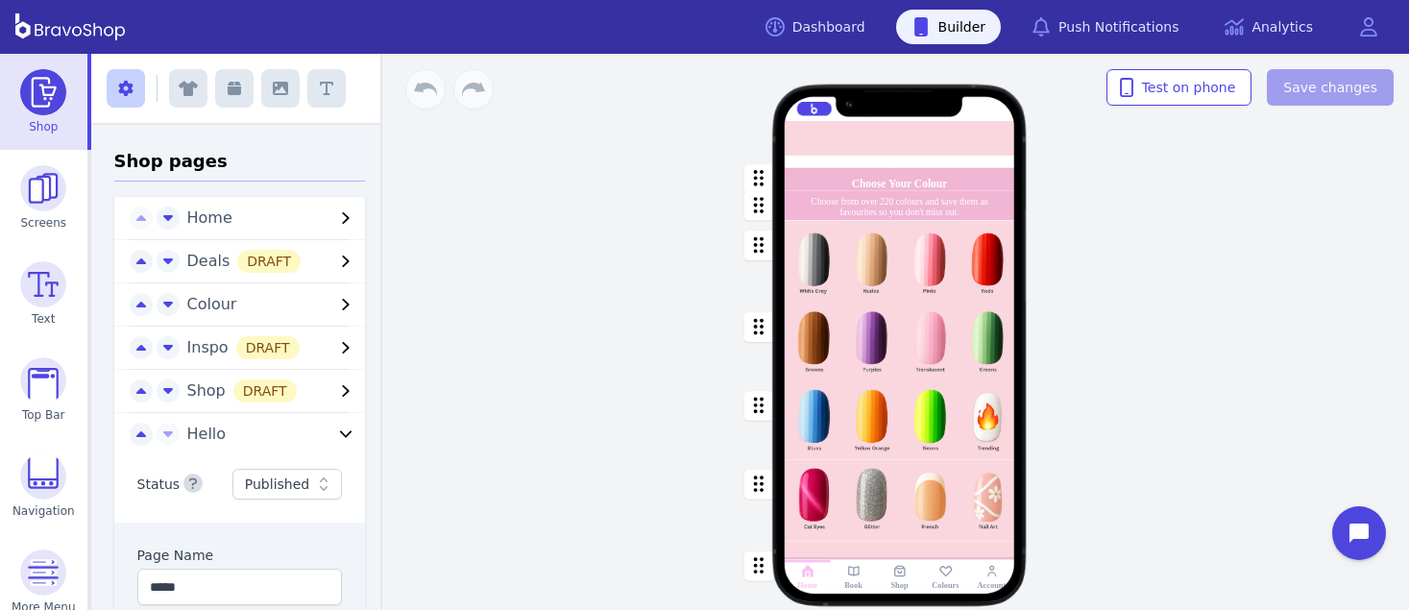
click at [260, 299] on span "Colour" at bounding box center [261, 304] width 148 height 23
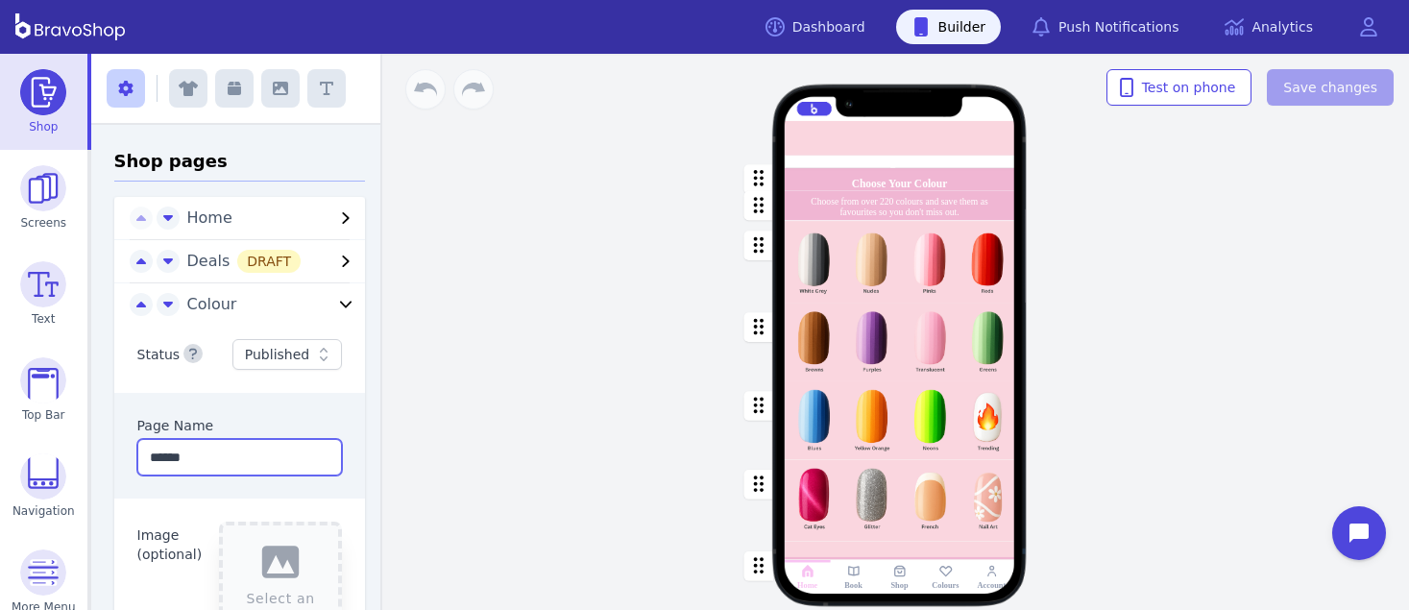
click at [182, 462] on input "******" at bounding box center [240, 457] width 206 height 36
type input "*******"
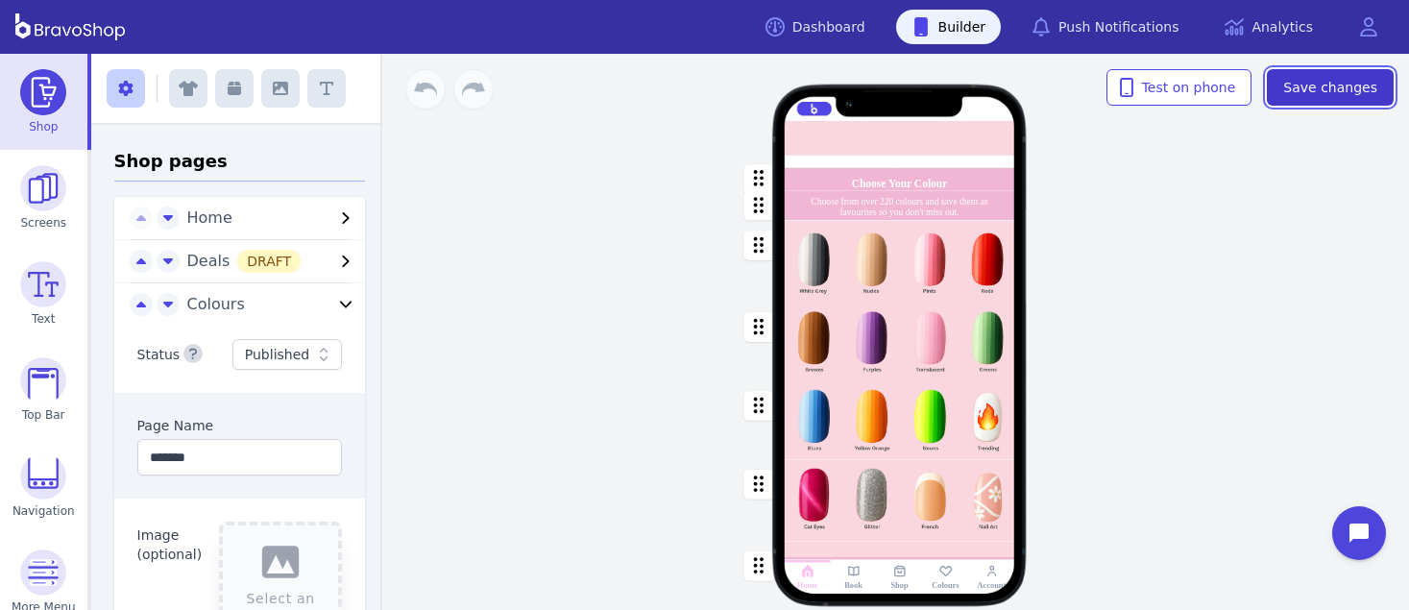
click at [1340, 94] on span "Save changes" at bounding box center [1330, 87] width 94 height 19
click at [939, 577] on rect at bounding box center [945, 570] width 14 height 14
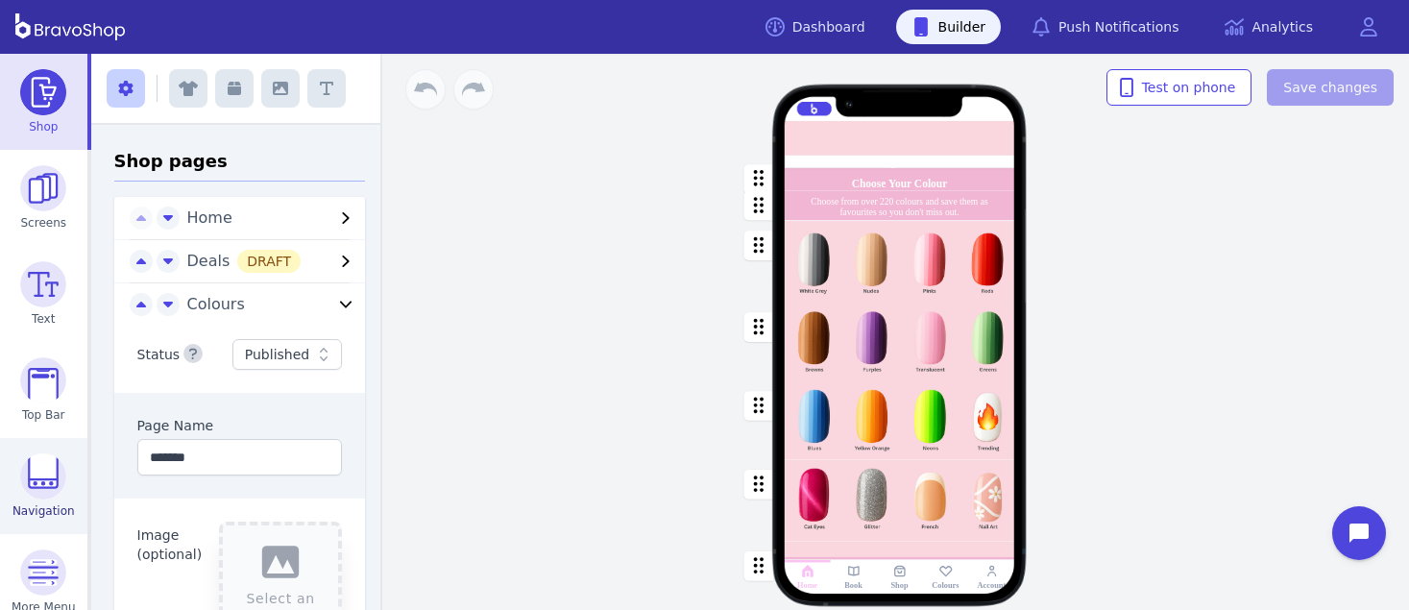
click at [25, 479] on img at bounding box center [43, 476] width 46 height 46
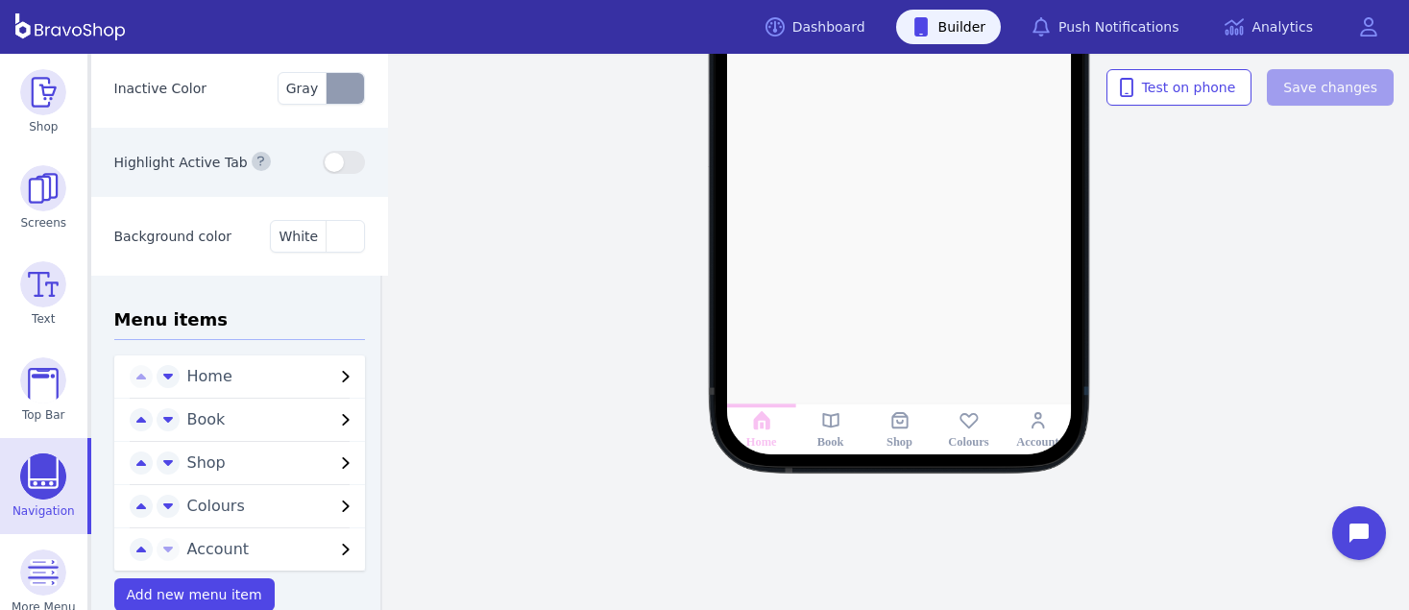
scroll to position [174, 0]
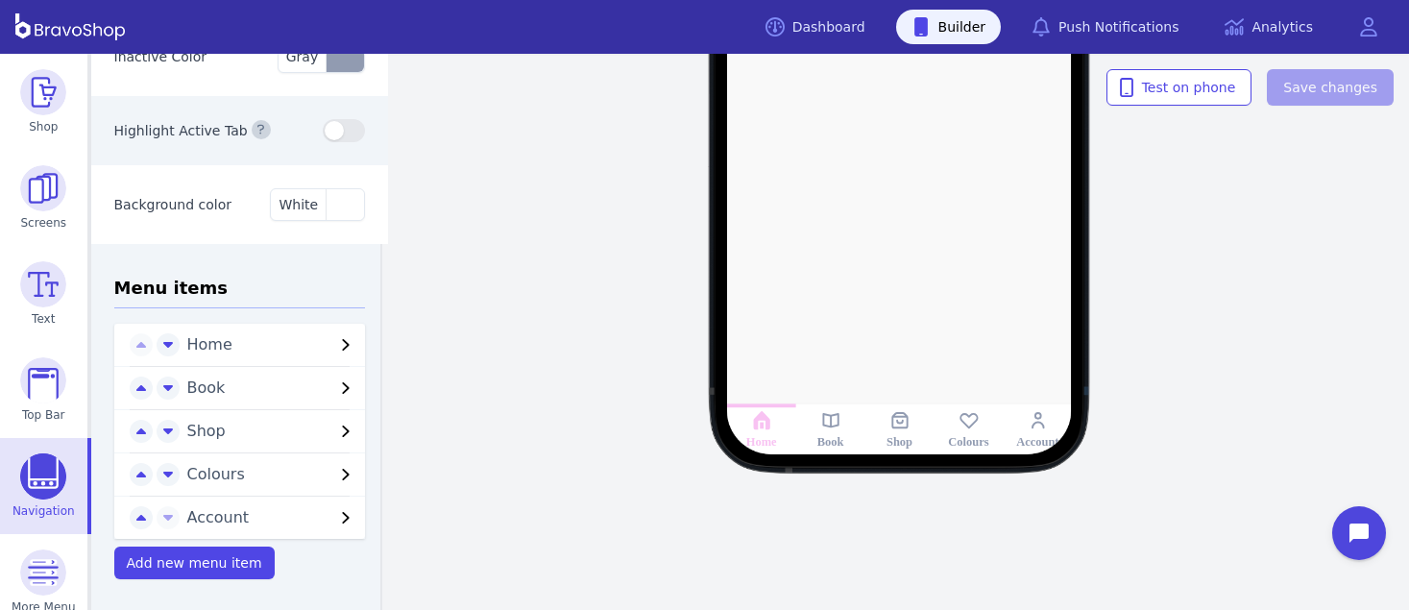
click at [287, 468] on span "Colours" at bounding box center [261, 474] width 148 height 23
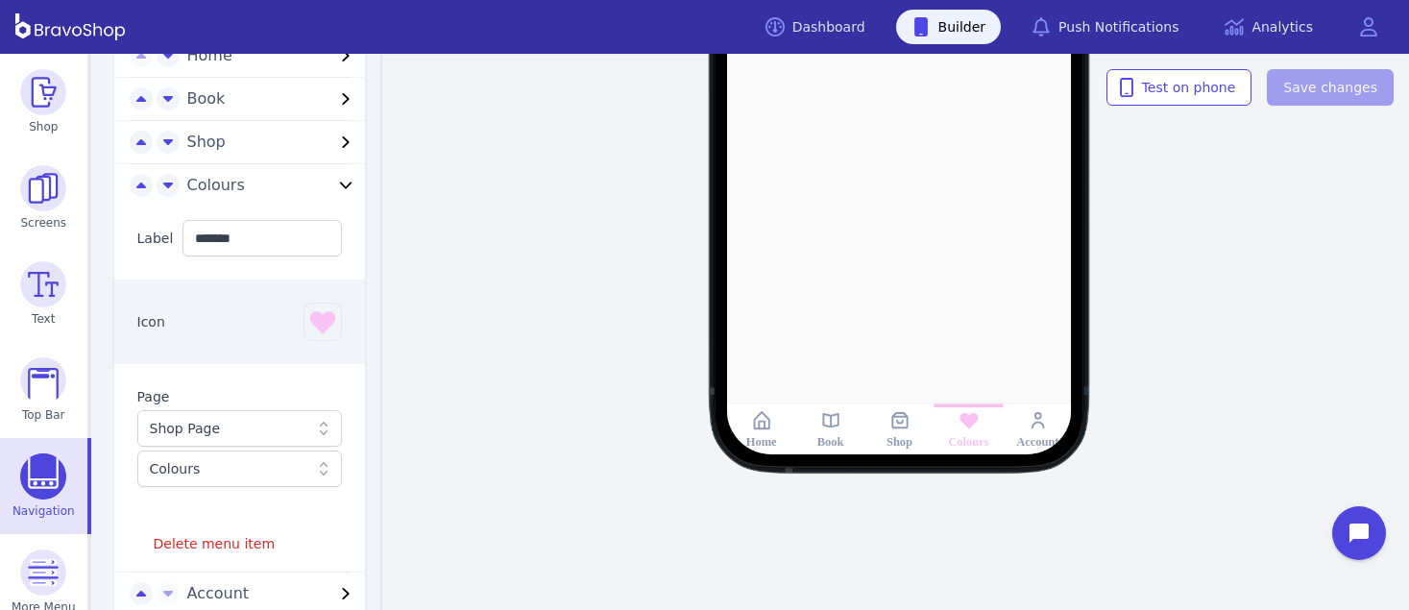
scroll to position [462, 0]
click at [1233, 293] on div "Home Book Shop Colours Account" at bounding box center [899, 100] width 1019 height 445
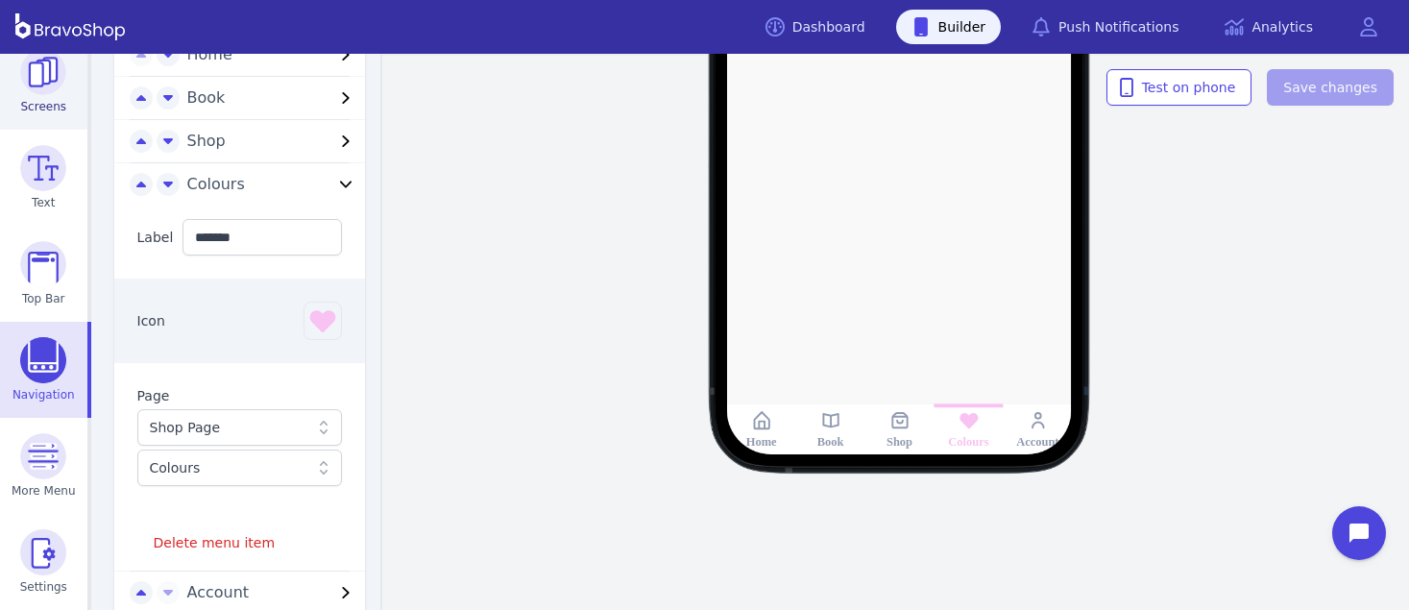
scroll to position [0, 0]
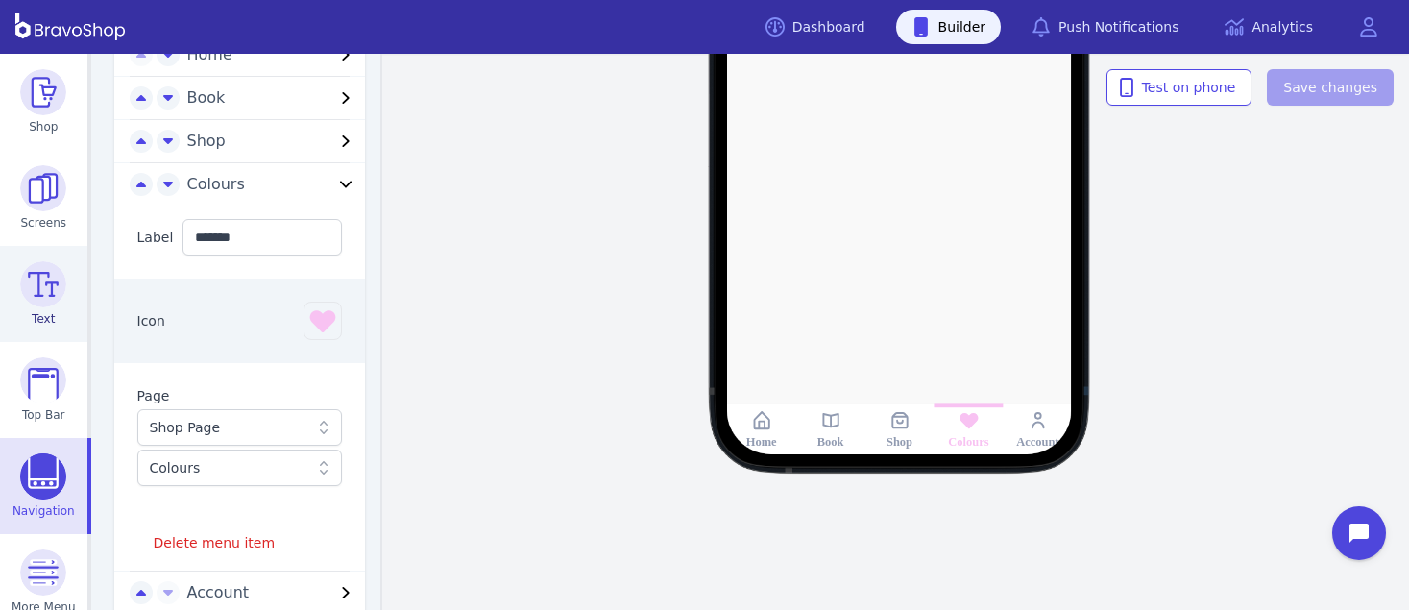
click at [46, 289] on img at bounding box center [43, 284] width 46 height 46
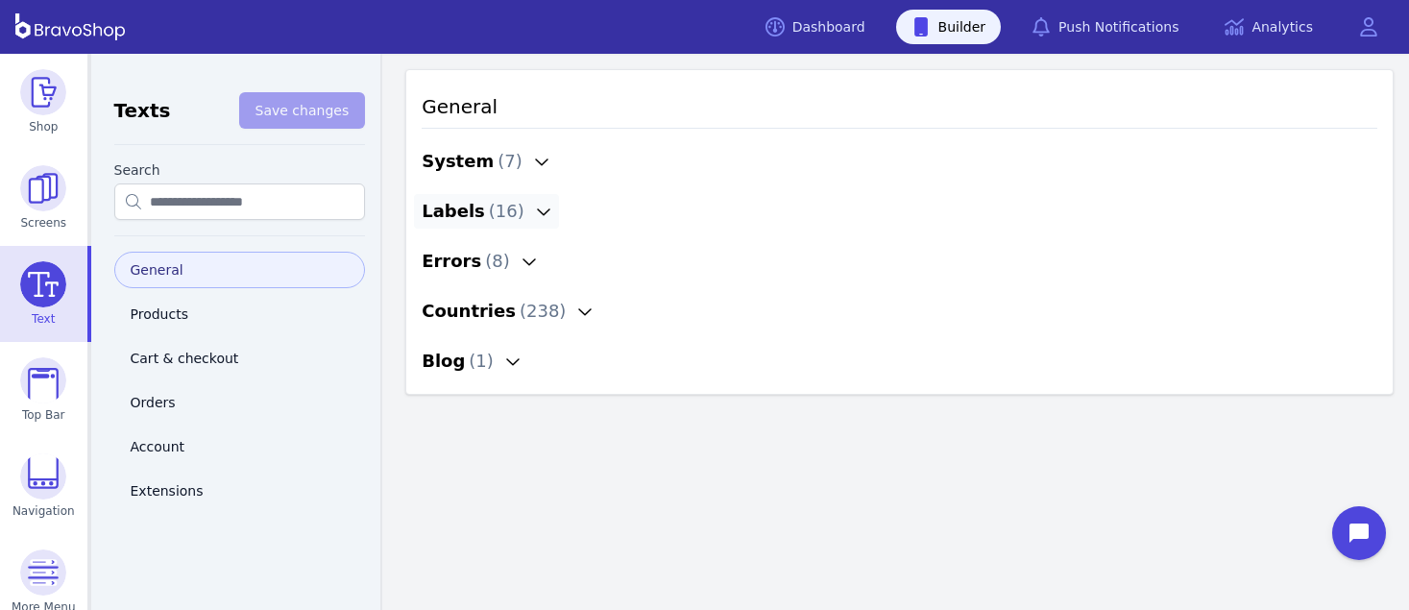
click at [520, 198] on button "Labels ( 16 )" at bounding box center [486, 211] width 145 height 35
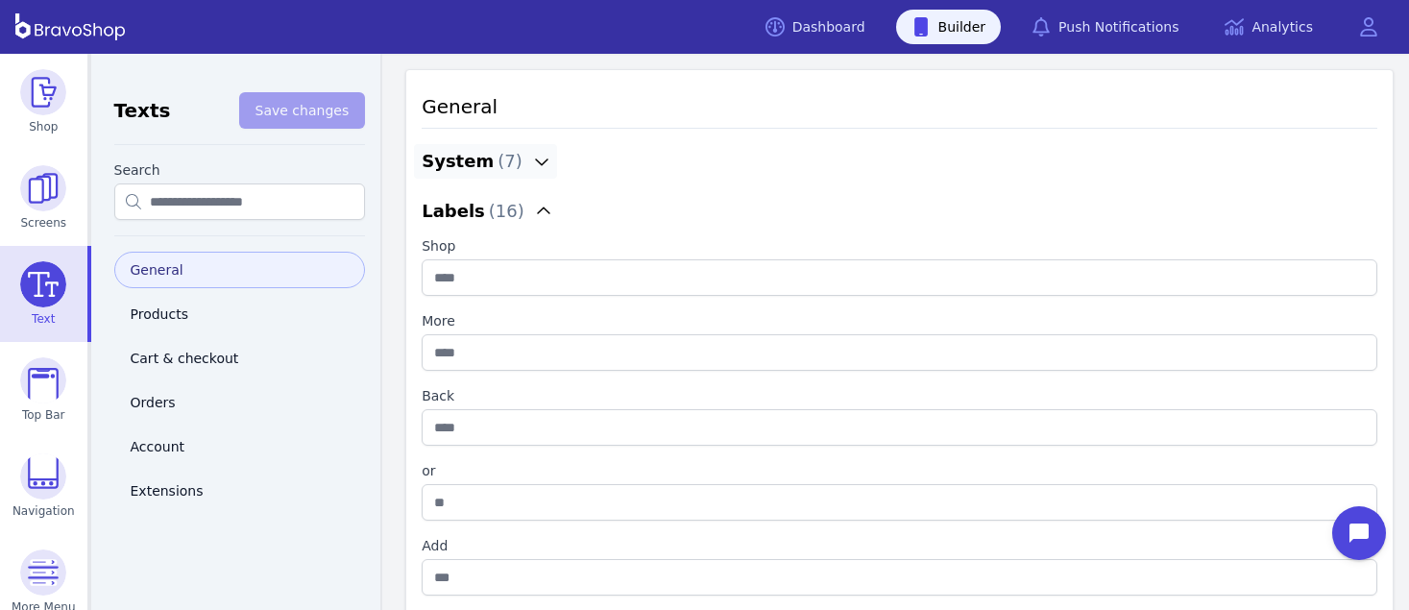
click at [534, 160] on icon "button" at bounding box center [541, 161] width 15 height 15
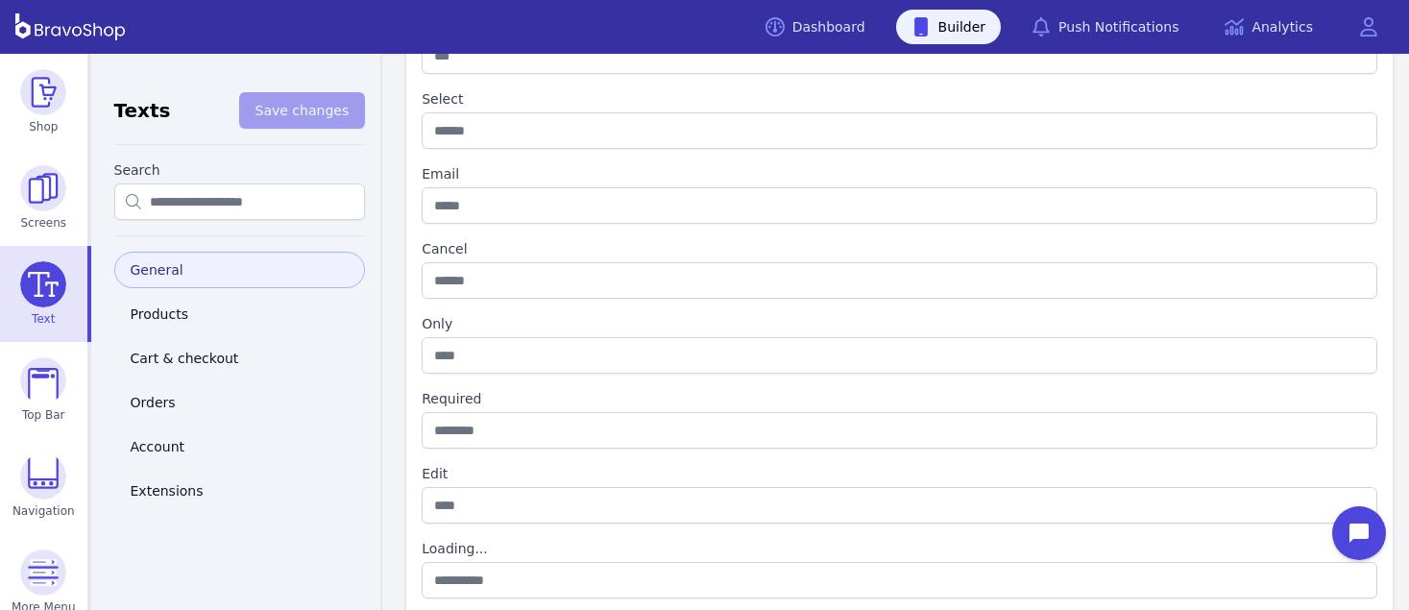
scroll to position [1518, 0]
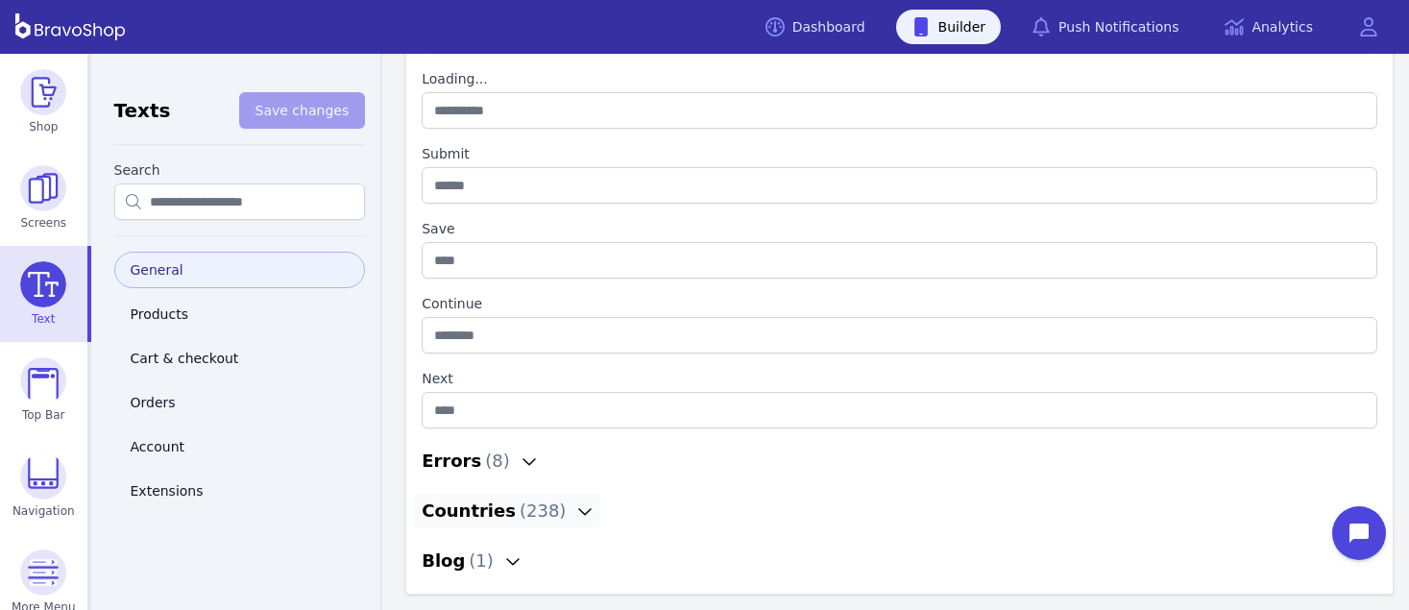
click at [577, 506] on icon "button" at bounding box center [584, 510] width 15 height 15
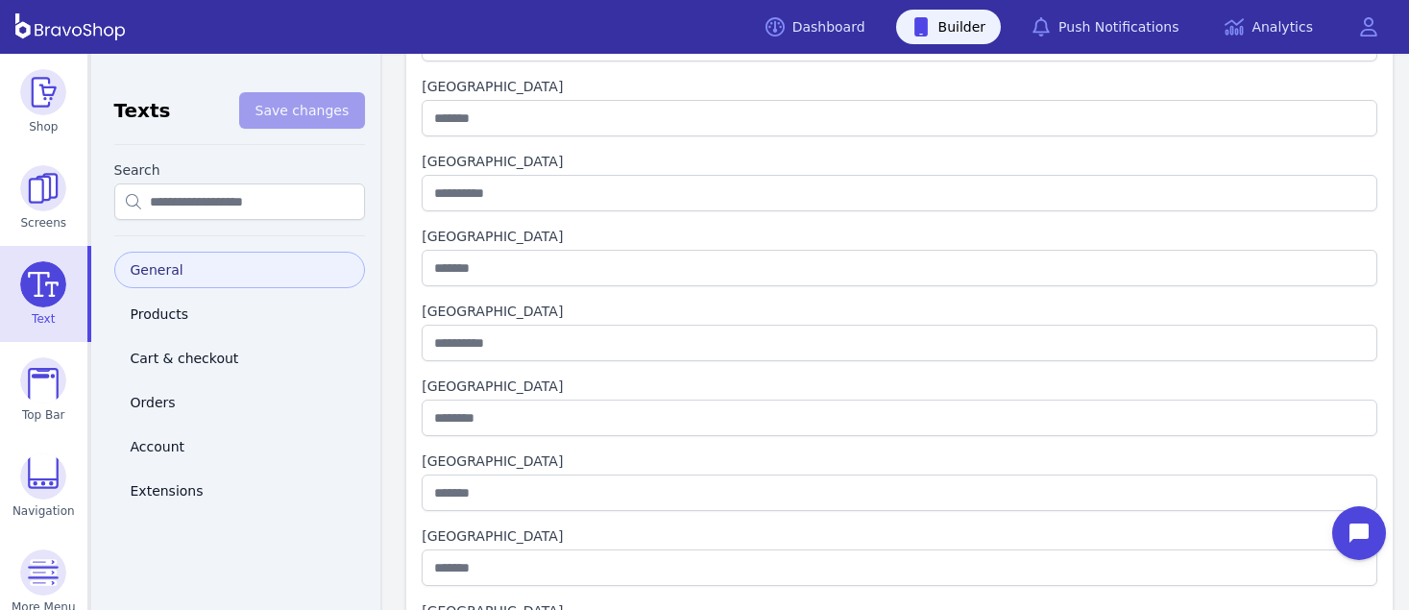
scroll to position [3446, 0]
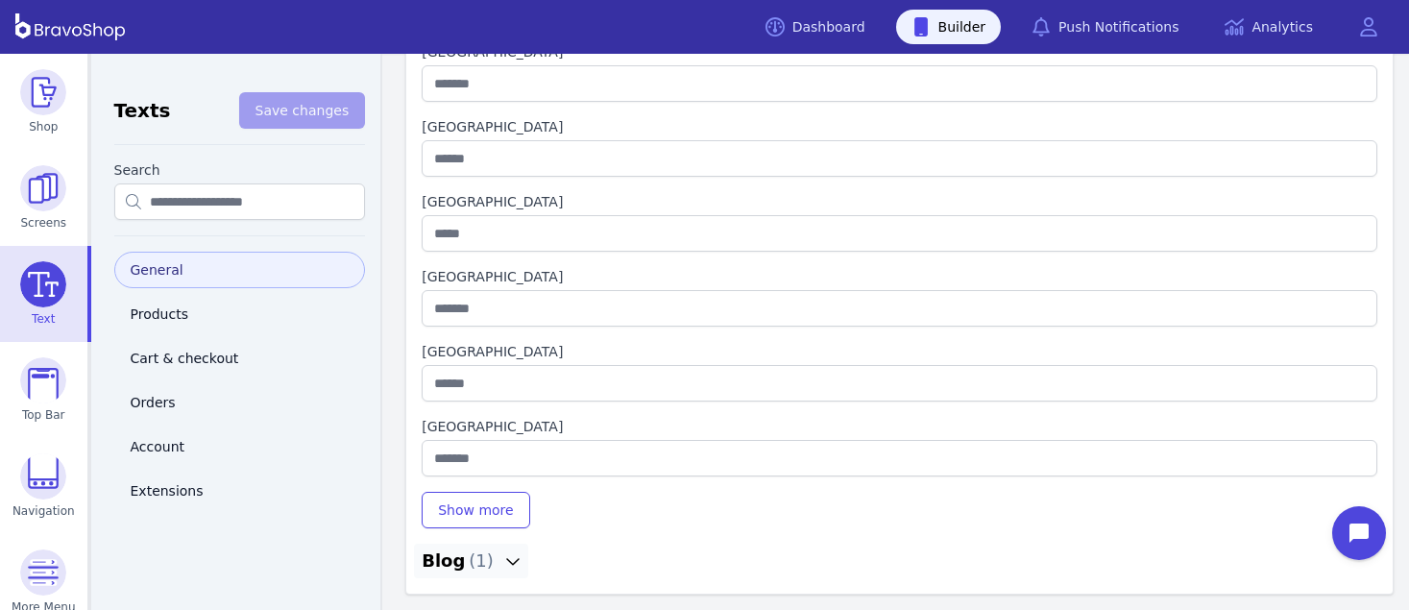
click at [505, 563] on icon "button" at bounding box center [512, 560] width 15 height 15
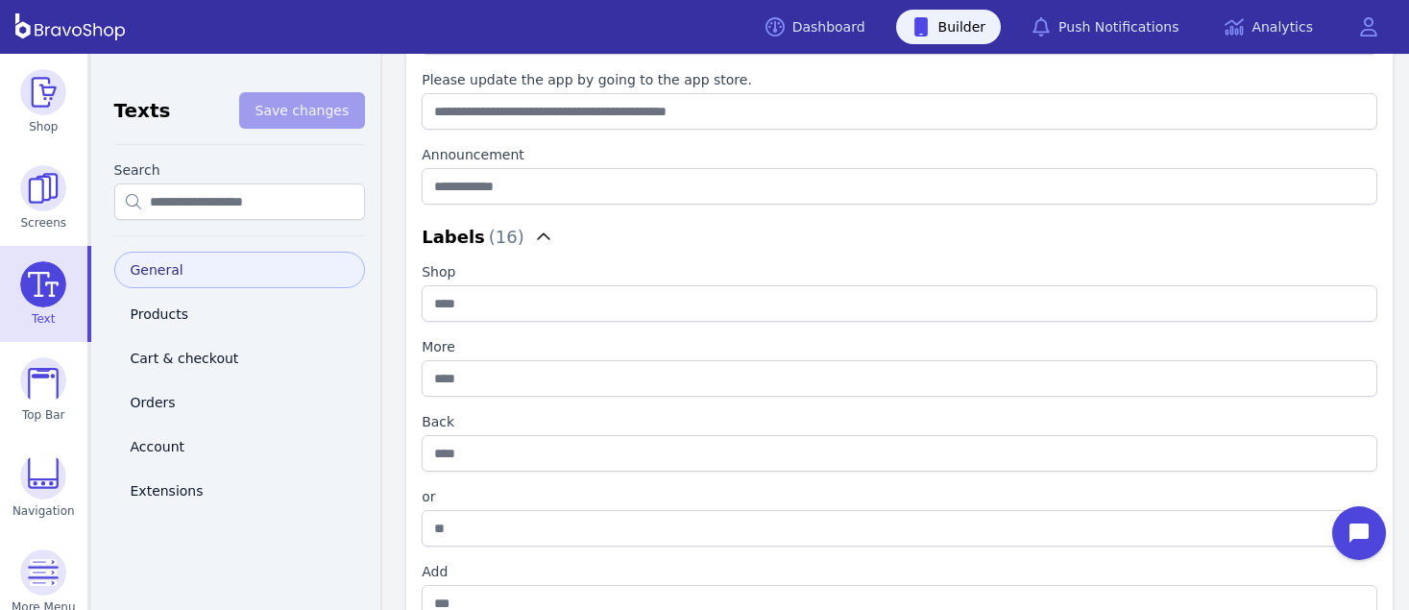
scroll to position [0, 0]
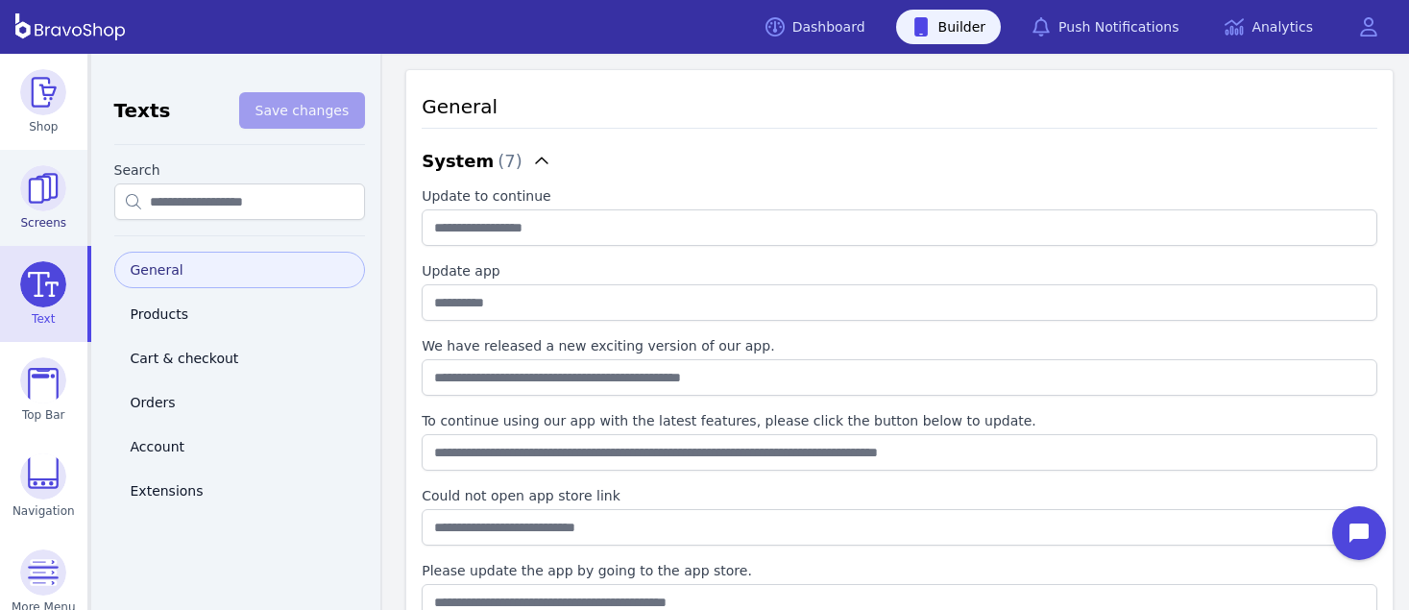
click at [25, 196] on img at bounding box center [43, 188] width 46 height 46
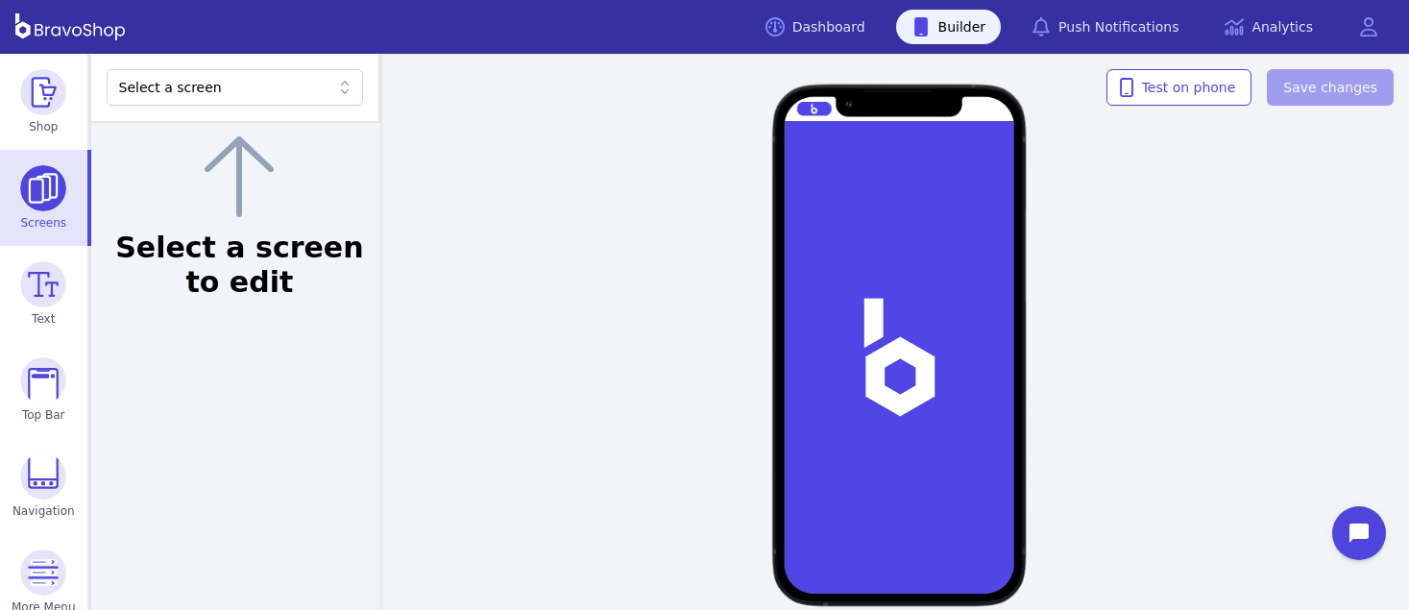
click at [277, 94] on div "Select a screen" at bounding box center [225, 87] width 212 height 19
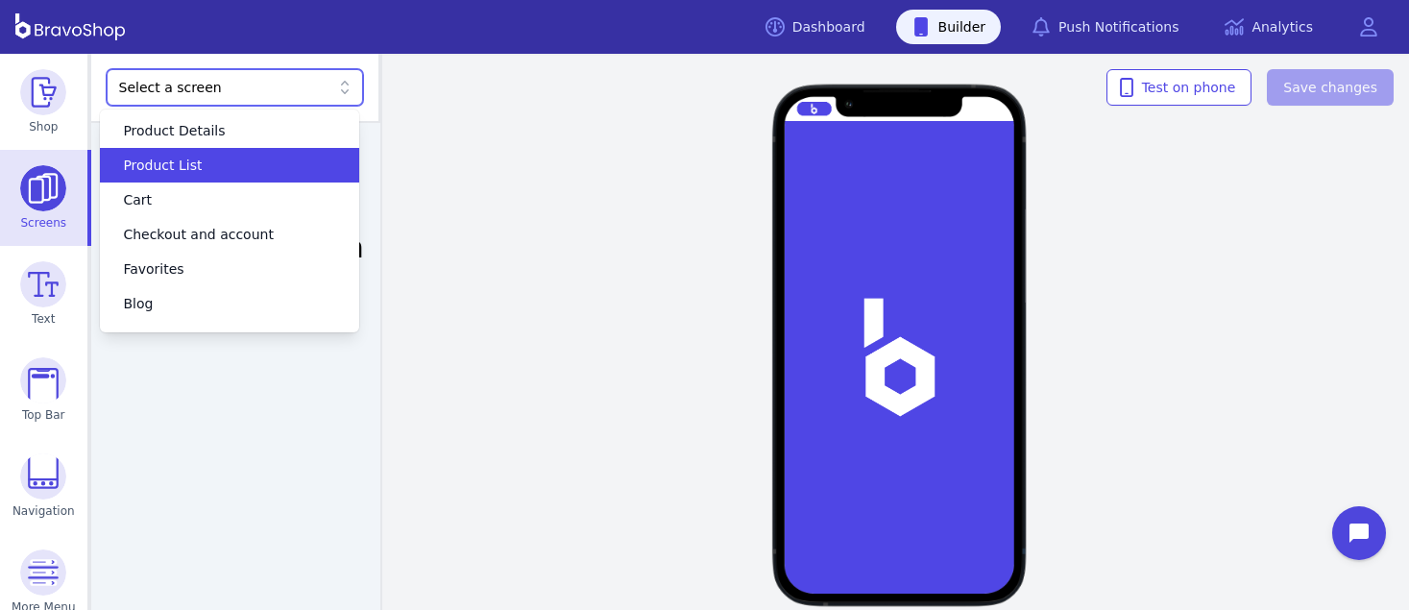
click at [235, 181] on div "Product List" at bounding box center [229, 165] width 258 height 35
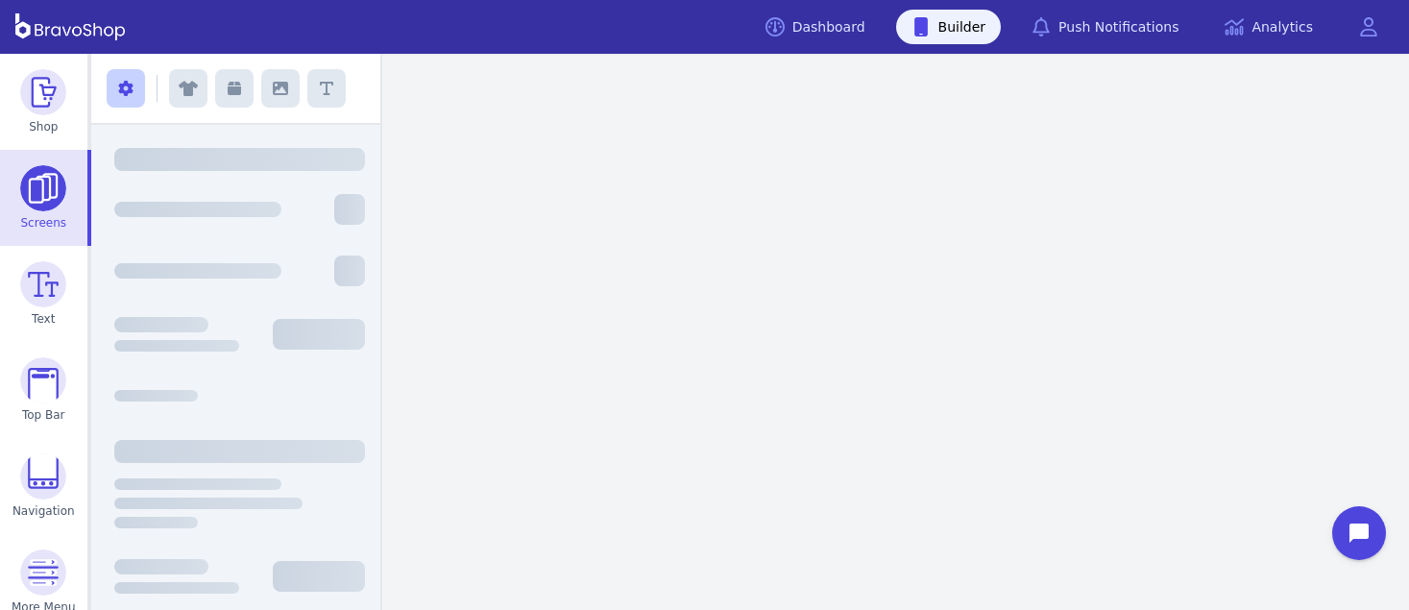
click at [235, 181] on div at bounding box center [240, 186] width 252 height 15
click at [43, 189] on img at bounding box center [43, 188] width 46 height 46
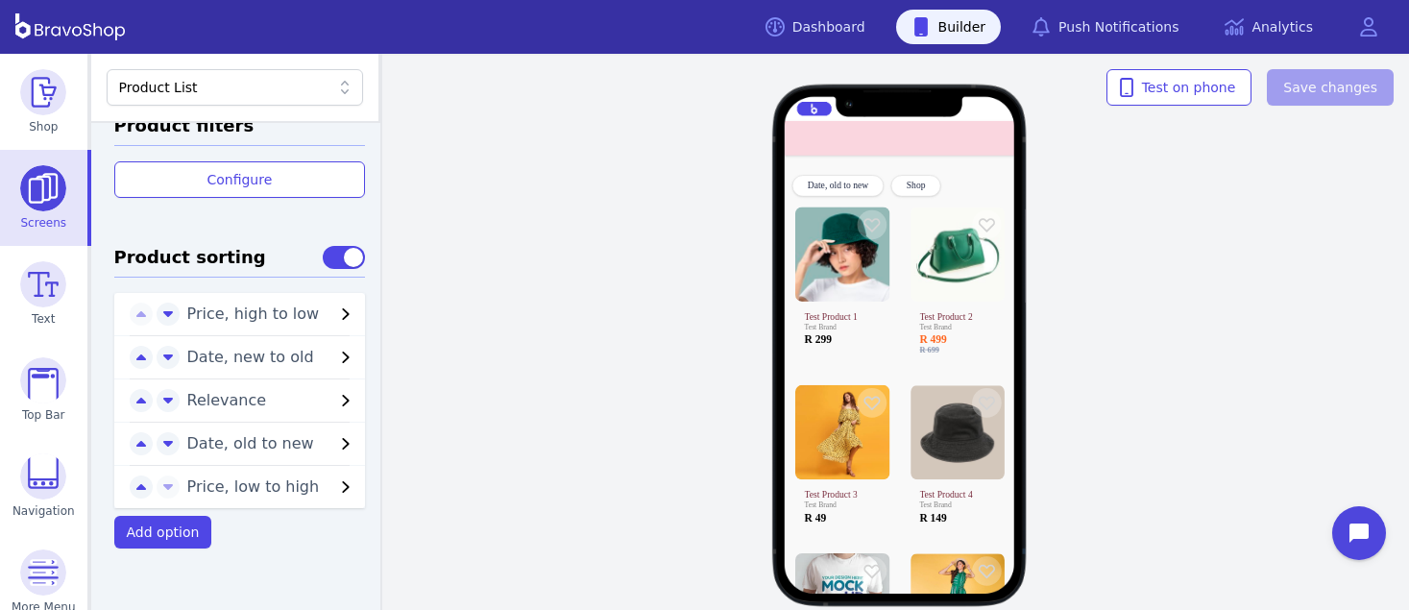
scroll to position [799, 0]
click at [866, 22] on link "Dashboard" at bounding box center [815, 27] width 131 height 35
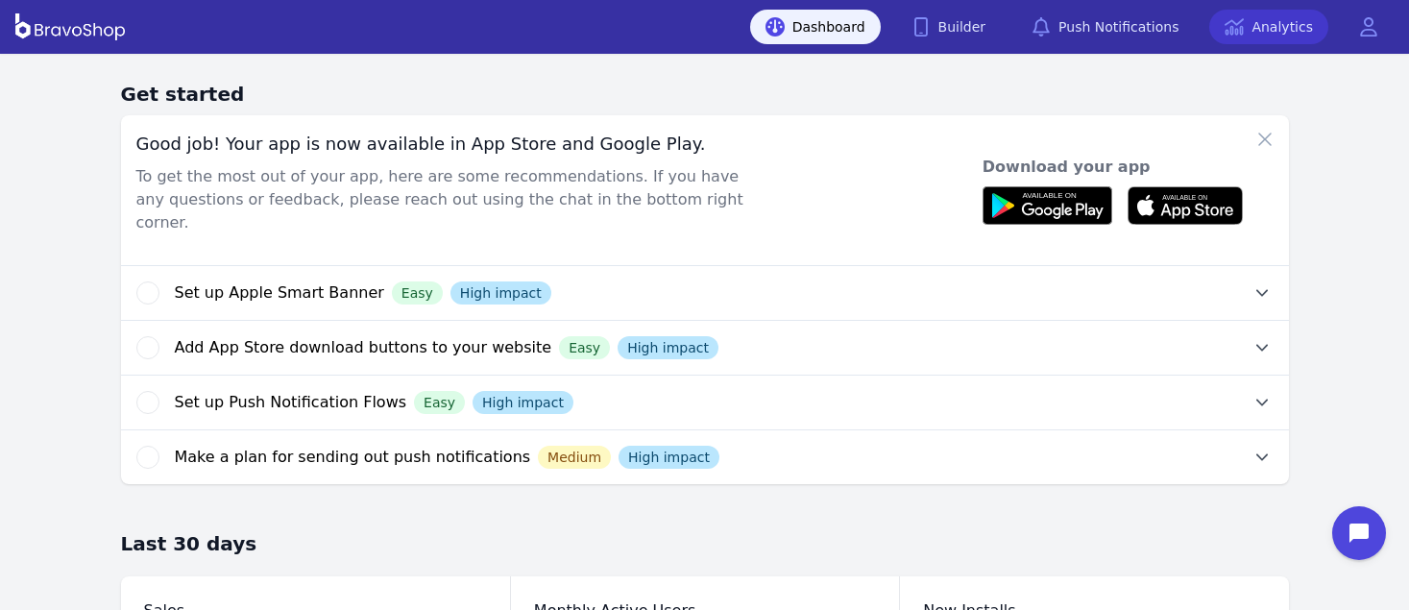
click at [1280, 16] on link "Analytics" at bounding box center [1268, 27] width 119 height 35
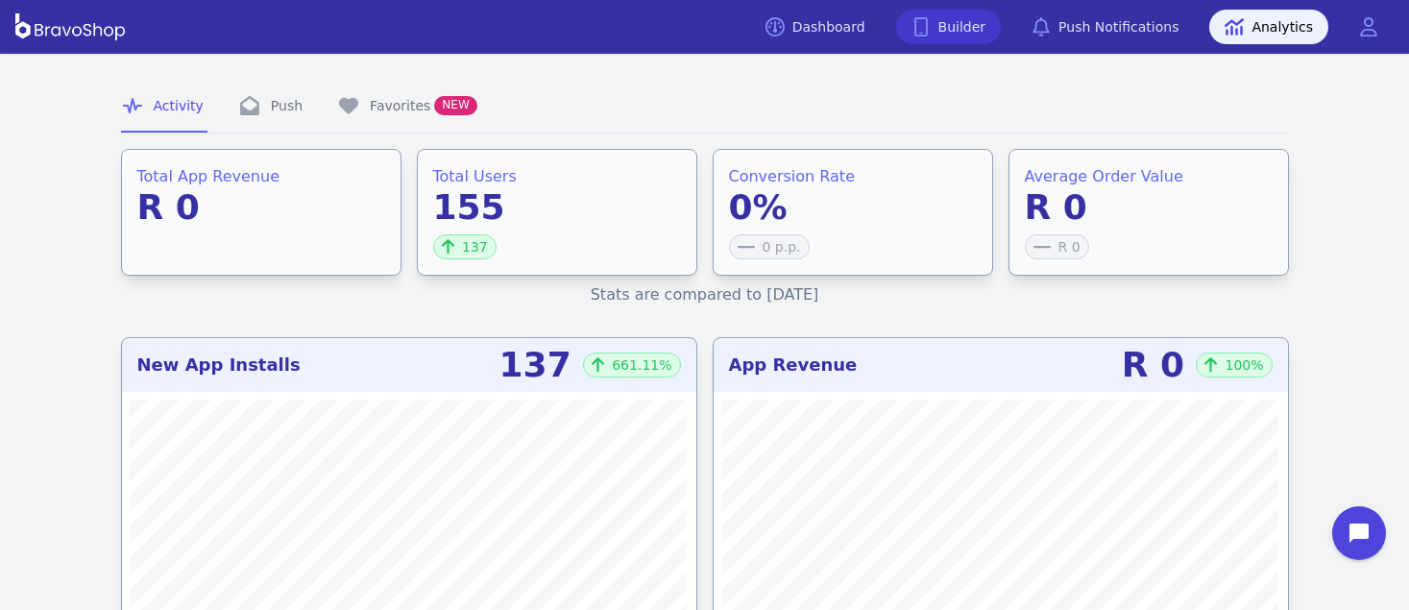
click at [971, 34] on link "Builder" at bounding box center [949, 27] width 106 height 35
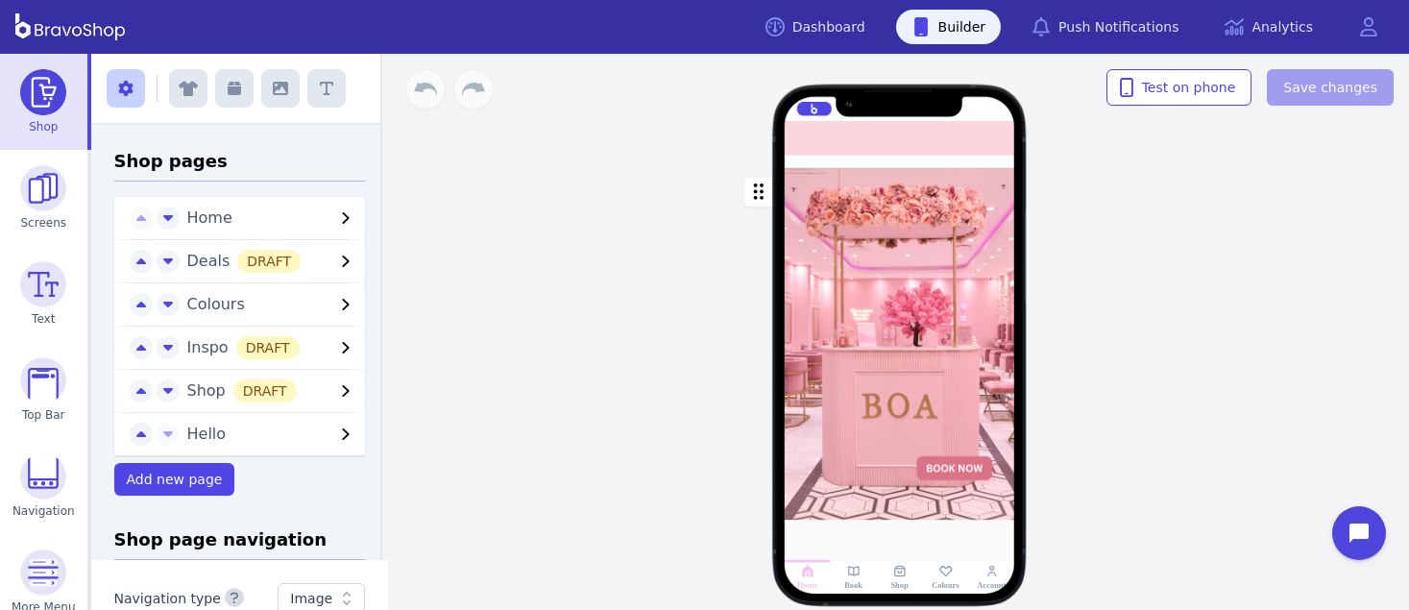
click at [1102, 284] on div "Drag a block here to get started Home Book Shop Colours Account" at bounding box center [899, 332] width 1019 height 556
click at [580, 327] on div "Drag a block here to get started Home Book Shop Colours Account" at bounding box center [899, 332] width 1019 height 556
